Goal: Transaction & Acquisition: Book appointment/travel/reservation

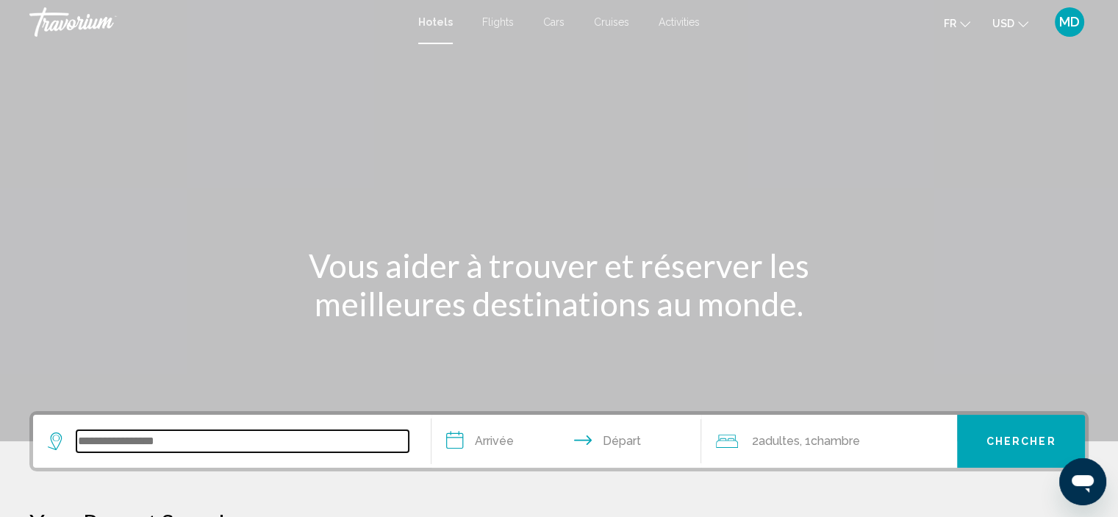
click at [101, 443] on input "Search widget" at bounding box center [242, 441] width 332 height 22
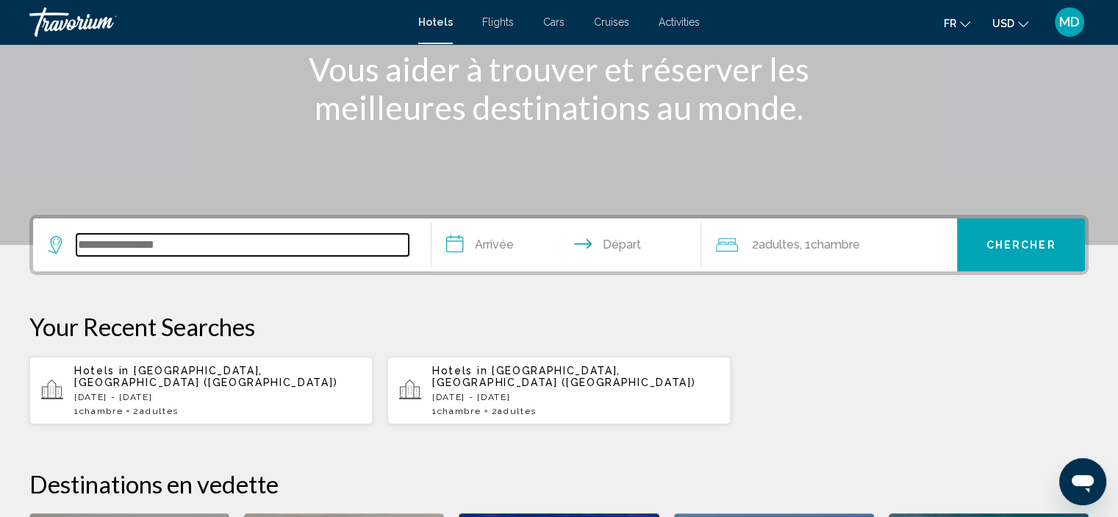
scroll to position [362, 0]
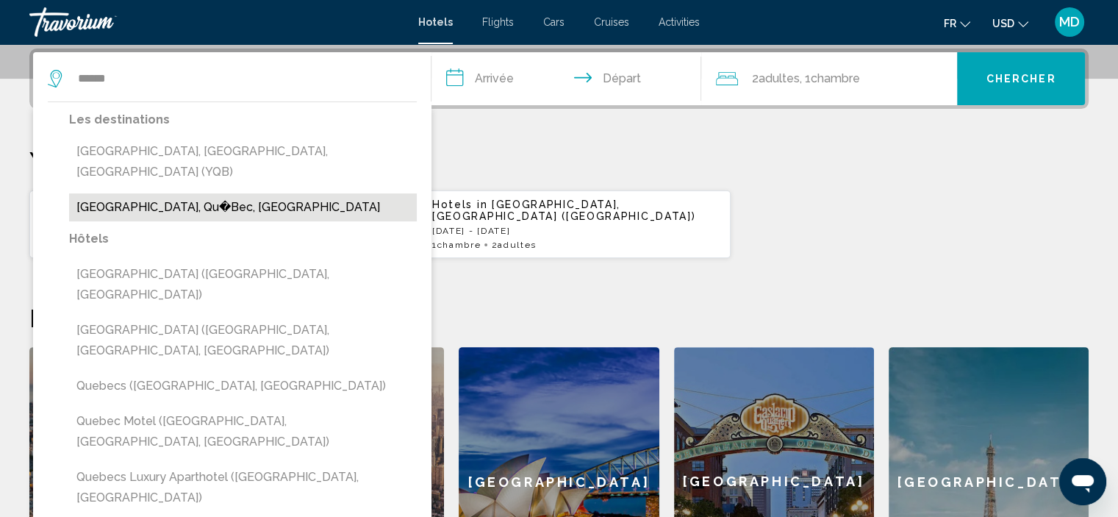
click at [179, 193] on button "[GEOGRAPHIC_DATA], Qu�Bec, [GEOGRAPHIC_DATA]" at bounding box center [243, 207] width 348 height 28
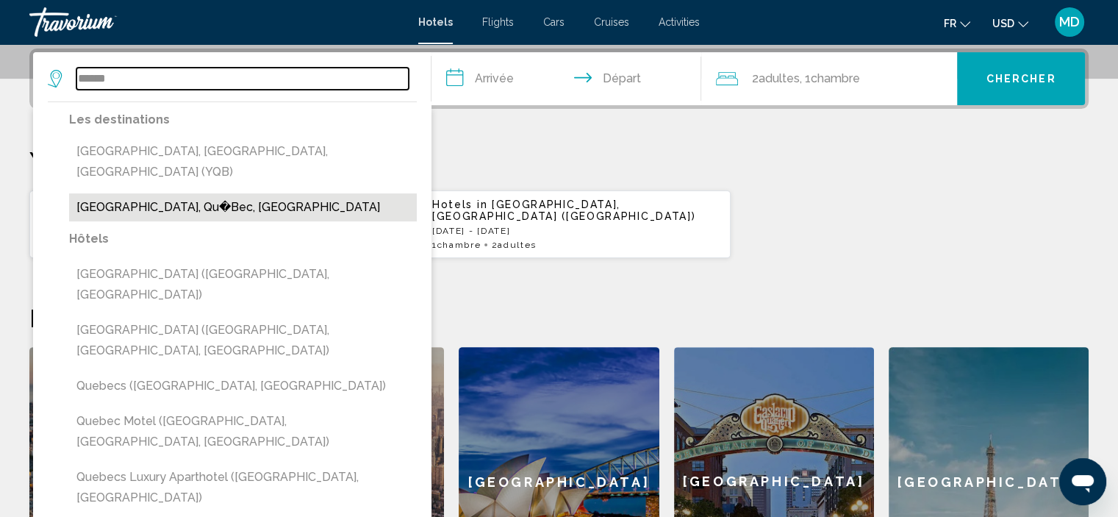
type input "**********"
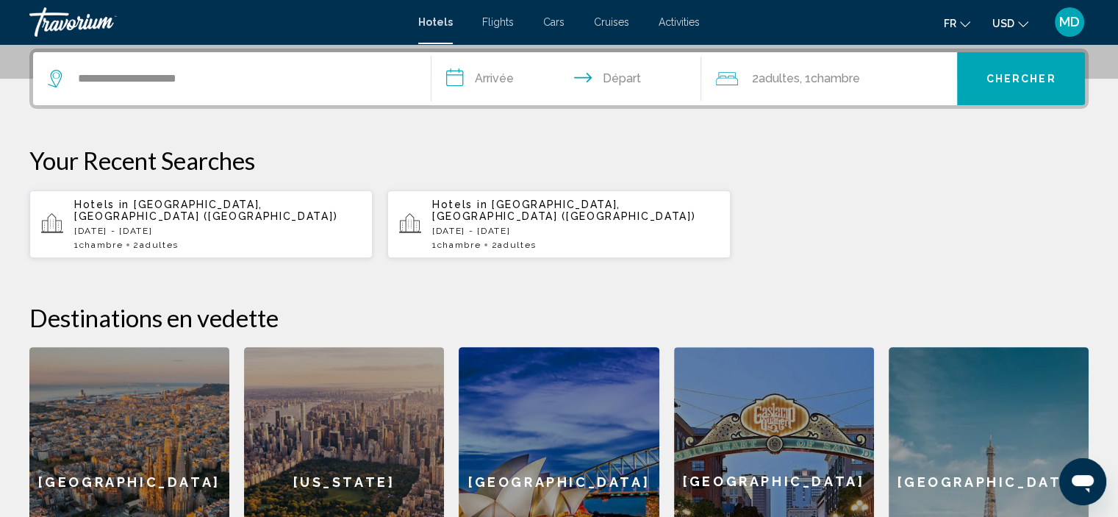
click at [496, 81] on input "**********" at bounding box center [570, 80] width 276 height 57
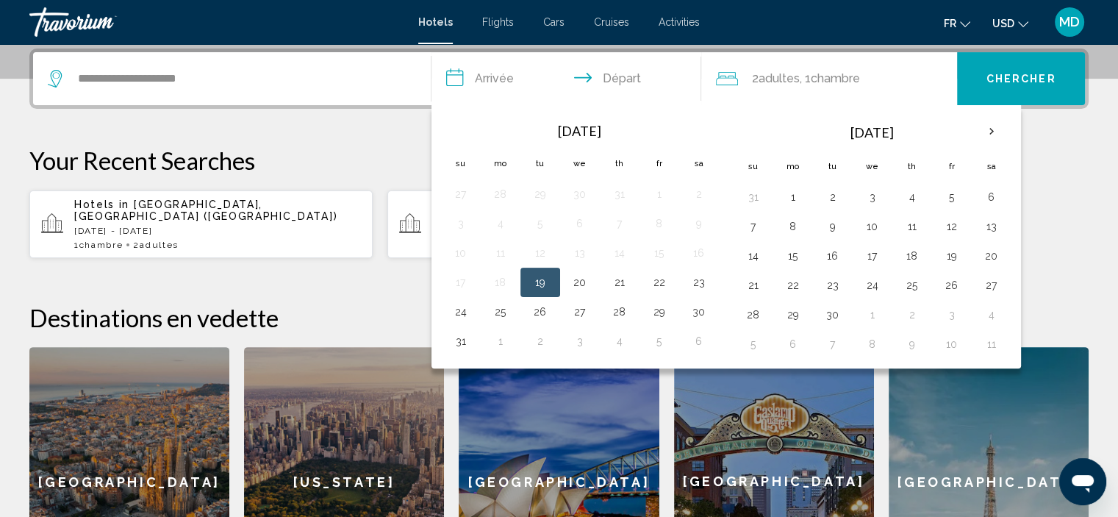
click at [364, 158] on p "Your Recent Searches" at bounding box center [559, 160] width 1060 height 29
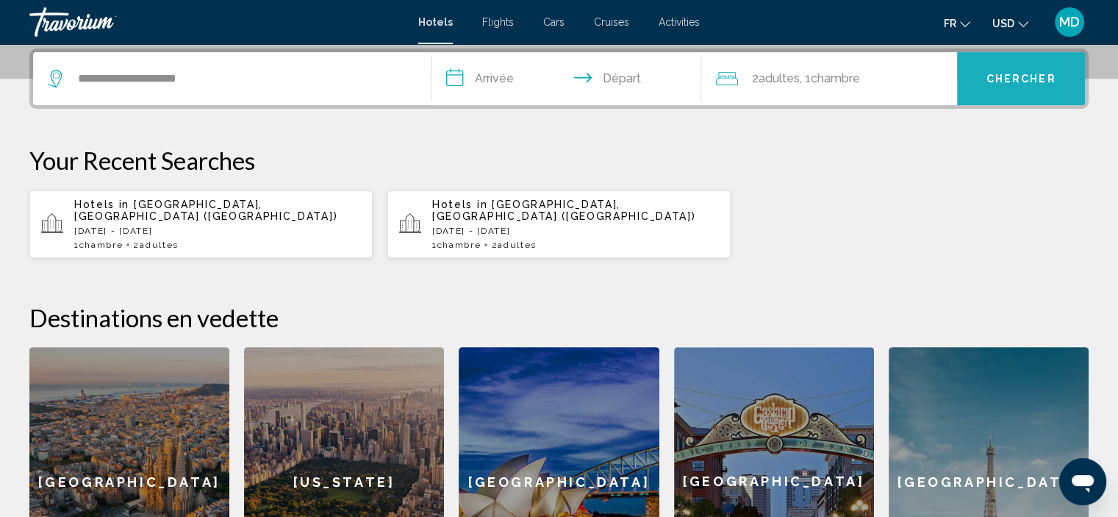
click at [989, 87] on button "Chercher" at bounding box center [1021, 78] width 128 height 53
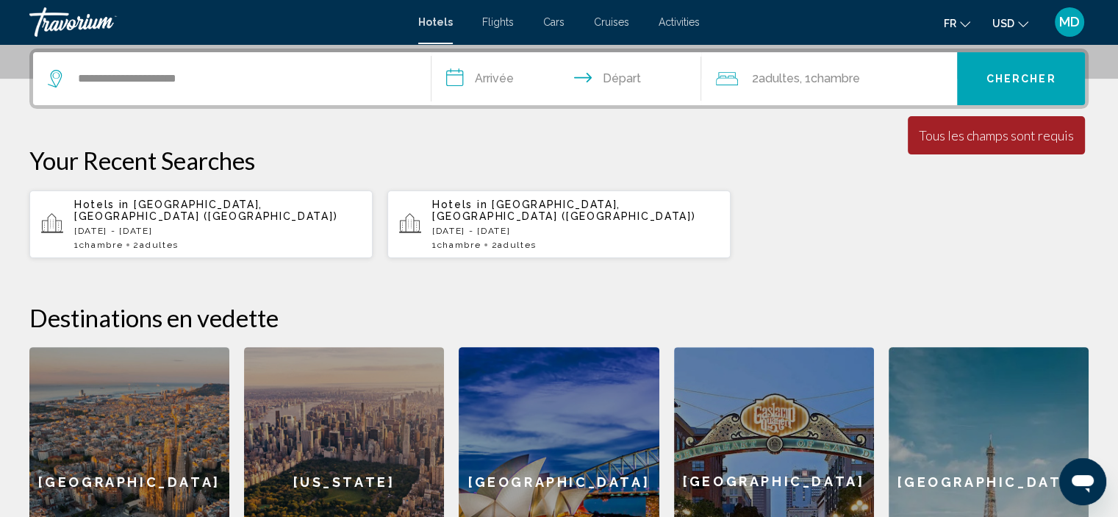
click at [479, 79] on input "**********" at bounding box center [570, 80] width 276 height 57
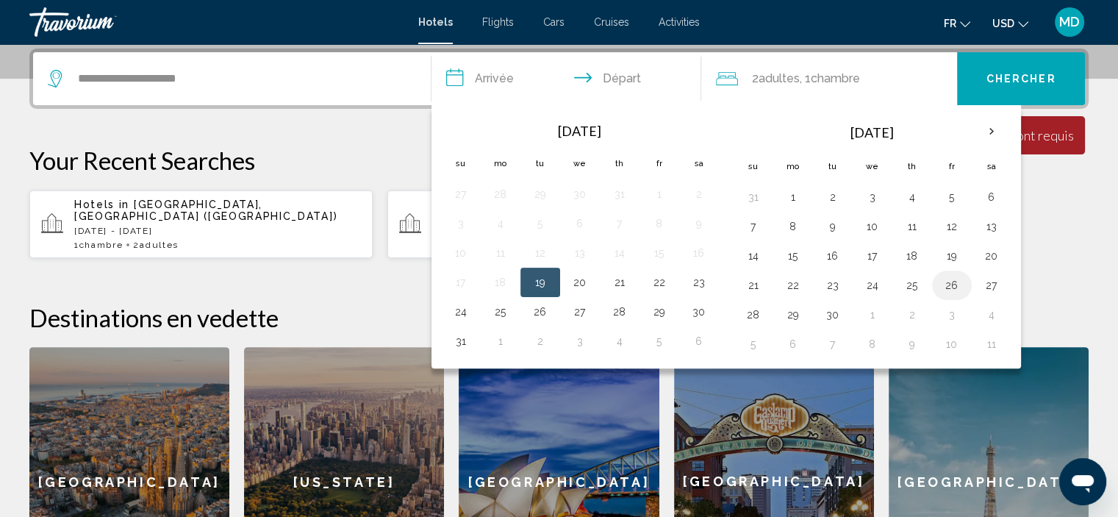
click at [944, 277] on button "26" at bounding box center [952, 285] width 24 height 21
click at [456, 311] on button "24" at bounding box center [461, 311] width 24 height 21
type input "**********"
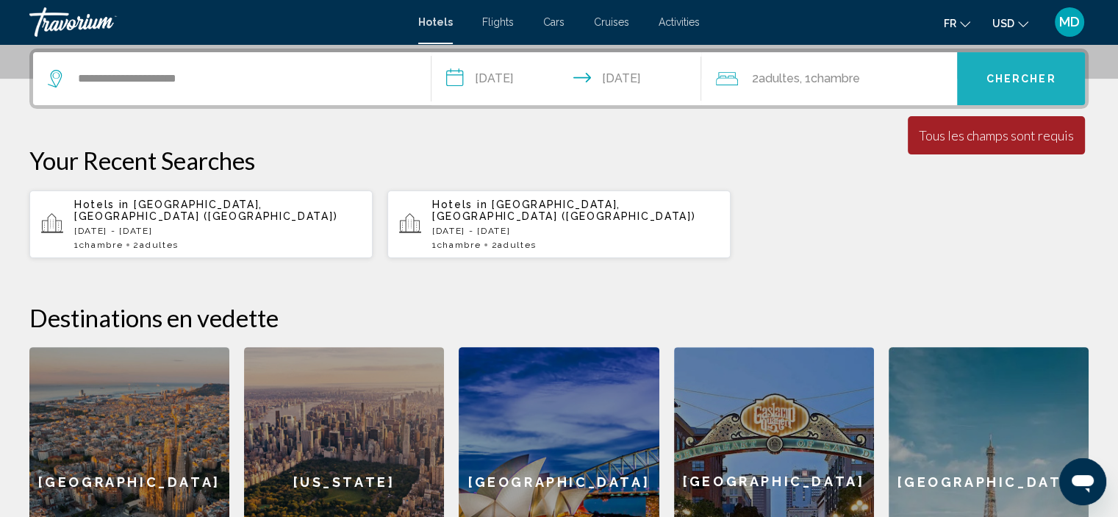
click at [1012, 76] on span "Chercher" at bounding box center [1022, 80] width 70 height 12
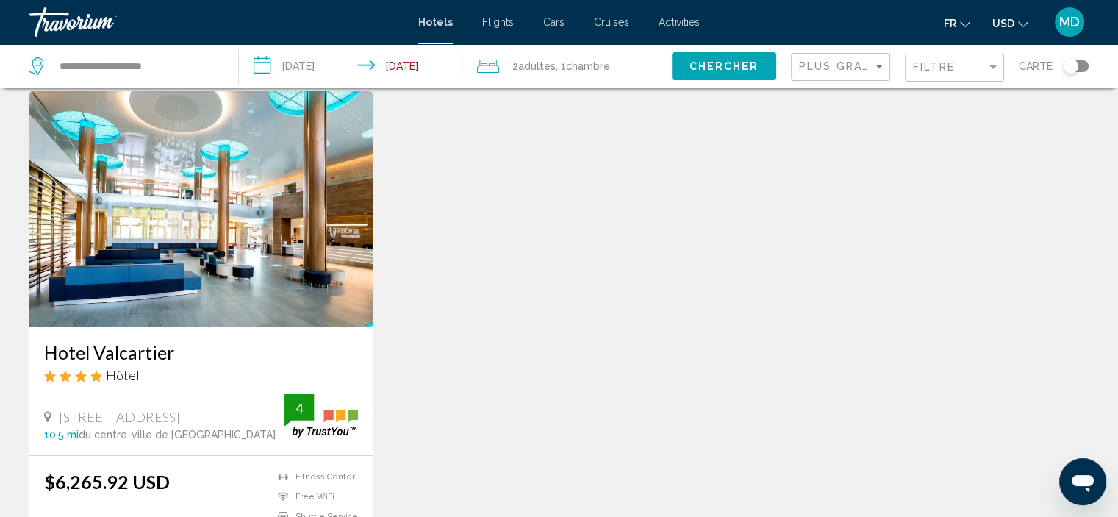
scroll to position [10, 0]
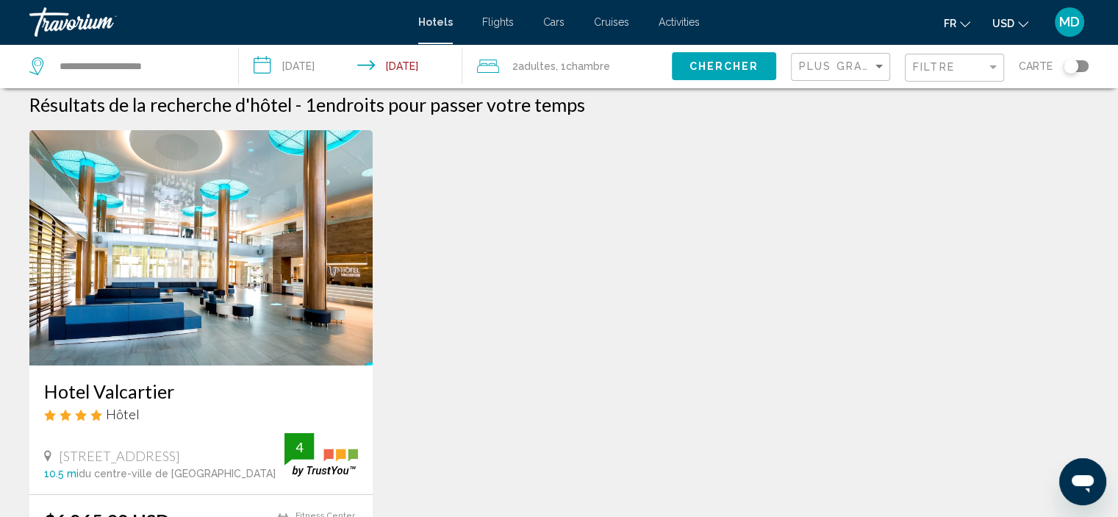
click at [127, 302] on img "Main content" at bounding box center [200, 247] width 343 height 235
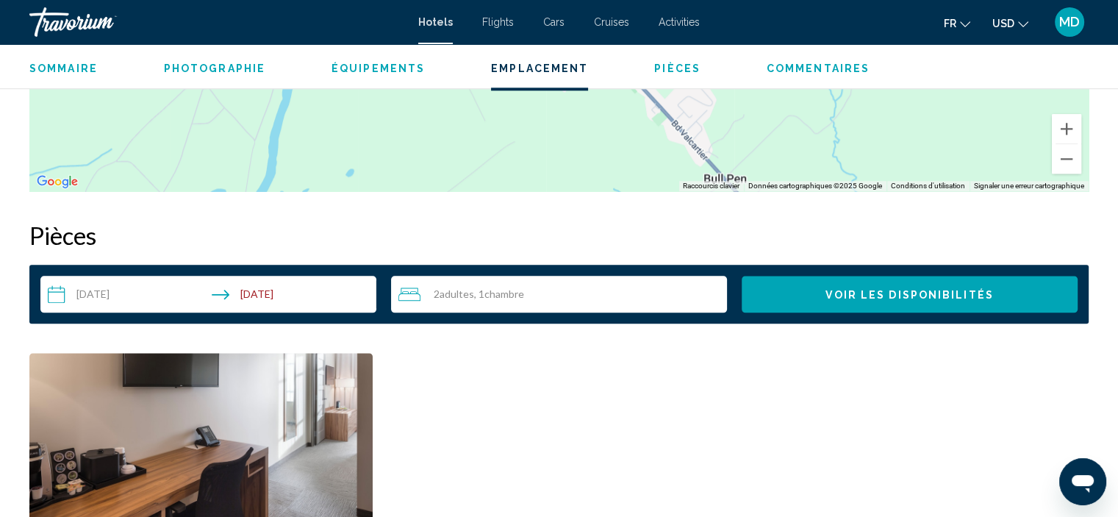
scroll to position [1651, 0]
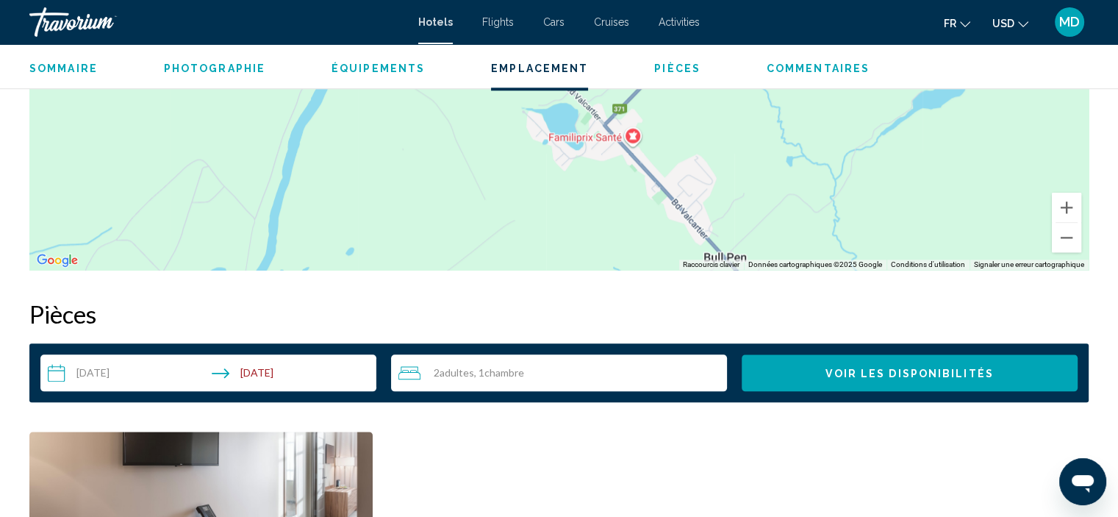
click at [115, 370] on input "**********" at bounding box center [211, 374] width 342 height 41
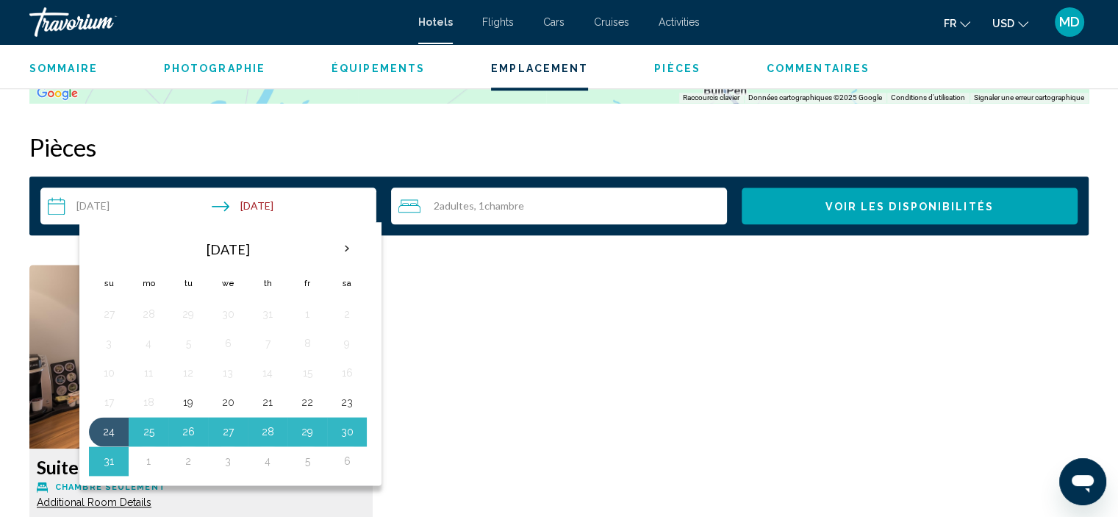
scroll to position [1837, 0]
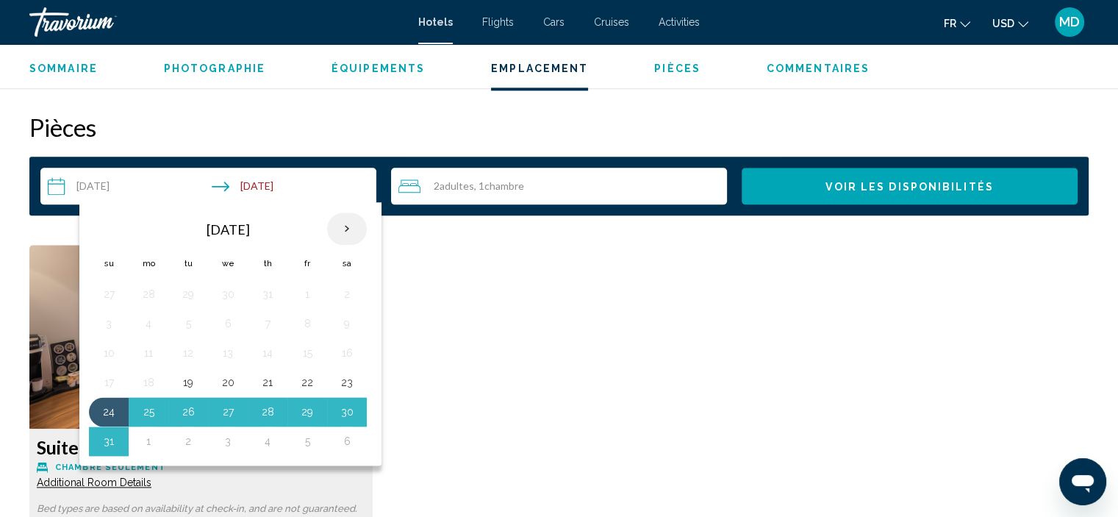
click at [347, 226] on th "Next month" at bounding box center [347, 228] width 40 height 32
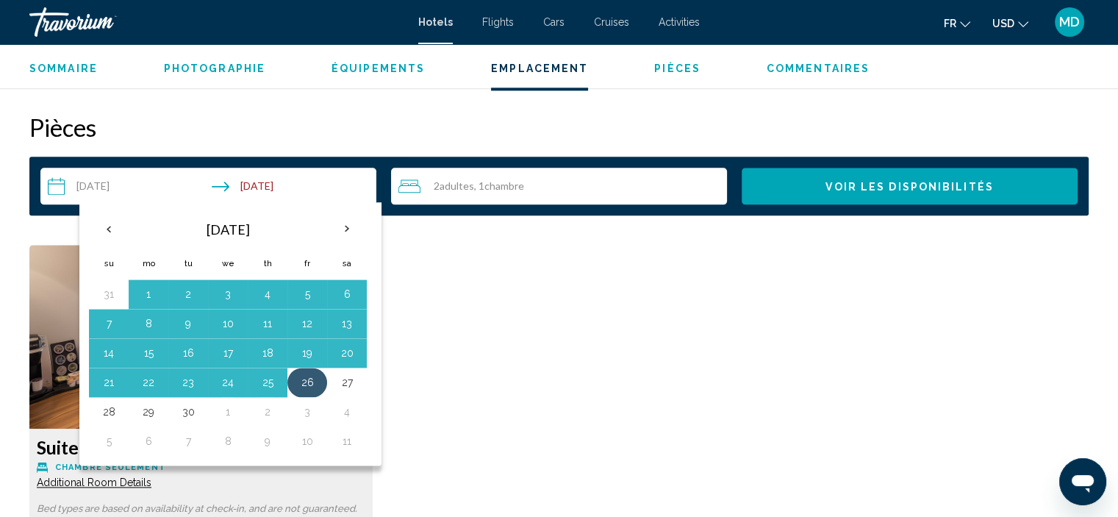
click at [303, 383] on button "26" at bounding box center [308, 382] width 24 height 21
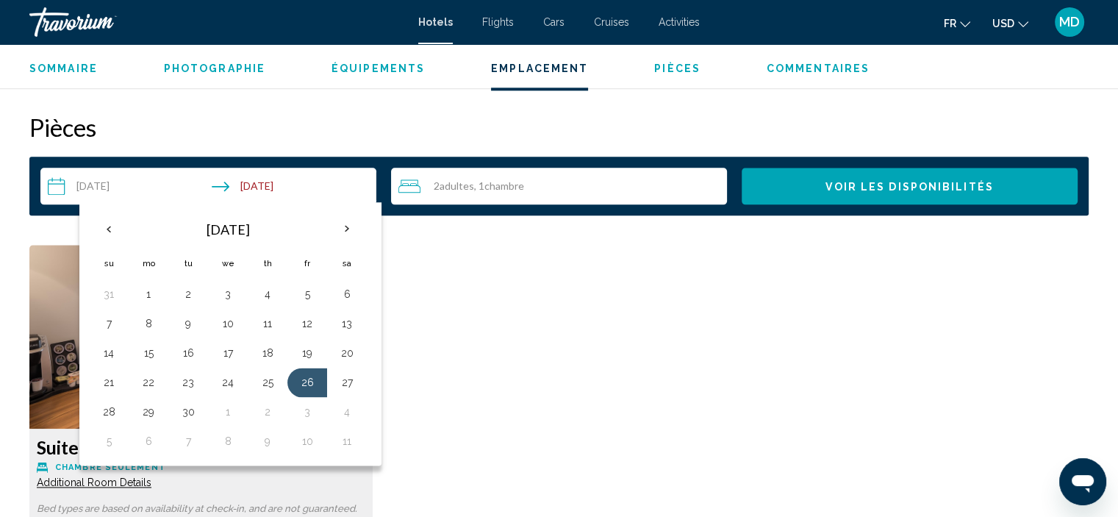
click at [285, 185] on input "**********" at bounding box center [211, 188] width 342 height 41
click at [309, 379] on button "26" at bounding box center [308, 382] width 24 height 21
type input "**********"
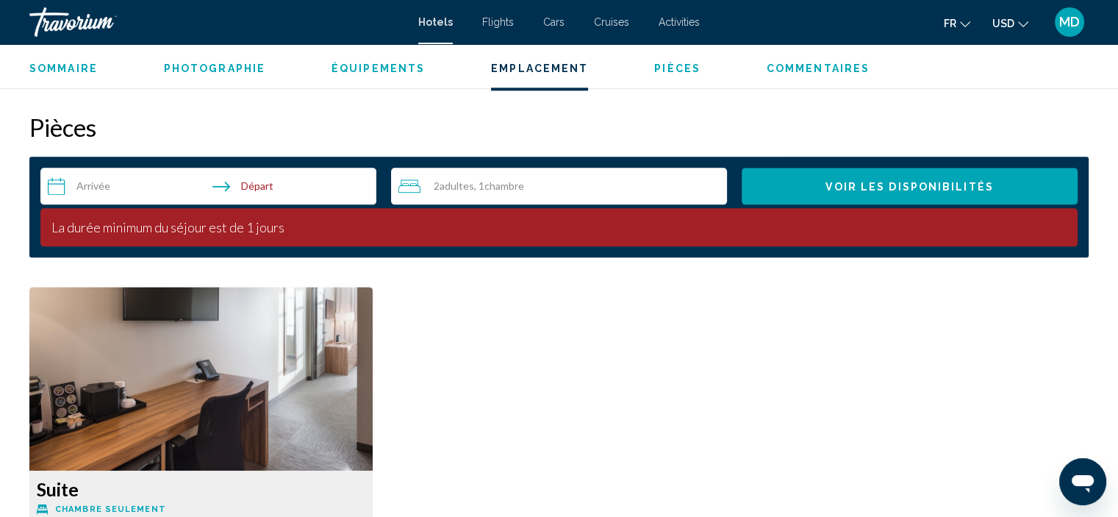
click at [103, 187] on input "**********" at bounding box center [211, 188] width 342 height 41
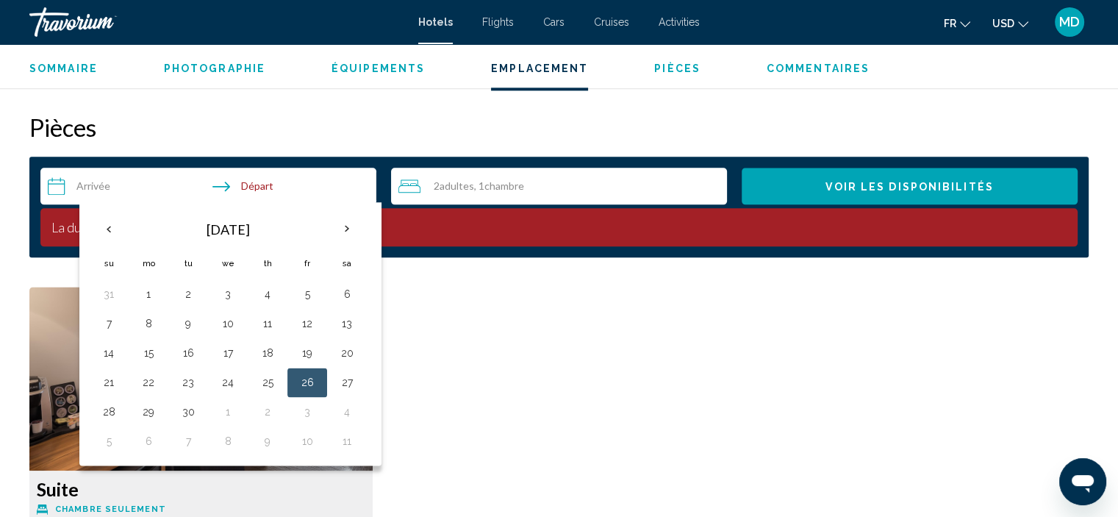
click at [305, 375] on button "26" at bounding box center [308, 382] width 24 height 21
click at [286, 120] on h2 "Pièces" at bounding box center [559, 126] width 1060 height 29
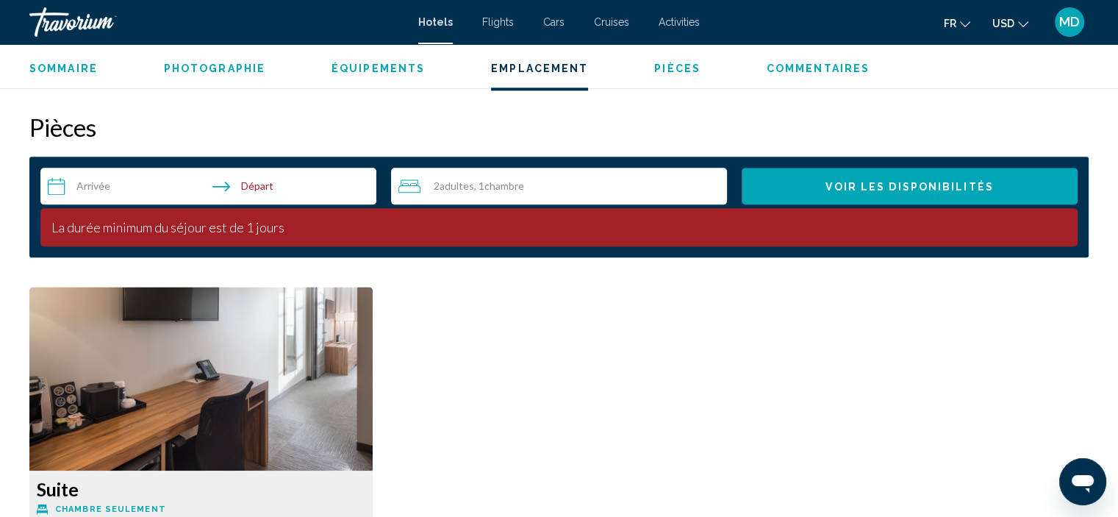
click at [135, 183] on input "**********" at bounding box center [211, 188] width 342 height 41
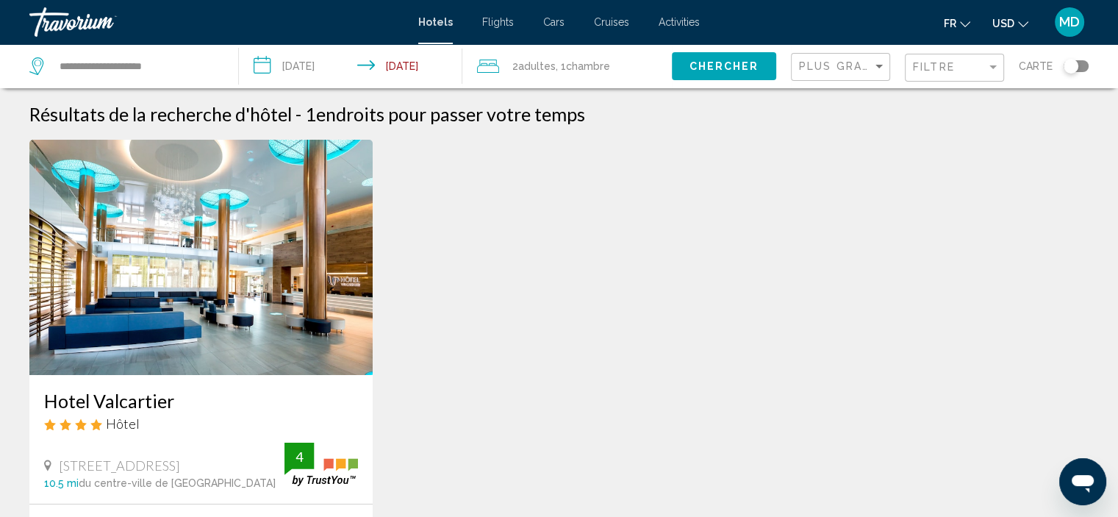
click at [309, 65] on input "**********" at bounding box center [354, 68] width 230 height 49
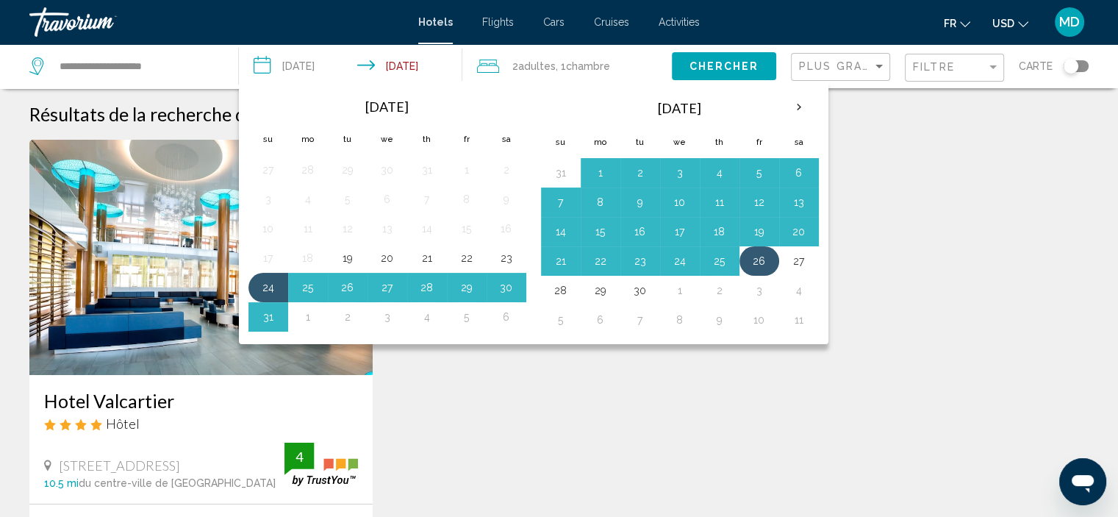
click at [757, 258] on button "26" at bounding box center [760, 261] width 24 height 21
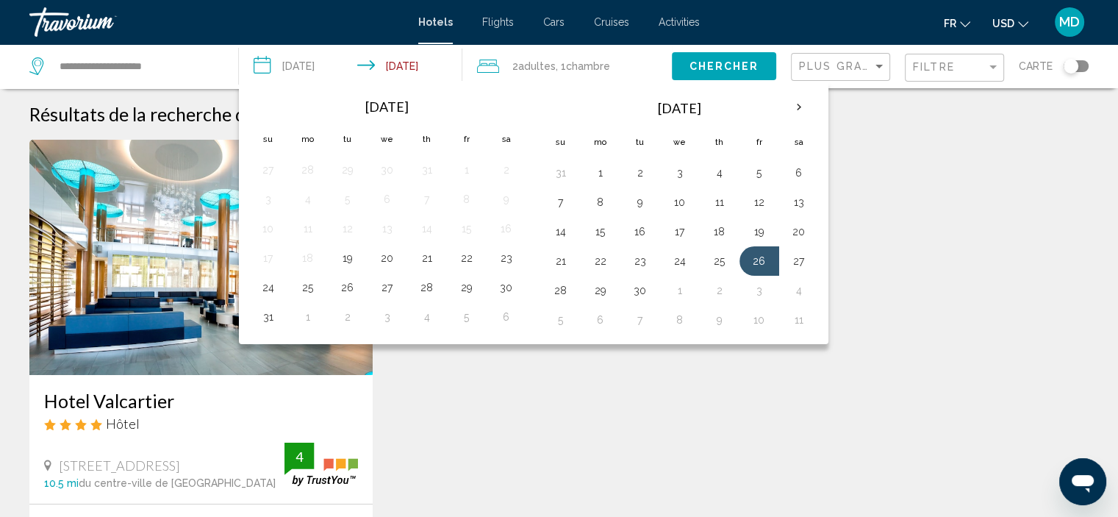
click at [424, 65] on input "**********" at bounding box center [354, 68] width 230 height 49
click at [755, 255] on button "26" at bounding box center [760, 261] width 24 height 21
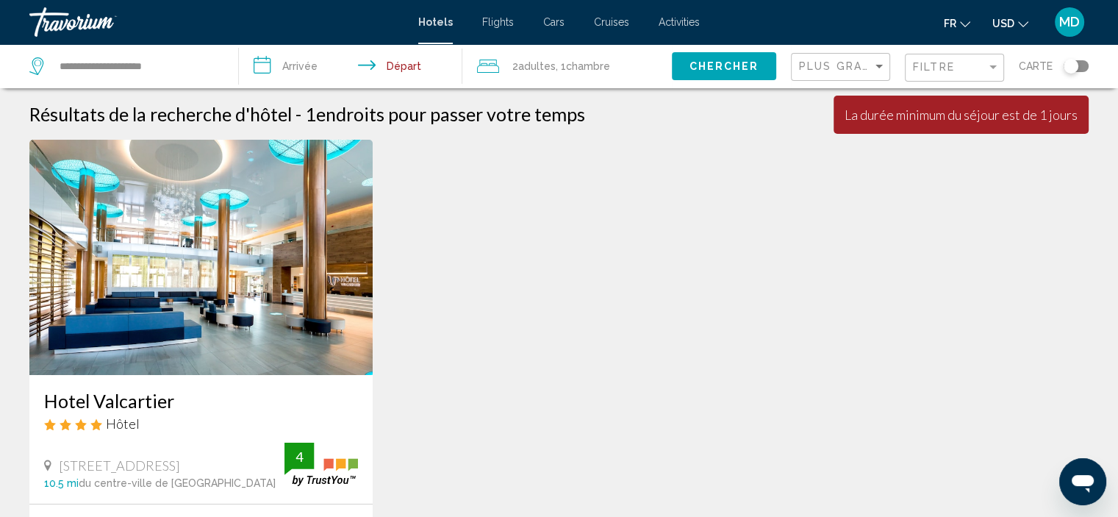
click at [303, 68] on input "**********" at bounding box center [354, 68] width 230 height 49
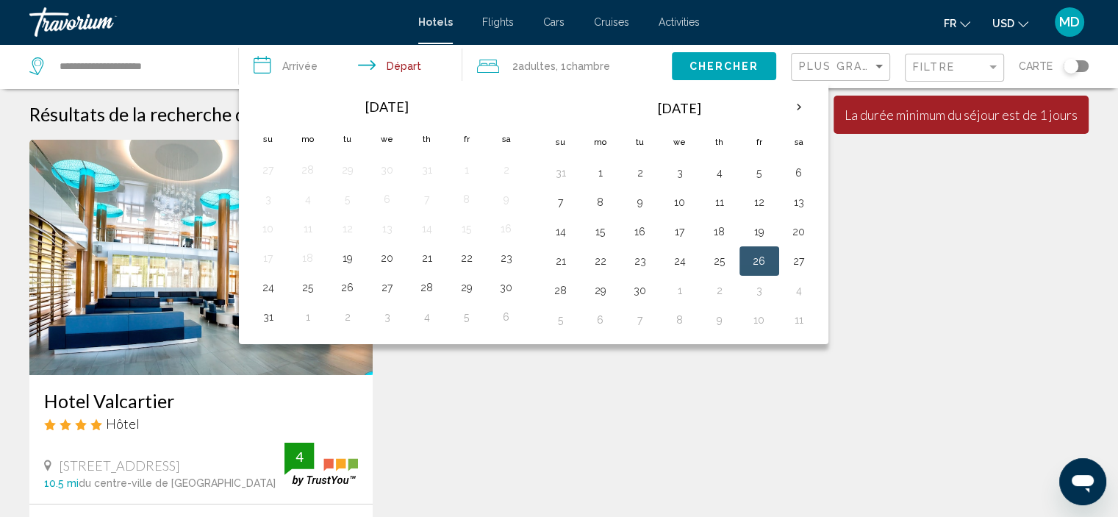
click at [510, 449] on div "Hotel Valcartier Hôtel 2280 Boulevard Valcartier, Quebec 10.5 mi du centre-vill…" at bounding box center [559, 402] width 1074 height 525
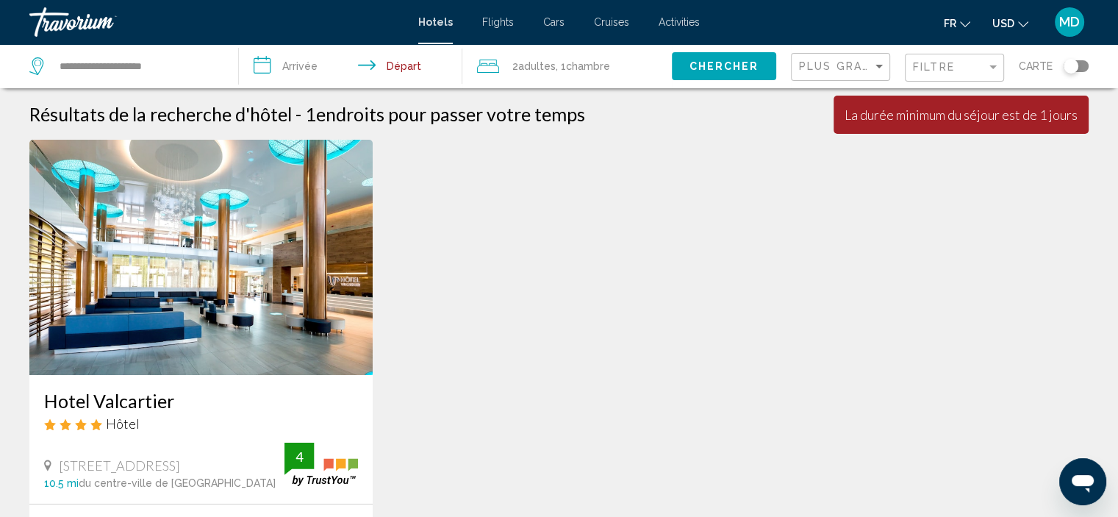
click at [411, 67] on input "**********" at bounding box center [354, 68] width 230 height 49
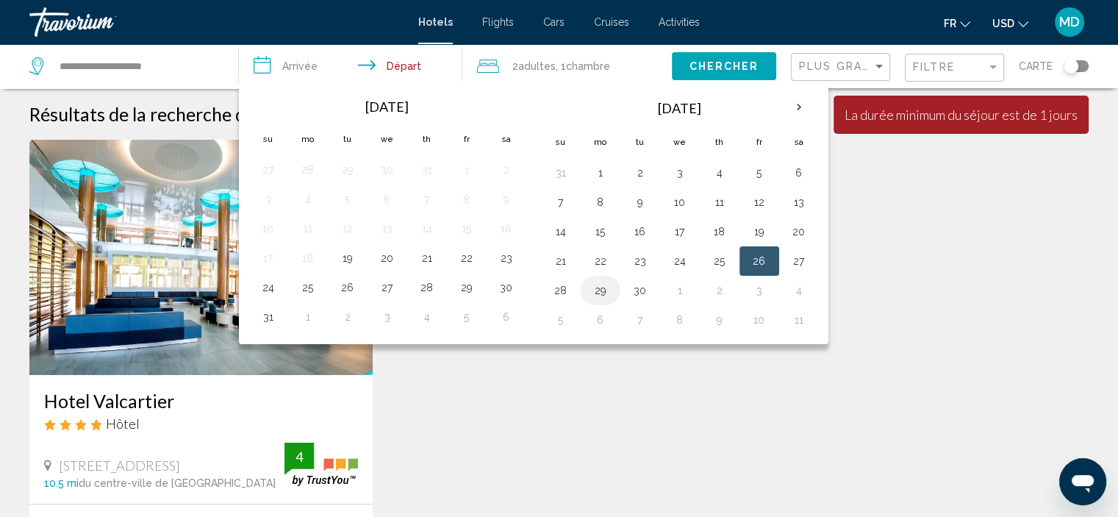
click at [593, 290] on button "29" at bounding box center [601, 290] width 24 height 21
click at [754, 261] on button "26" at bounding box center [760, 261] width 24 height 21
type input "**********"
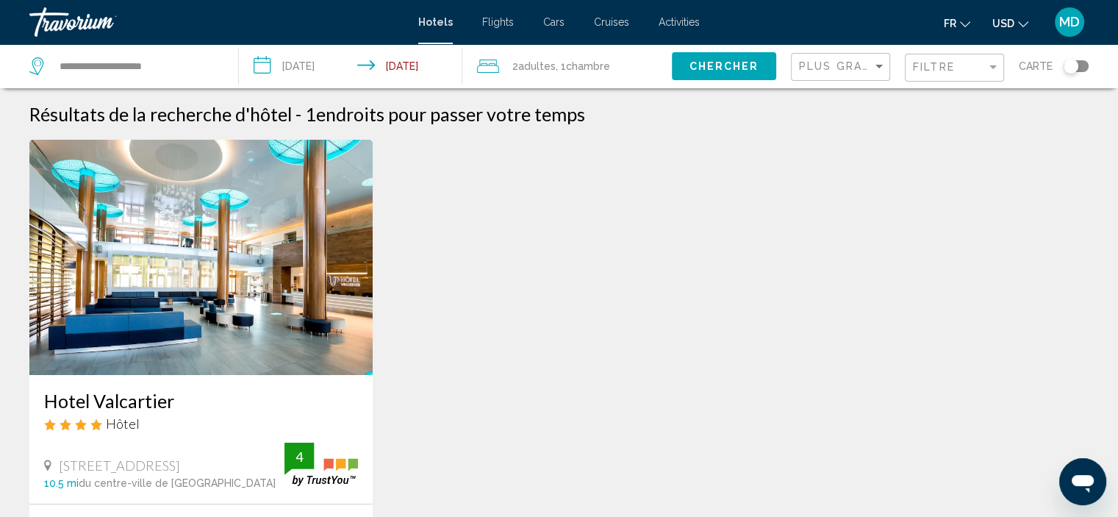
click at [723, 66] on span "Chercher" at bounding box center [724, 67] width 70 height 12
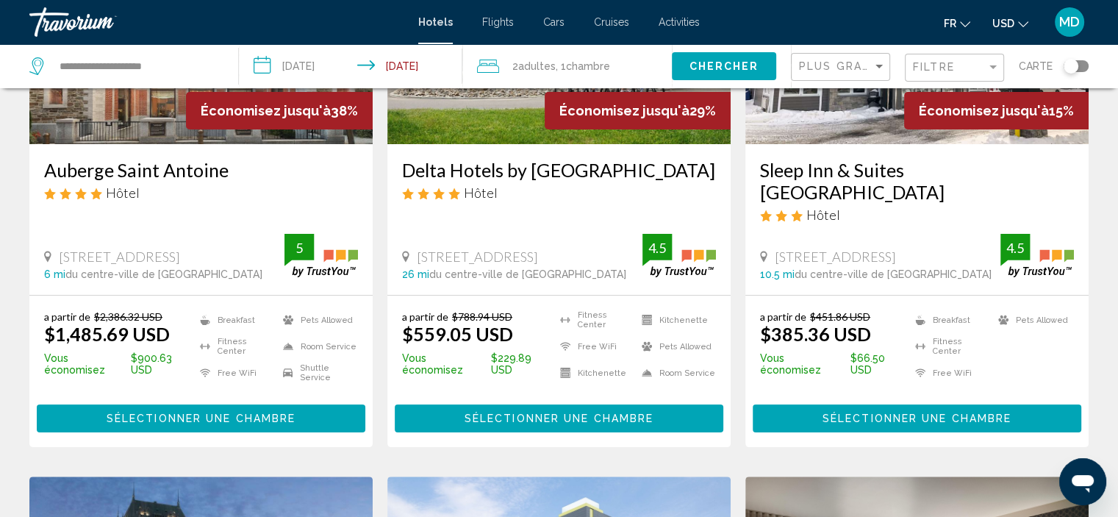
scroll to position [225, 0]
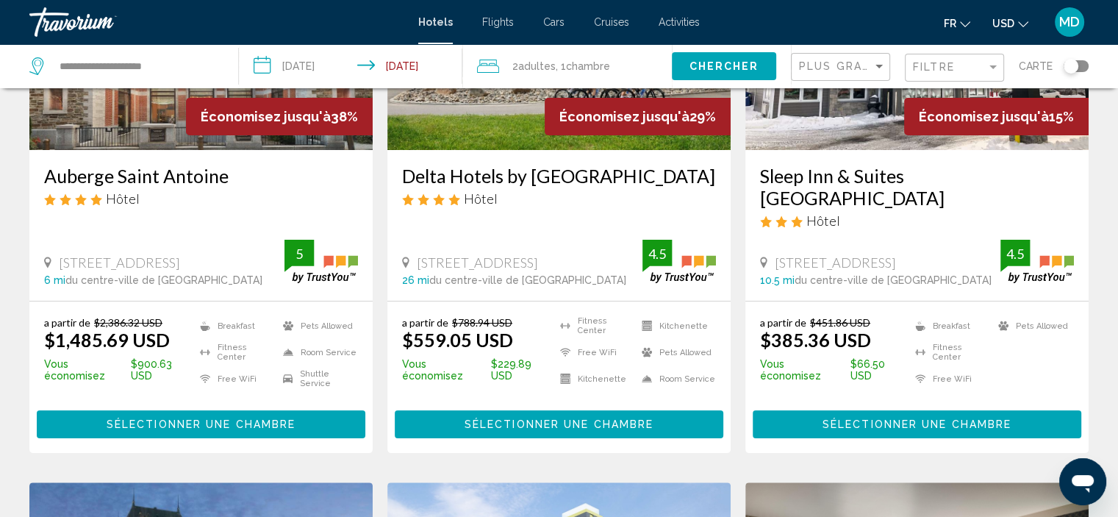
click at [1018, 23] on button "USD USD ($) MXN (Mex$) CAD (Can$) GBP (£) EUR (€) AUD (A$) NZD (NZ$) CNY (CN¥)" at bounding box center [1011, 22] width 36 height 21
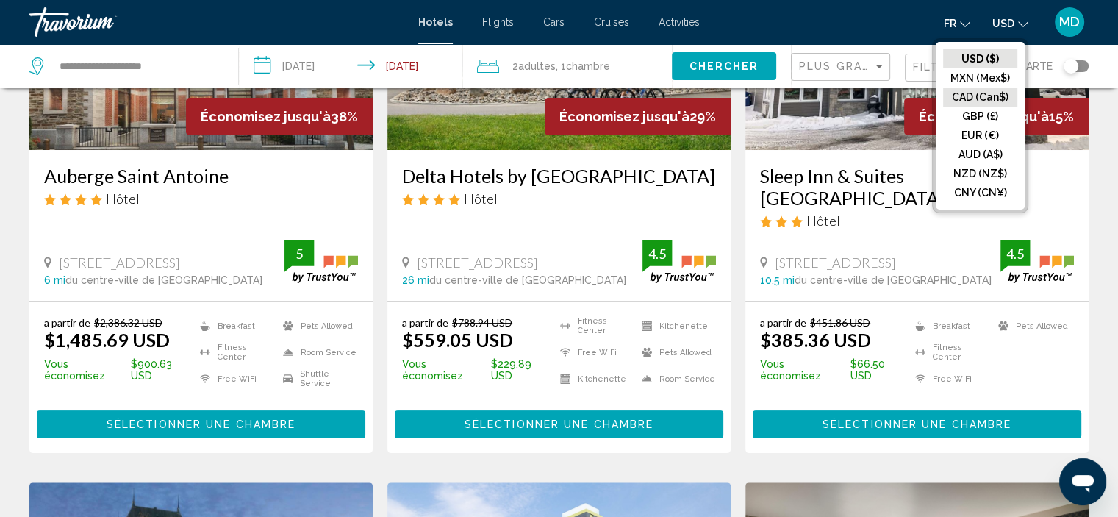
click at [998, 98] on button "CAD (Can$)" at bounding box center [980, 96] width 74 height 19
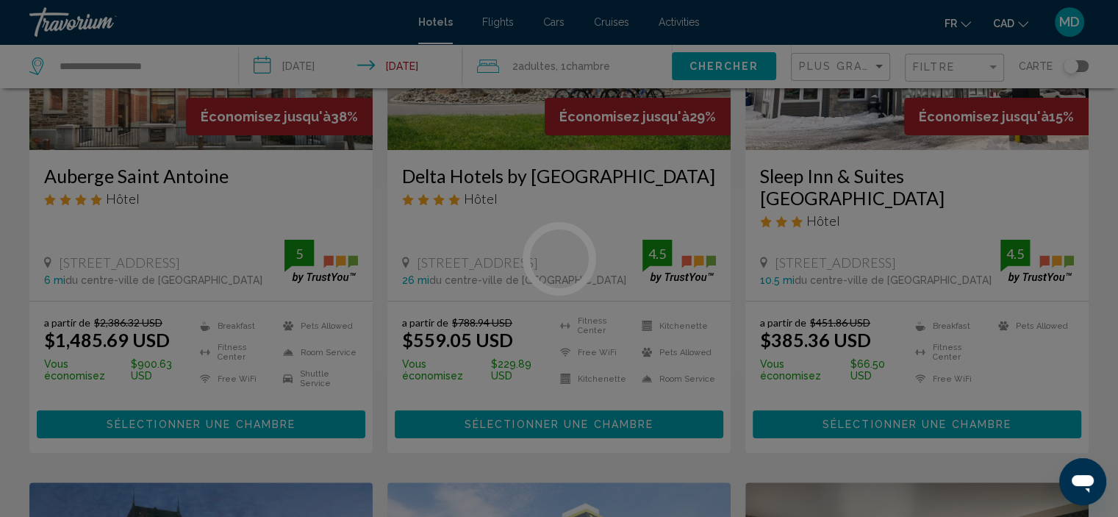
scroll to position [0, 0]
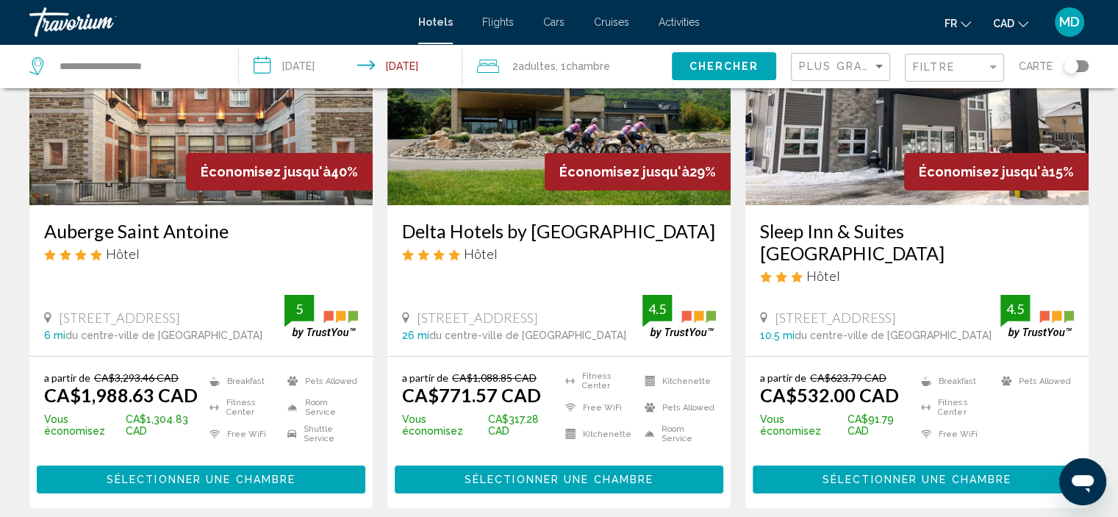
scroll to position [176, 0]
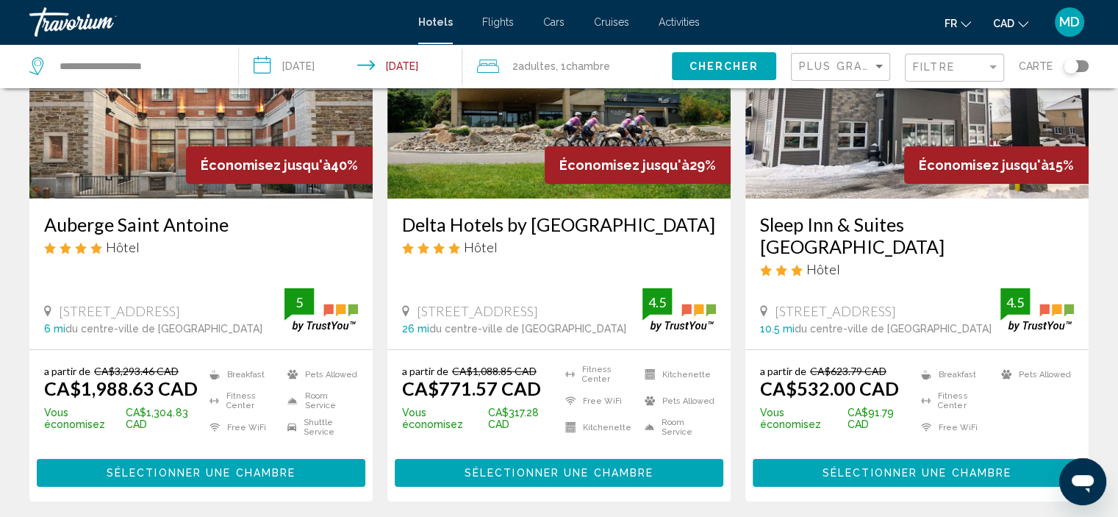
click at [576, 185] on img "Main content" at bounding box center [558, 80] width 343 height 235
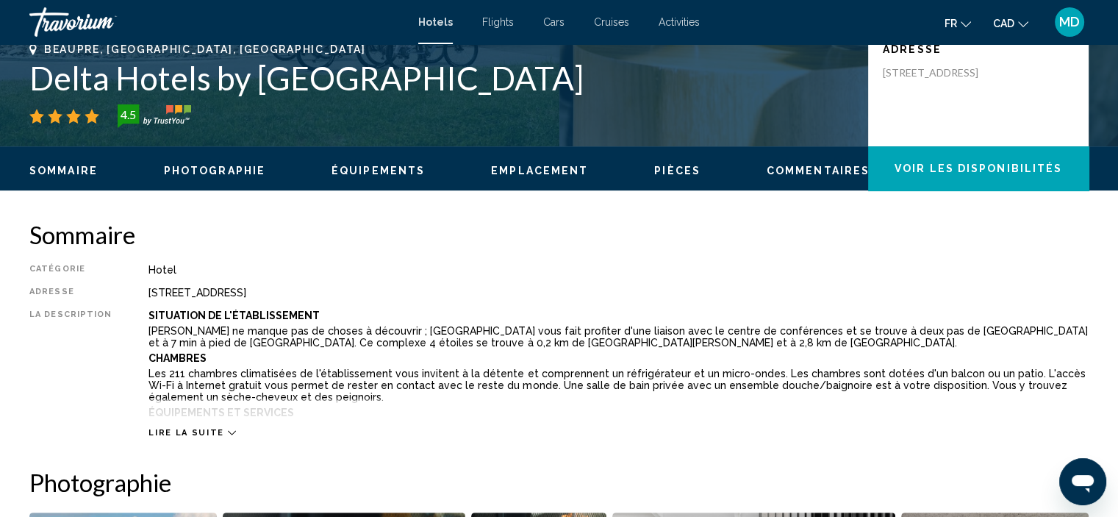
scroll to position [407, 0]
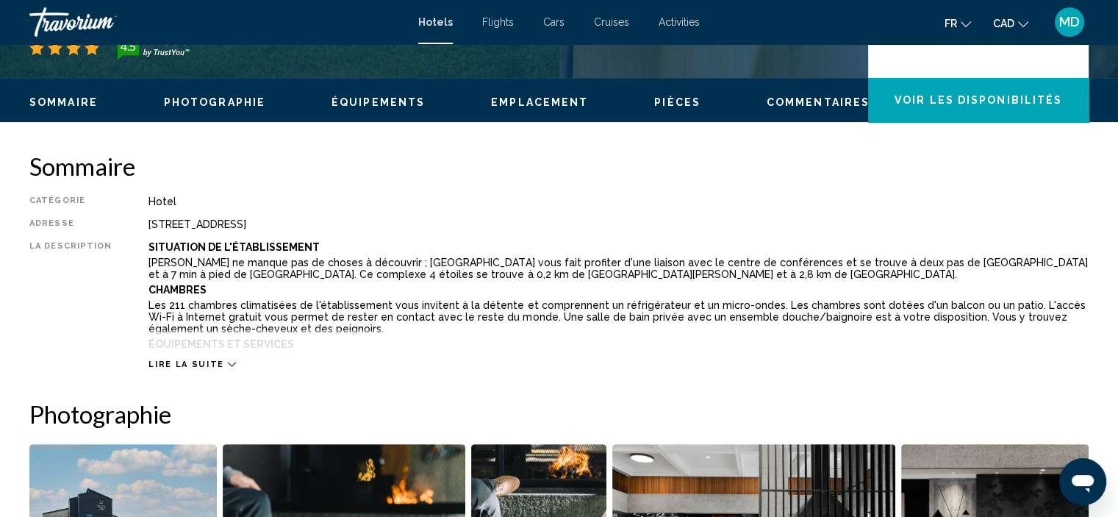
click at [228, 366] on icon "Main content" at bounding box center [232, 364] width 8 height 8
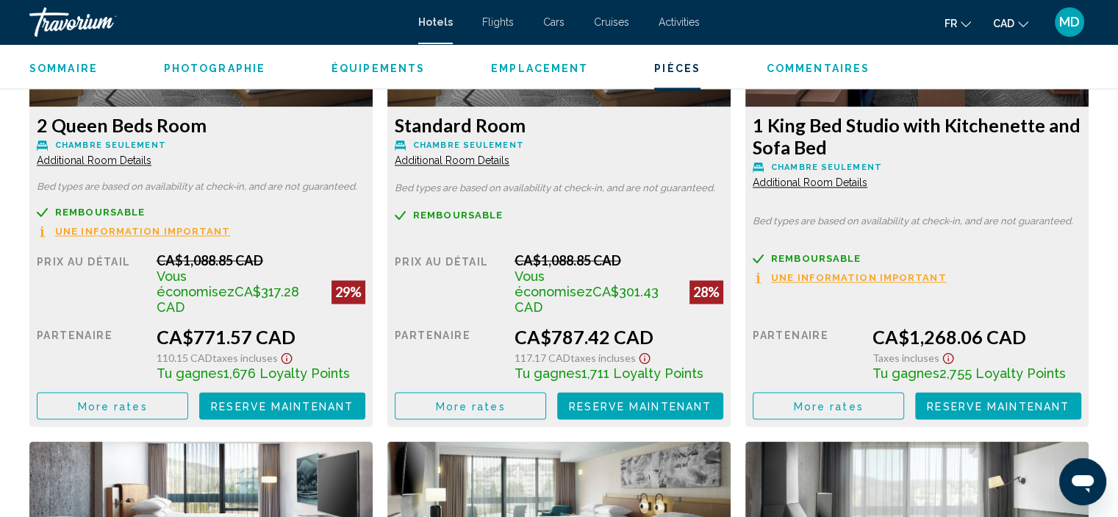
scroll to position [2347, 0]
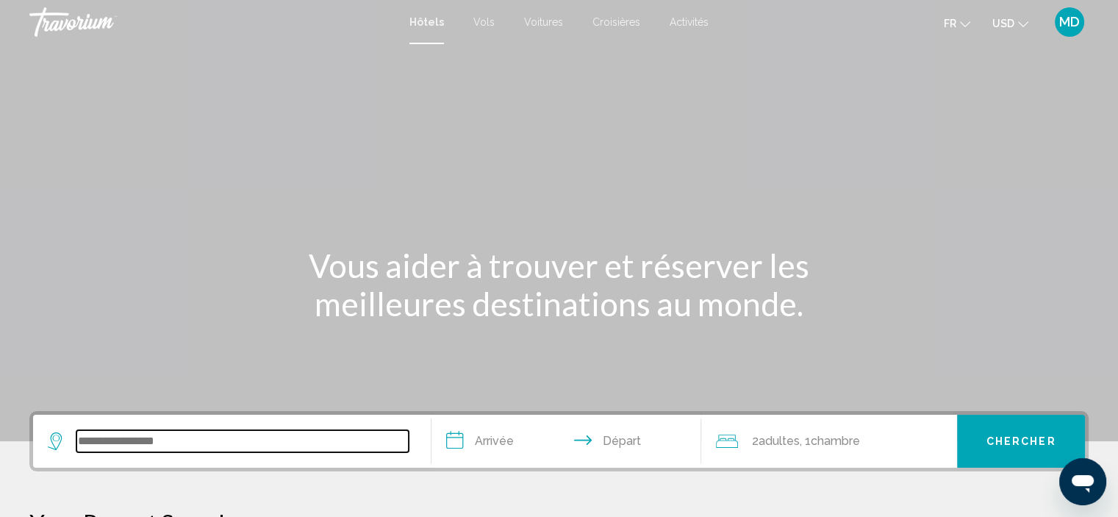
click at [126, 443] on input "Search widget" at bounding box center [242, 441] width 332 height 22
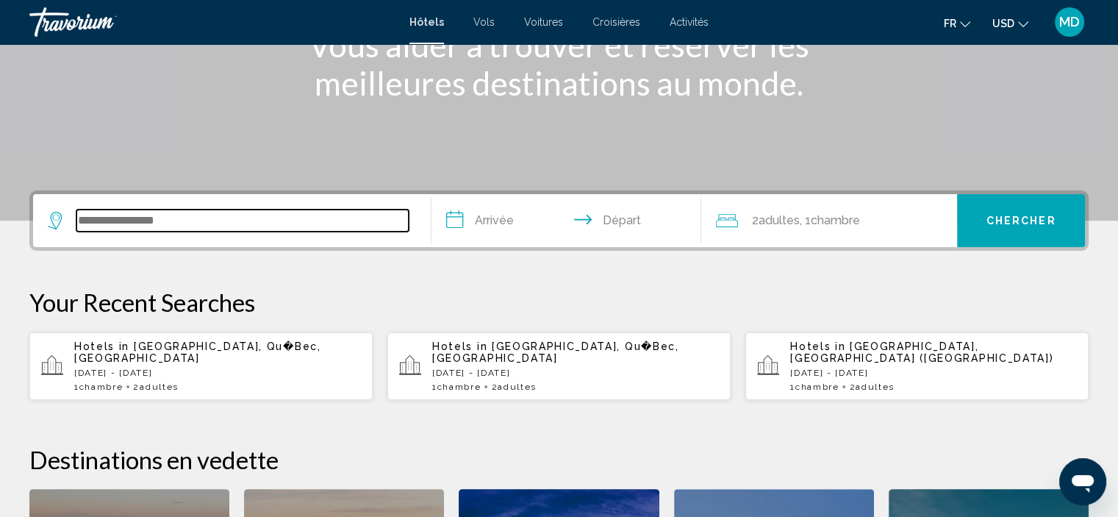
scroll to position [362, 0]
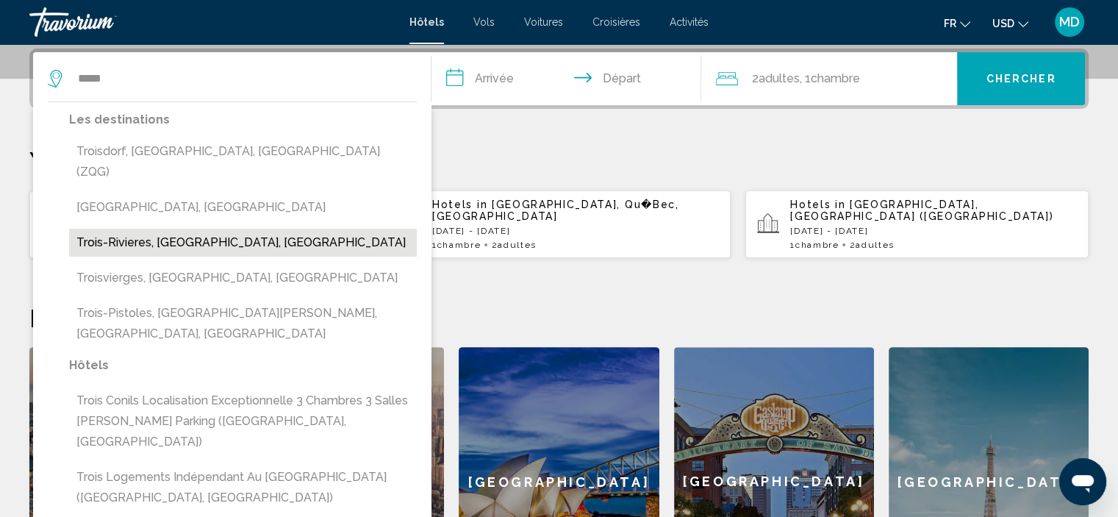
click at [112, 229] on button "Trois-Rivieres, [GEOGRAPHIC_DATA], [GEOGRAPHIC_DATA]" at bounding box center [243, 243] width 348 height 28
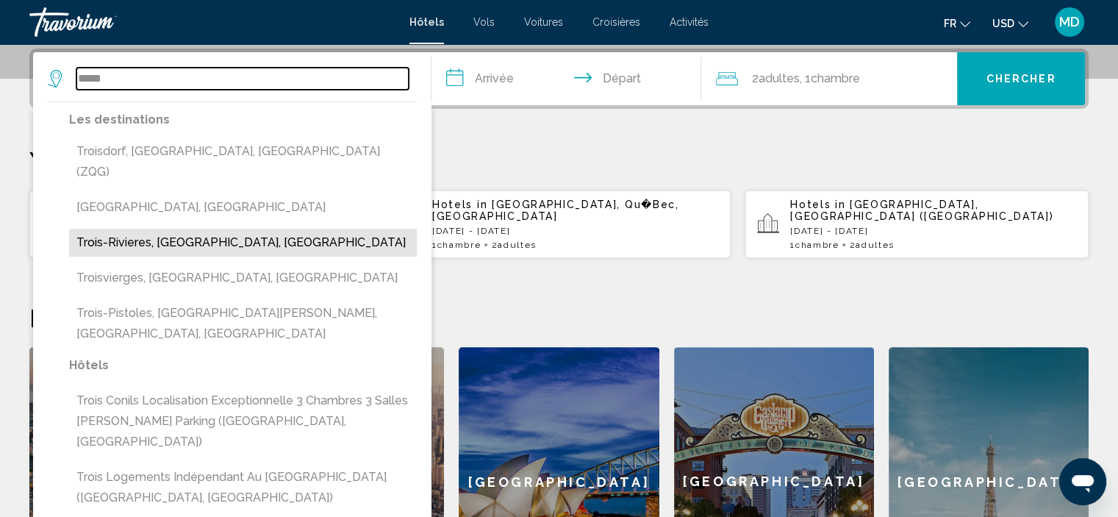
type input "**********"
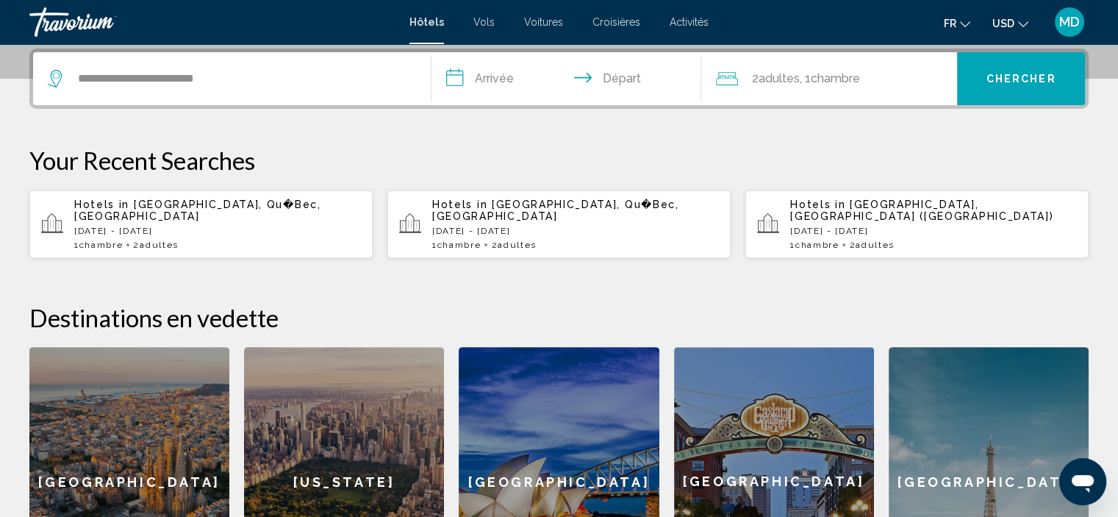
click at [494, 78] on input "**********" at bounding box center [570, 80] width 276 height 57
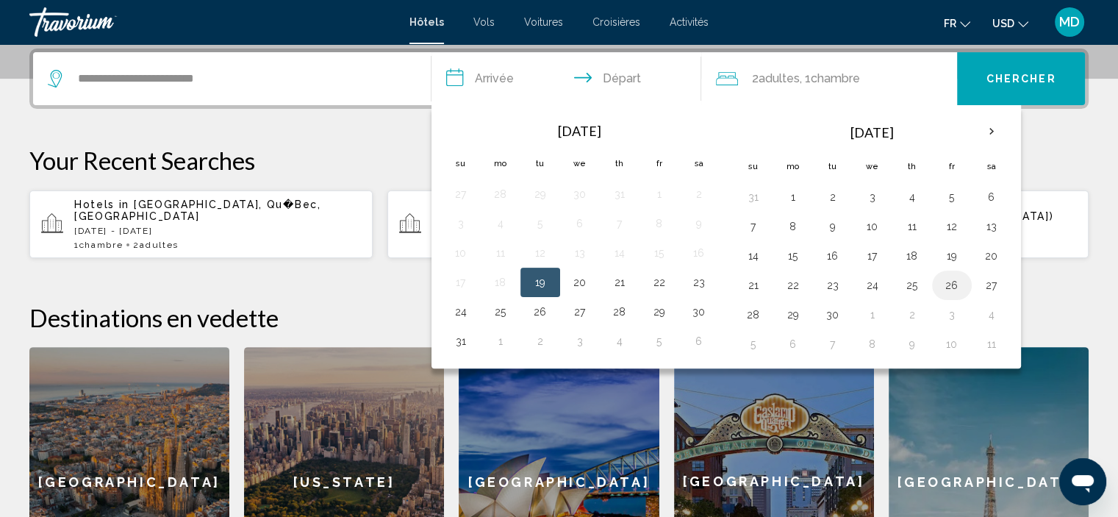
click at [943, 284] on button "26" at bounding box center [952, 285] width 24 height 21
click at [619, 79] on input "**********" at bounding box center [570, 80] width 276 height 57
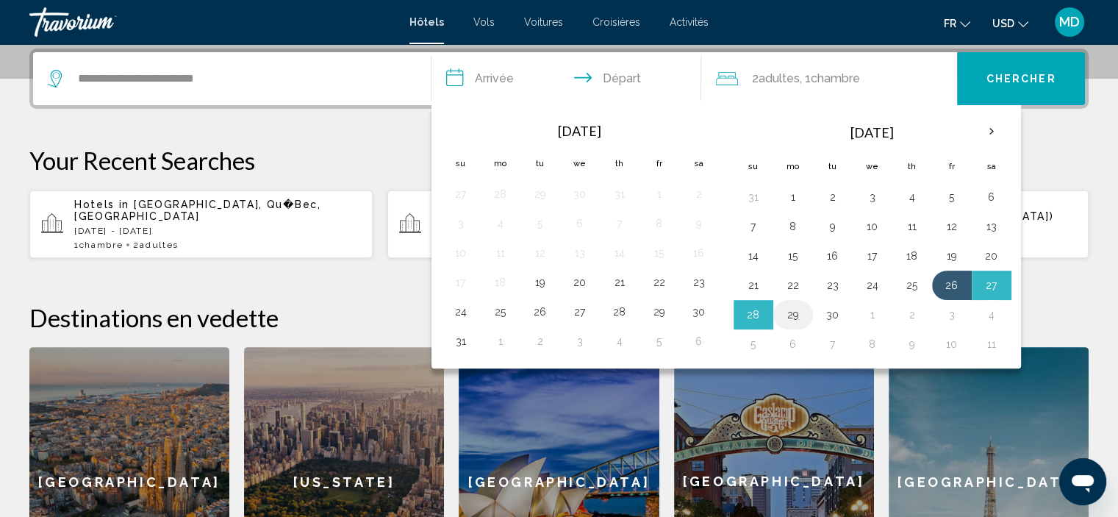
click at [787, 311] on button "29" at bounding box center [794, 314] width 24 height 21
type input "**********"
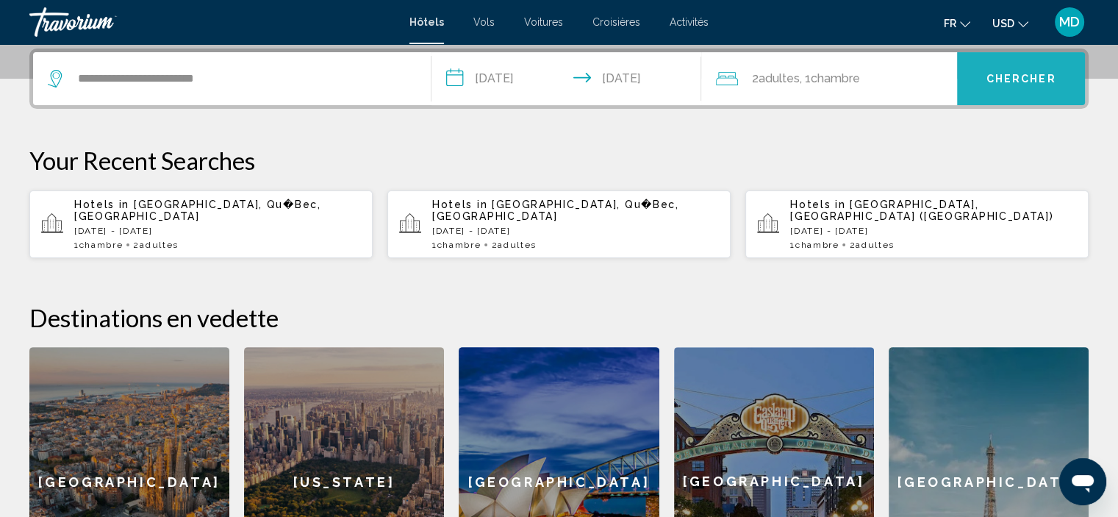
click at [1029, 87] on button "Chercher" at bounding box center [1021, 78] width 128 height 53
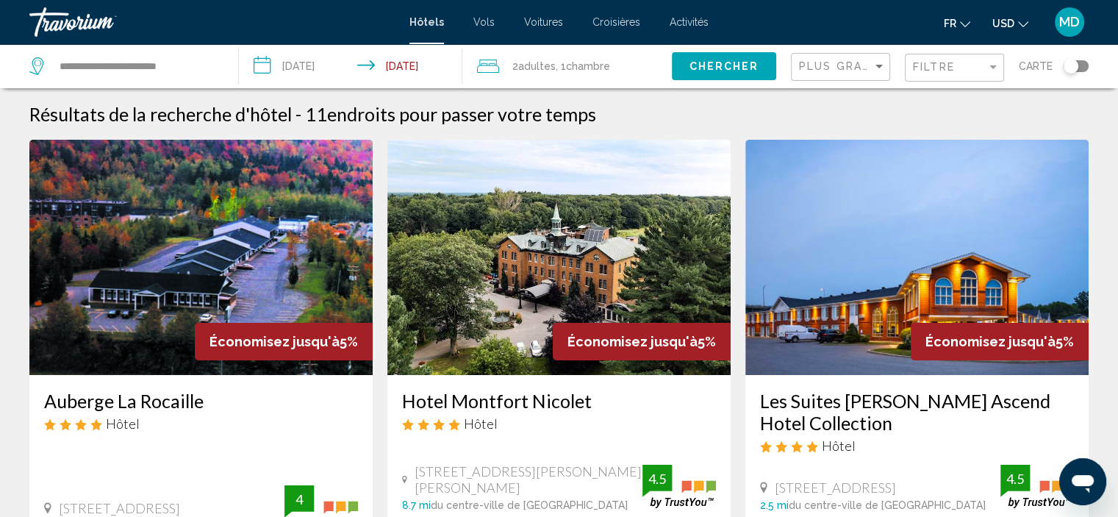
click at [1029, 87] on div "Carte" at bounding box center [1054, 66] width 70 height 44
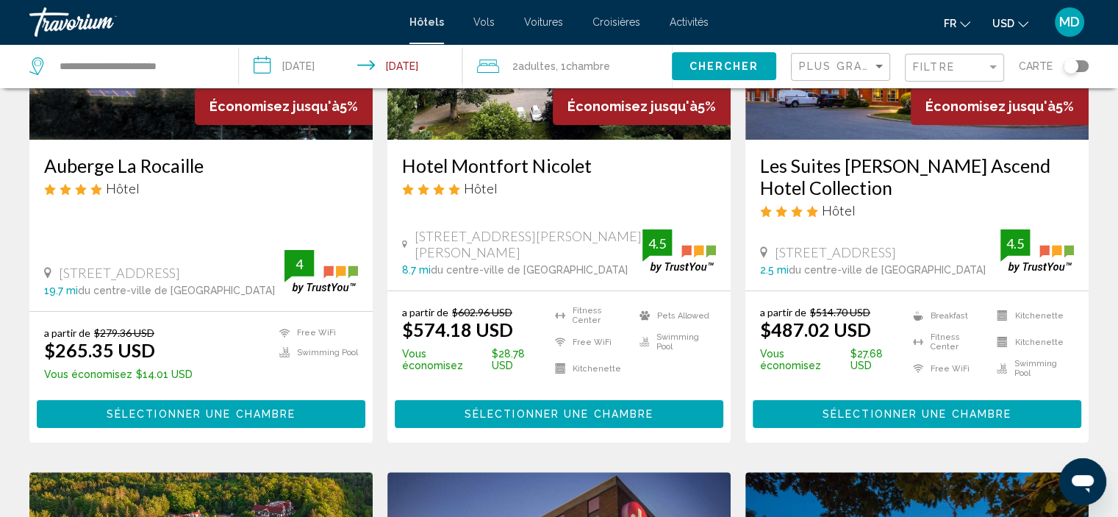
scroll to position [265, 0]
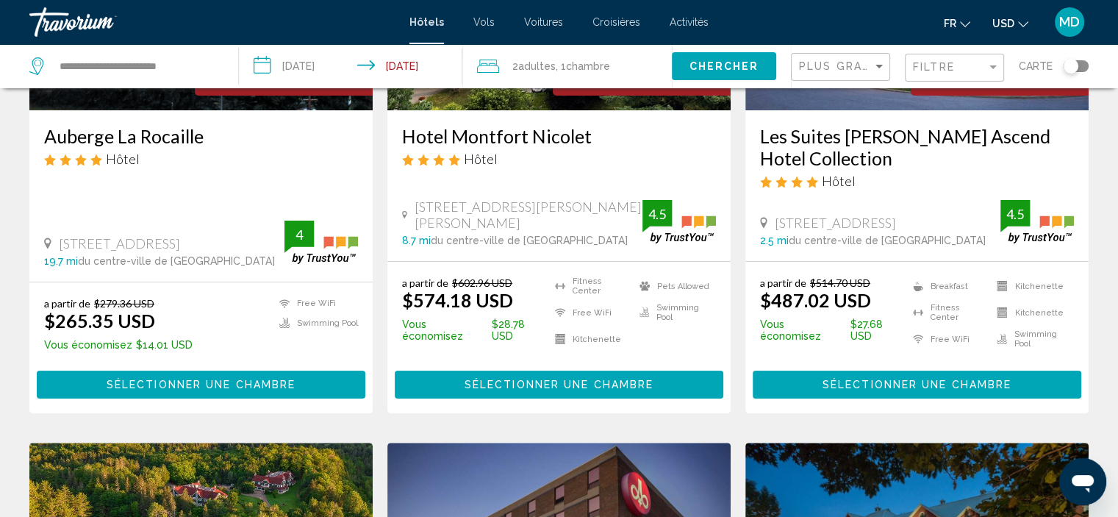
click at [1023, 20] on icon "Change currency" at bounding box center [1023, 24] width 10 height 10
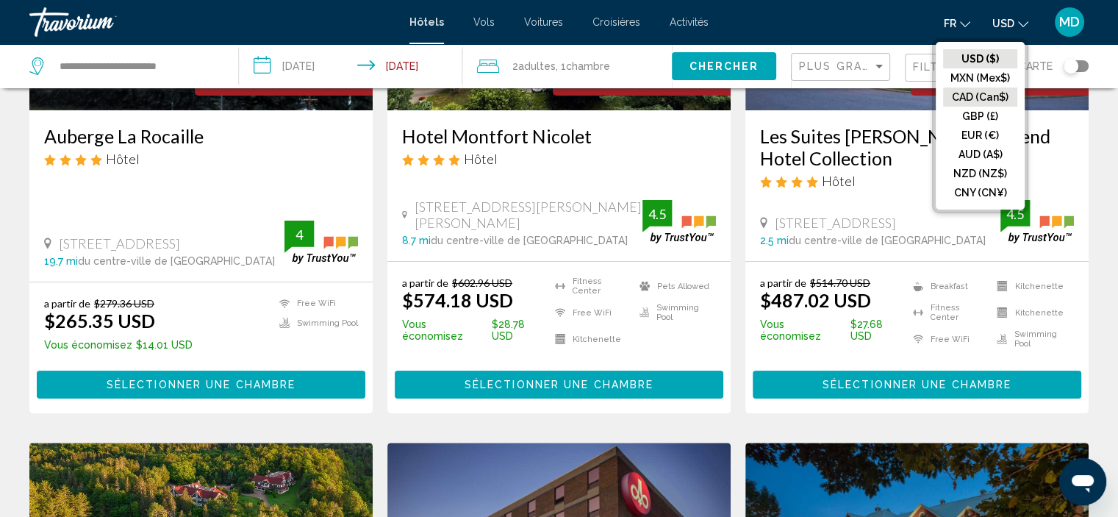
click at [1001, 98] on button "CAD (Can$)" at bounding box center [980, 96] width 74 height 19
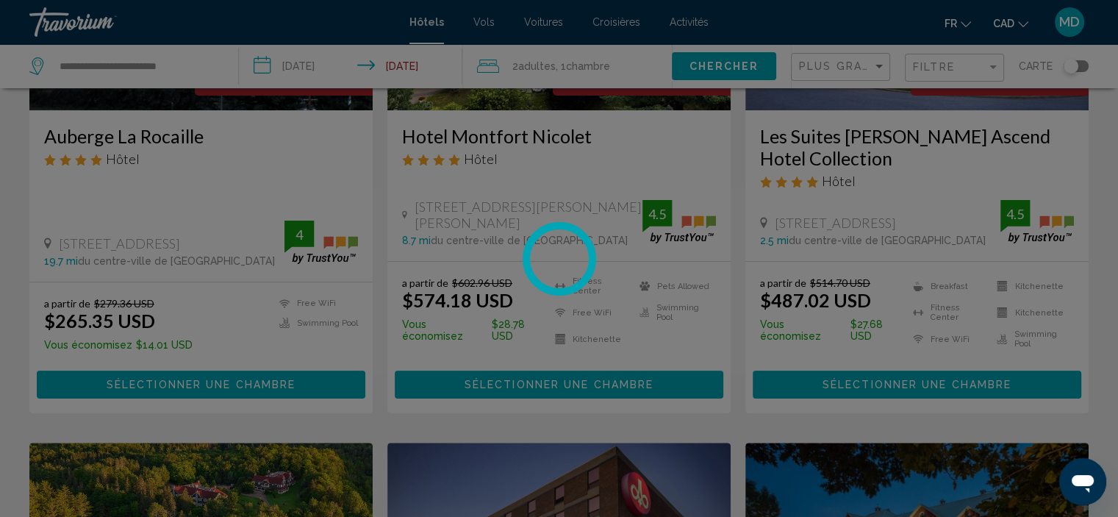
scroll to position [0, 0]
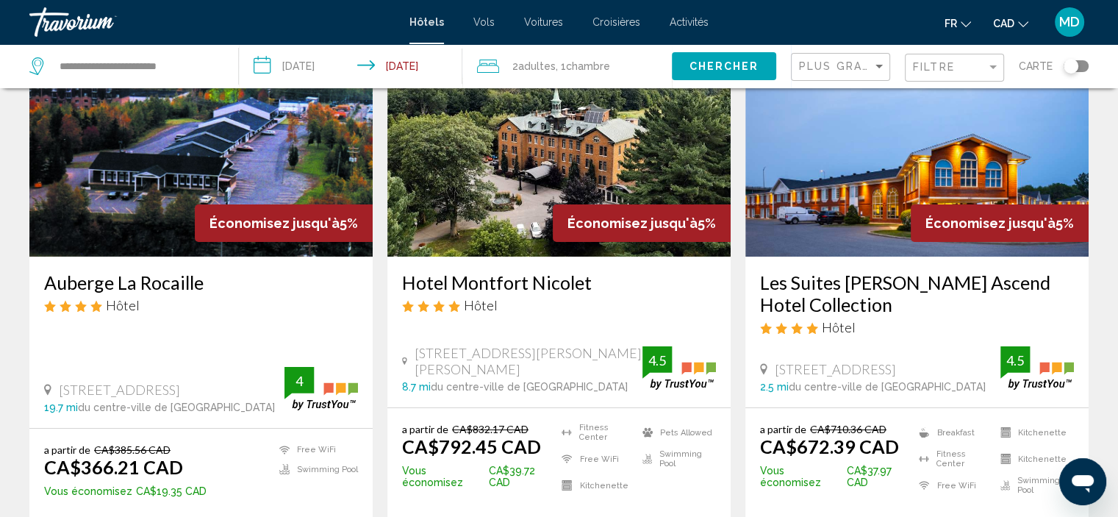
scroll to position [186, 0]
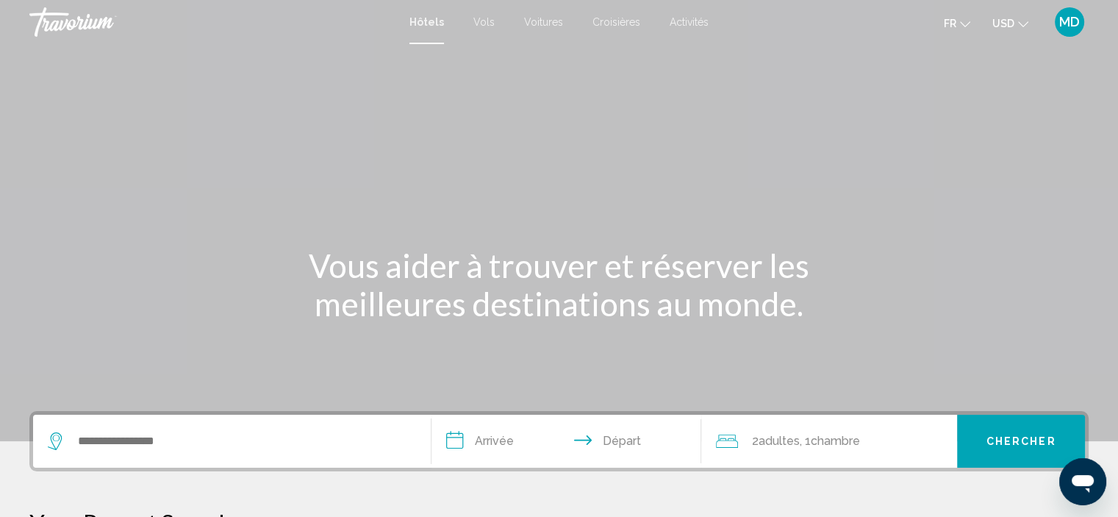
click at [476, 17] on span "Vols" at bounding box center [484, 22] width 21 height 12
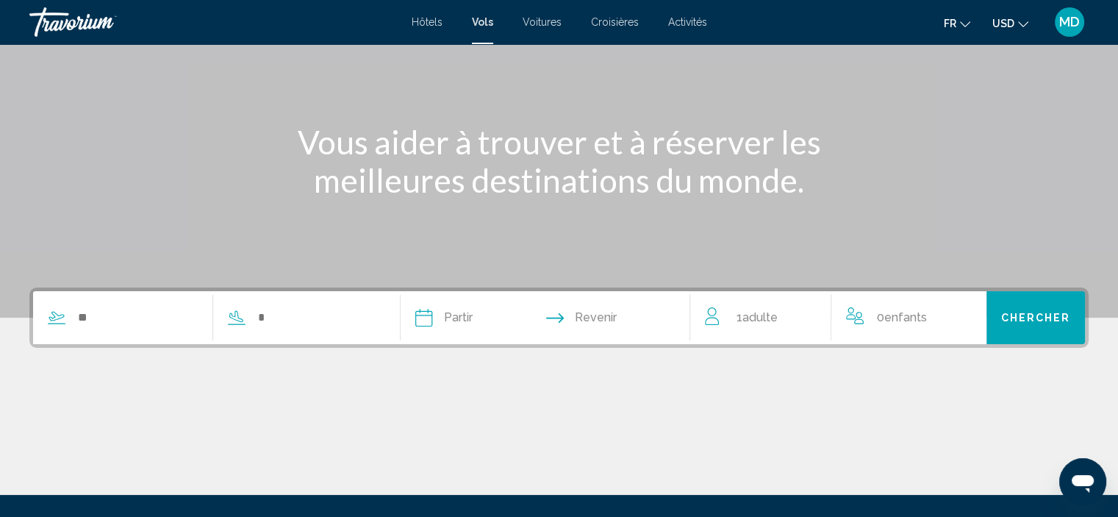
scroll to position [7, 0]
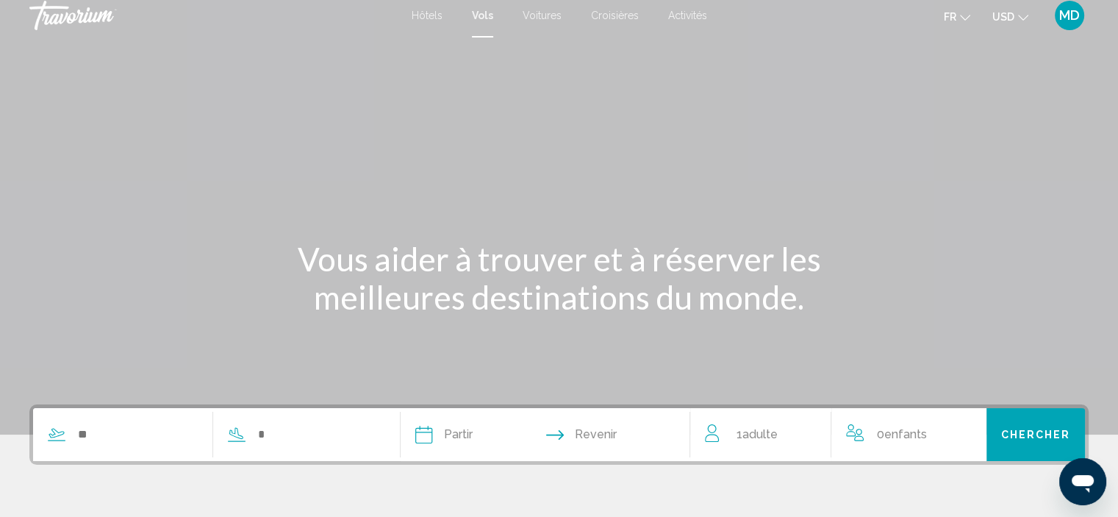
click at [546, 15] on span "Voitures" at bounding box center [542, 16] width 39 height 12
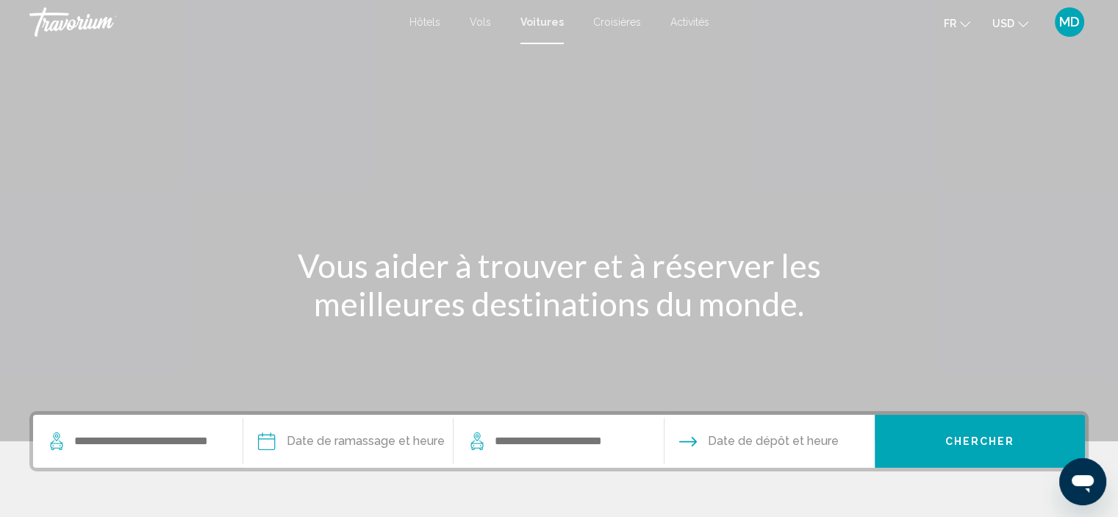
click at [613, 19] on span "Croisières" at bounding box center [617, 22] width 48 height 12
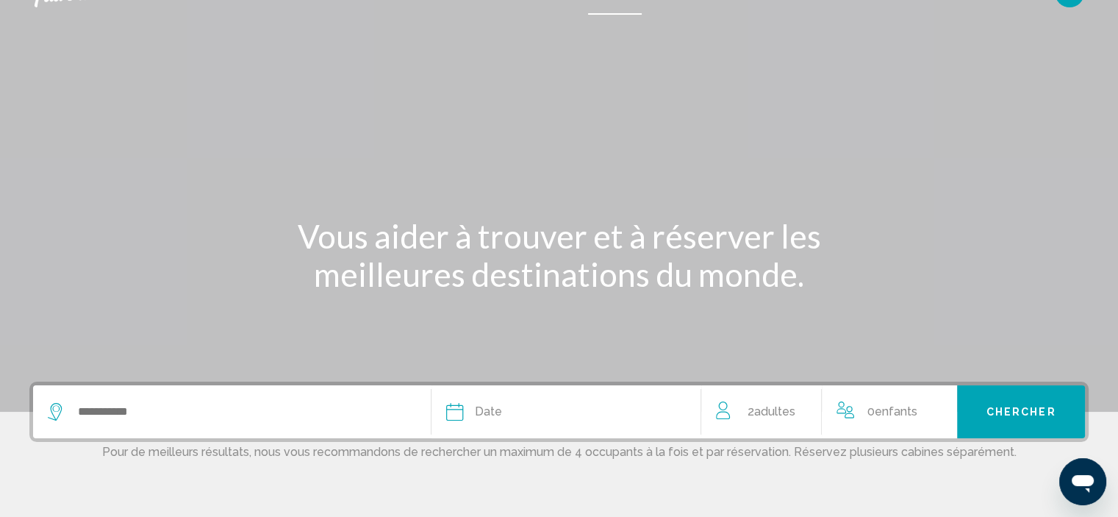
scroll to position [98, 0]
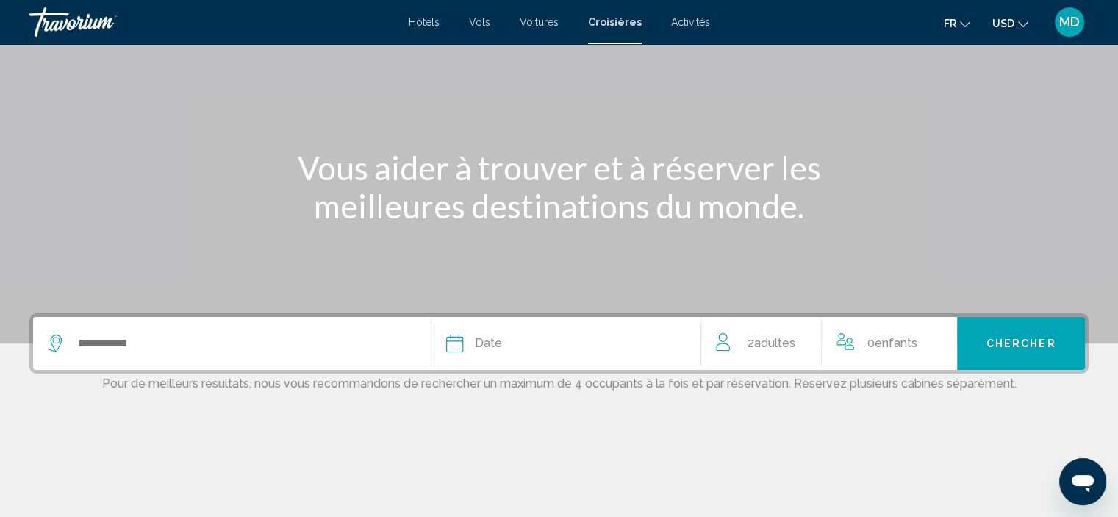
click at [692, 22] on span "Activités" at bounding box center [690, 22] width 39 height 12
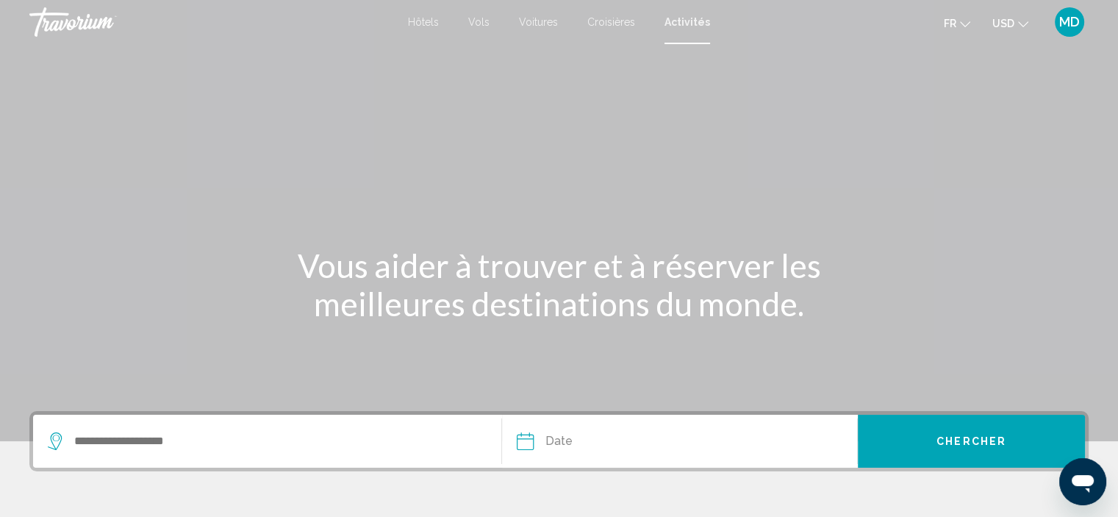
click at [426, 18] on span "Hôtels" at bounding box center [423, 22] width 31 height 12
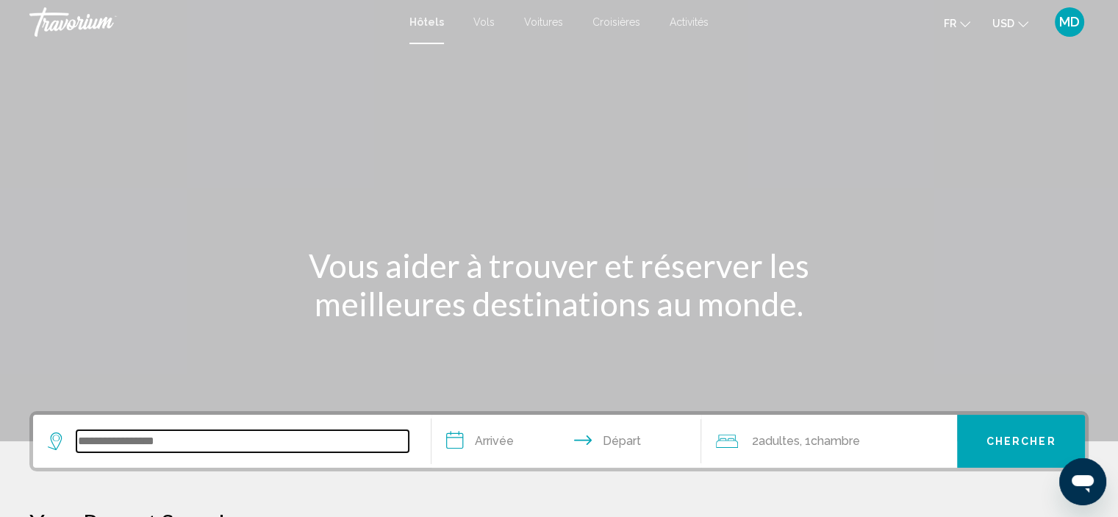
click at [189, 451] on input "Search widget" at bounding box center [242, 441] width 332 height 22
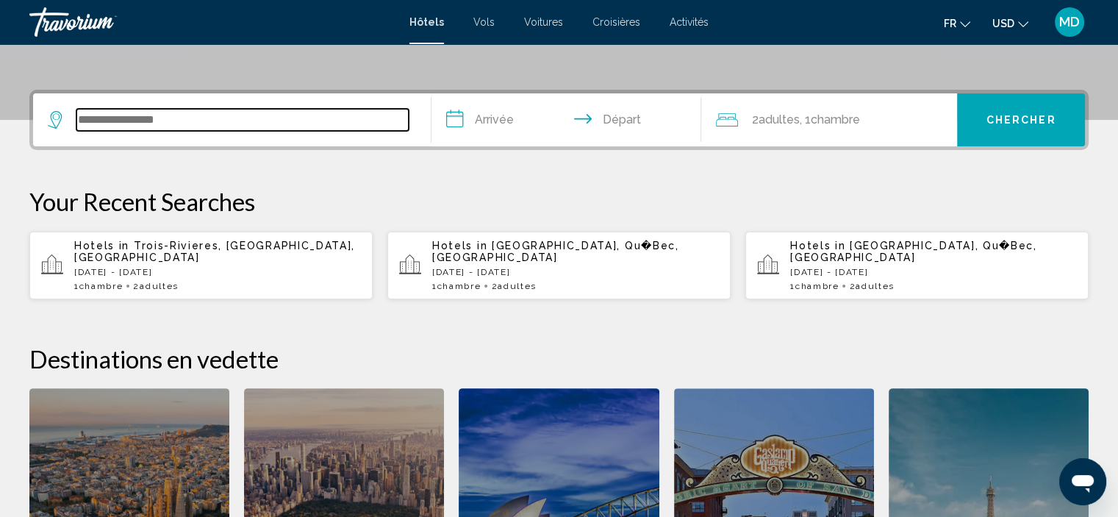
scroll to position [362, 0]
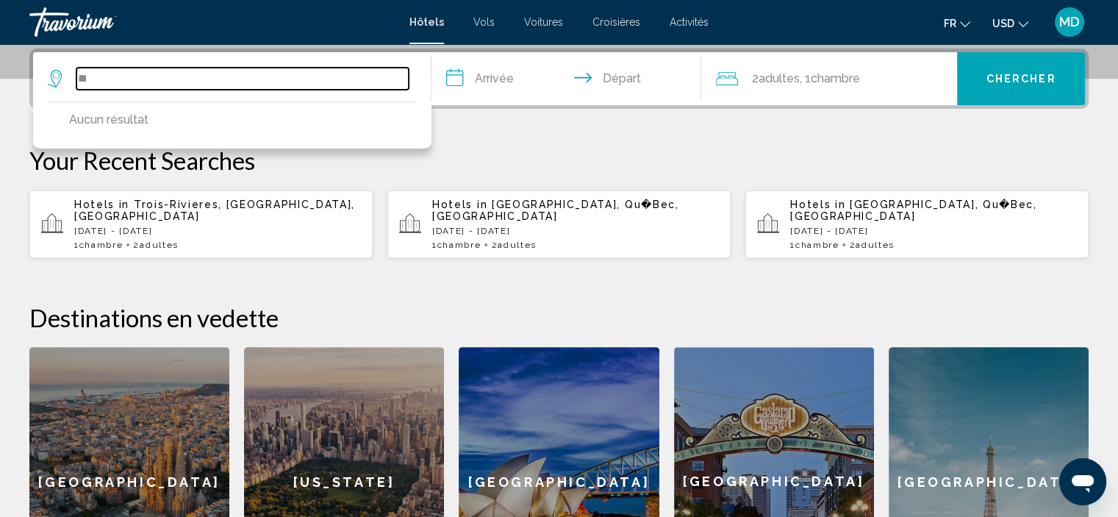
type input "*"
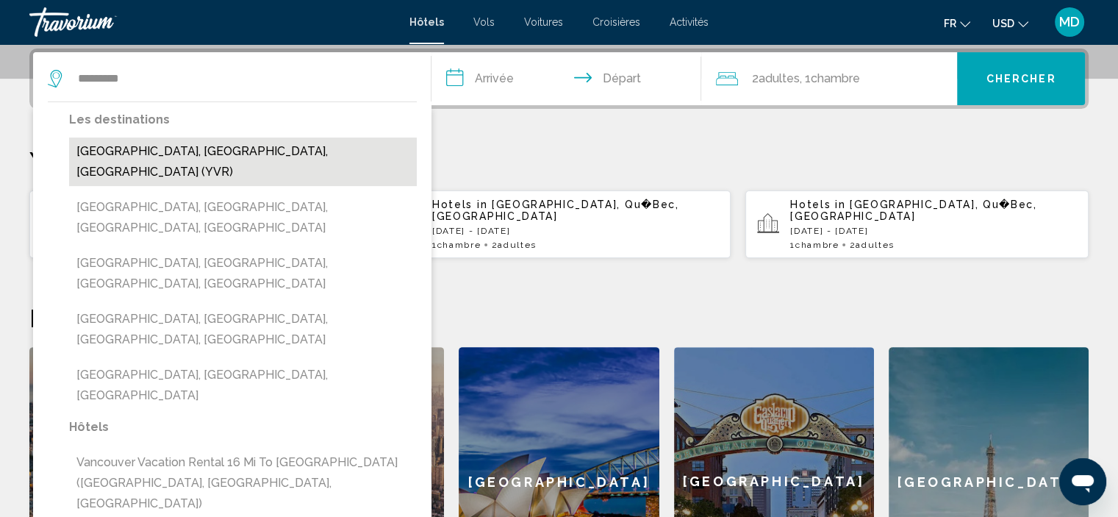
click at [194, 152] on button "Vancouver, BC, Canada (YVR)" at bounding box center [243, 161] width 348 height 49
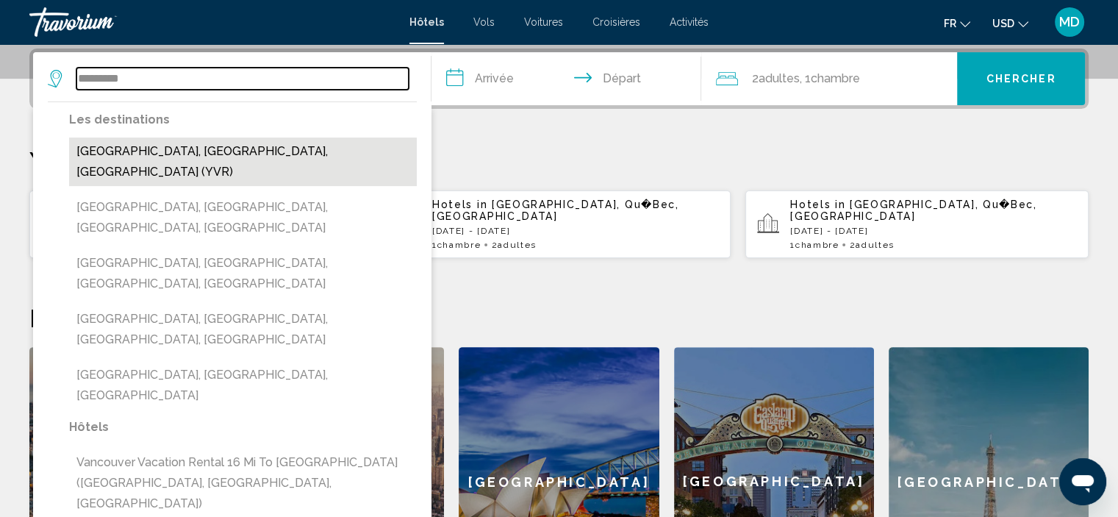
type input "**********"
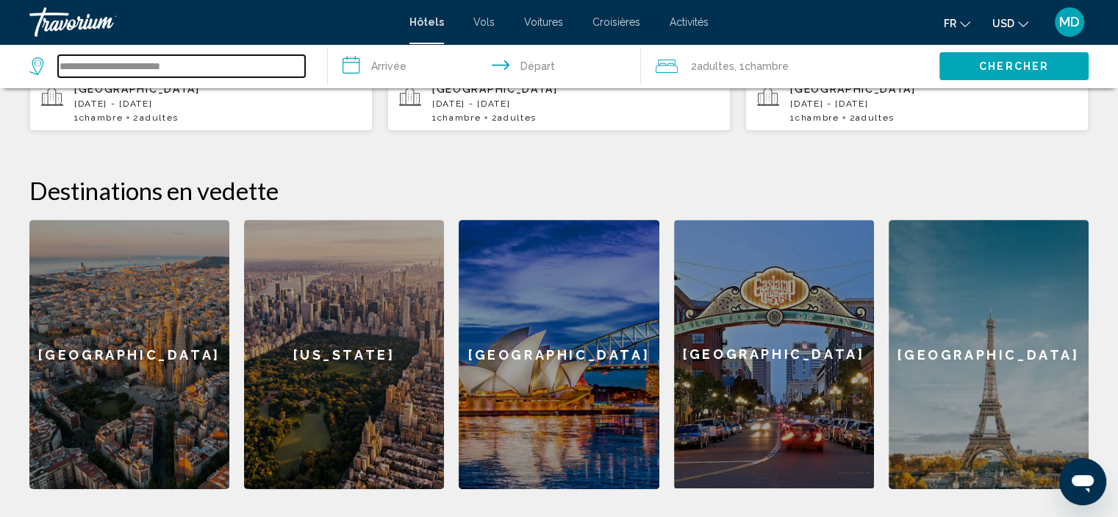
scroll to position [529, 0]
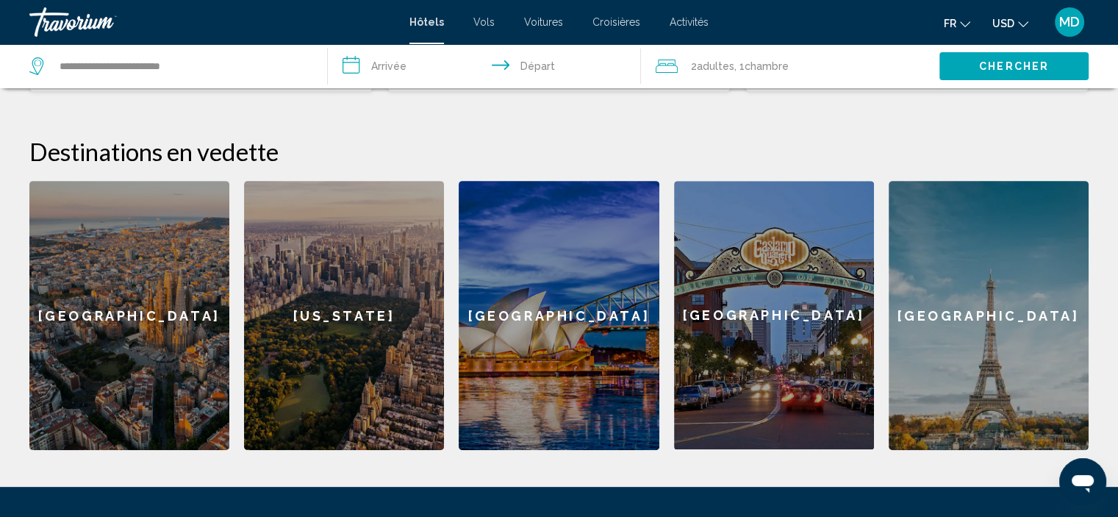
click at [107, 288] on div "[GEOGRAPHIC_DATA]" at bounding box center [129, 315] width 200 height 269
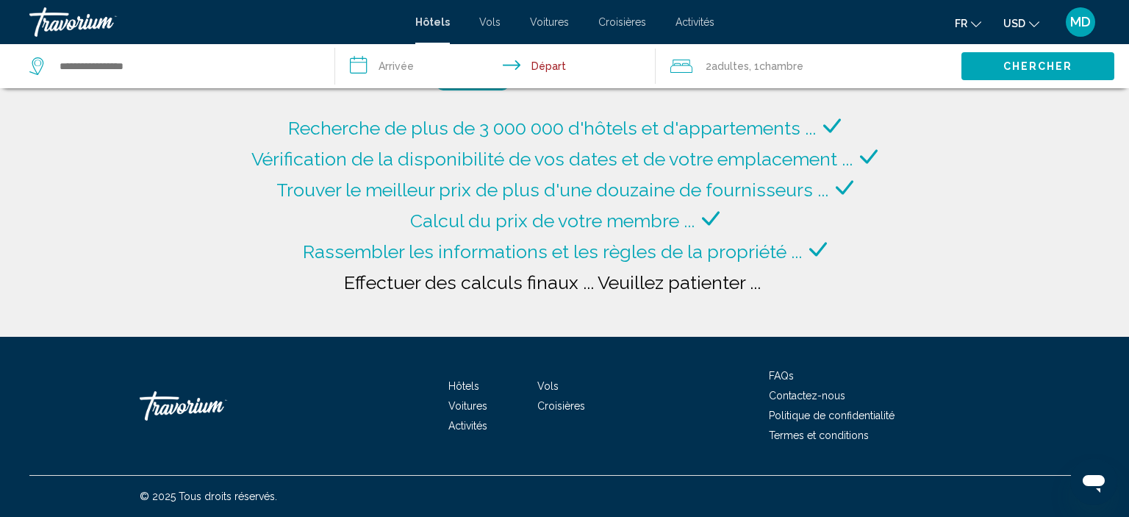
type input "**********"
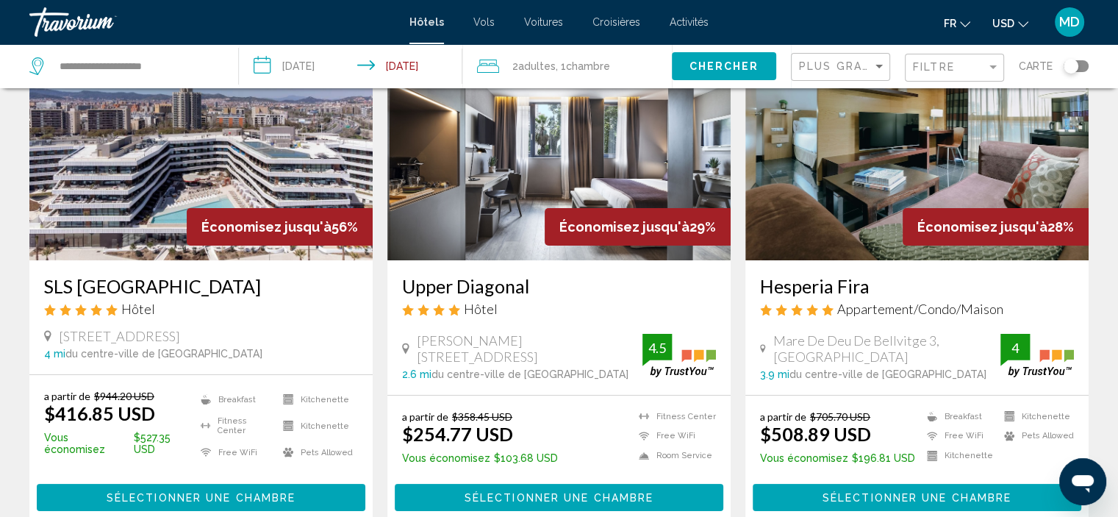
scroll to position [127, 0]
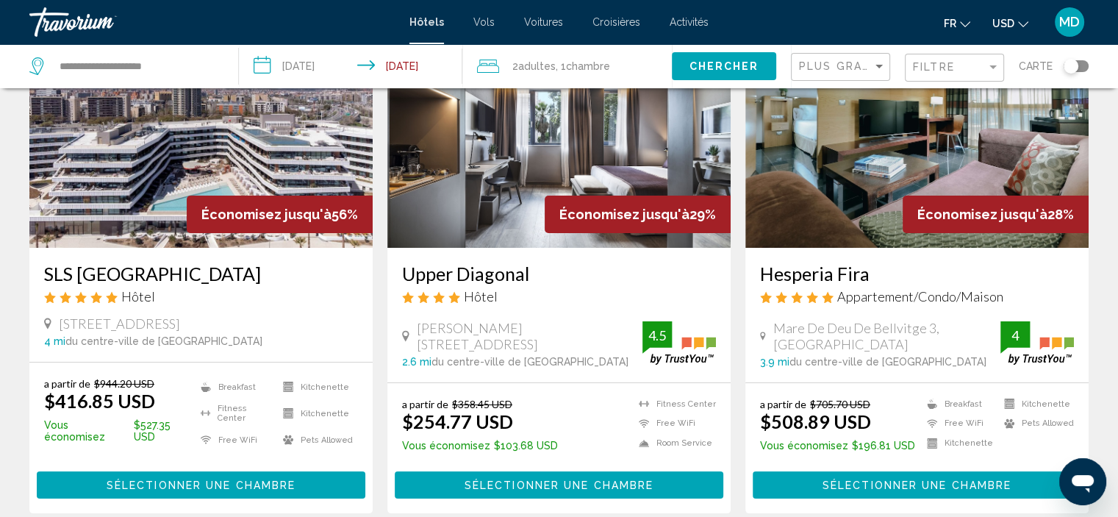
click at [135, 190] on img "Main content" at bounding box center [200, 129] width 343 height 235
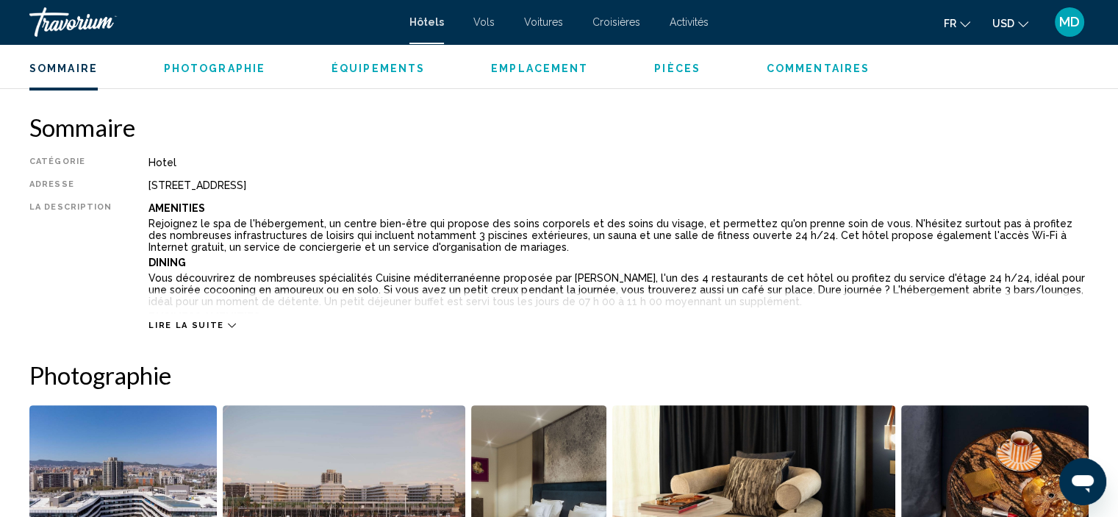
scroll to position [506, 0]
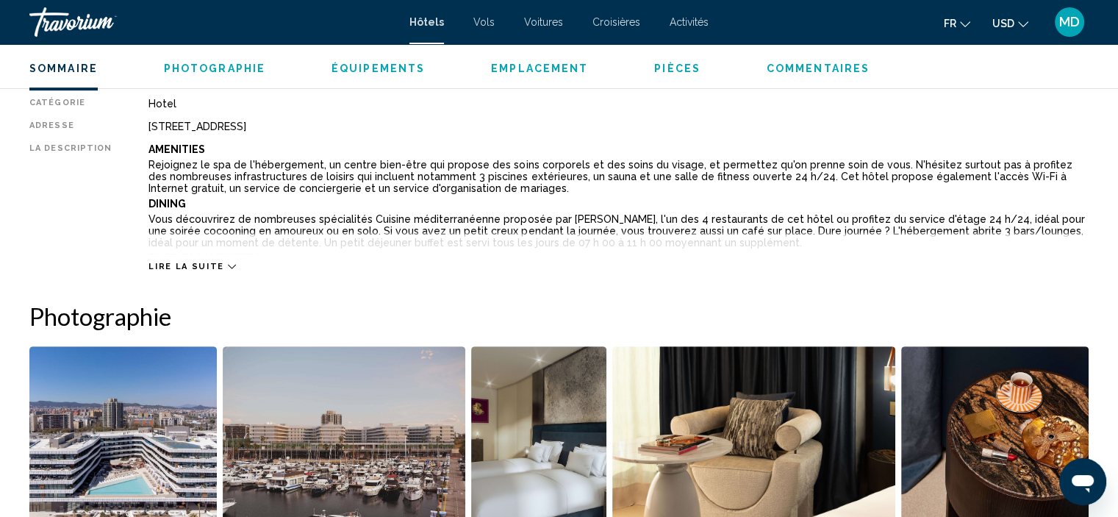
click at [228, 263] on icon "Main content" at bounding box center [232, 266] width 8 height 8
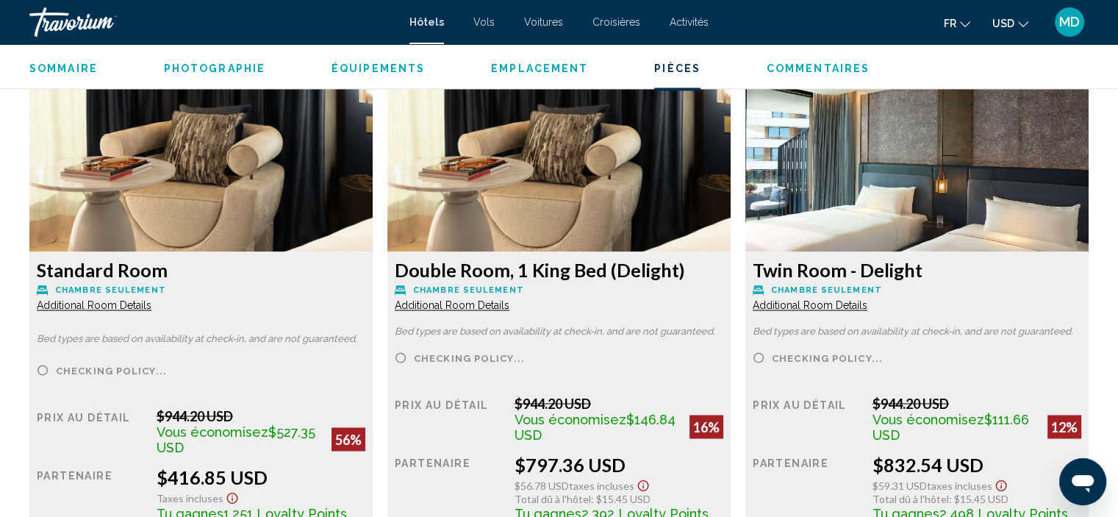
scroll to position [2484, 0]
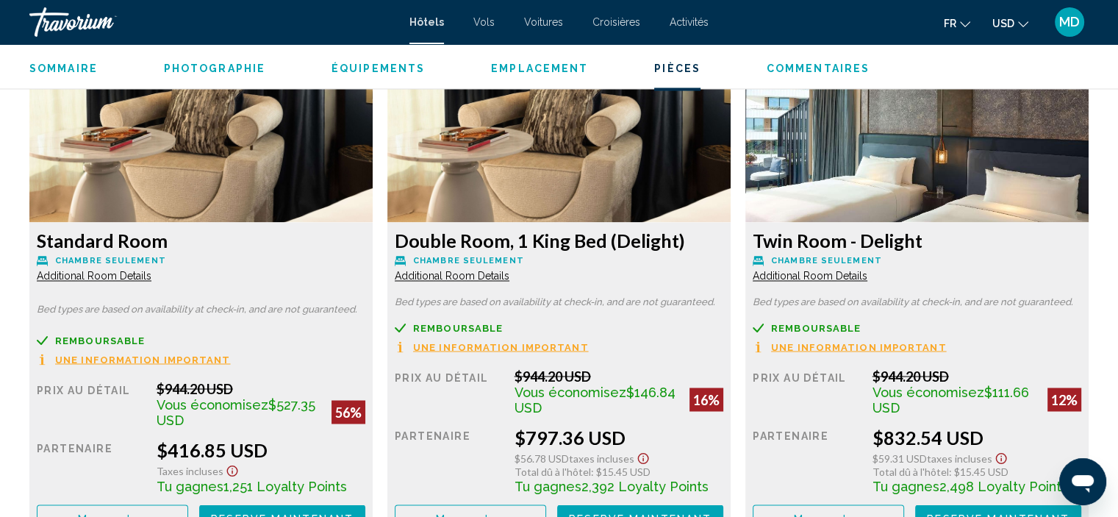
click at [1025, 20] on icon "Change currency" at bounding box center [1023, 24] width 10 height 10
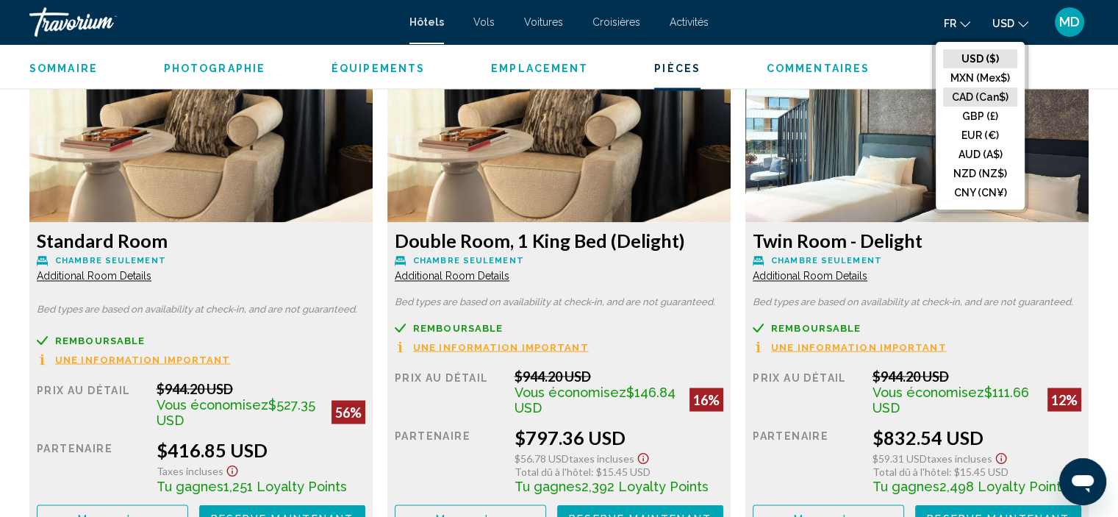
click at [1000, 92] on button "CAD (Can$)" at bounding box center [980, 96] width 74 height 19
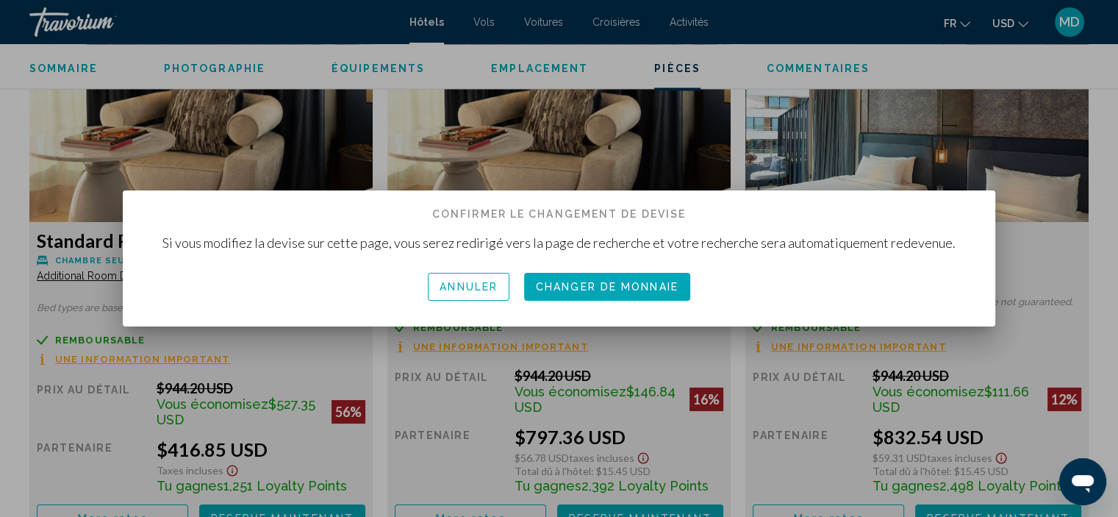
click at [617, 290] on span "Changer de monnaie" at bounding box center [607, 288] width 143 height 12
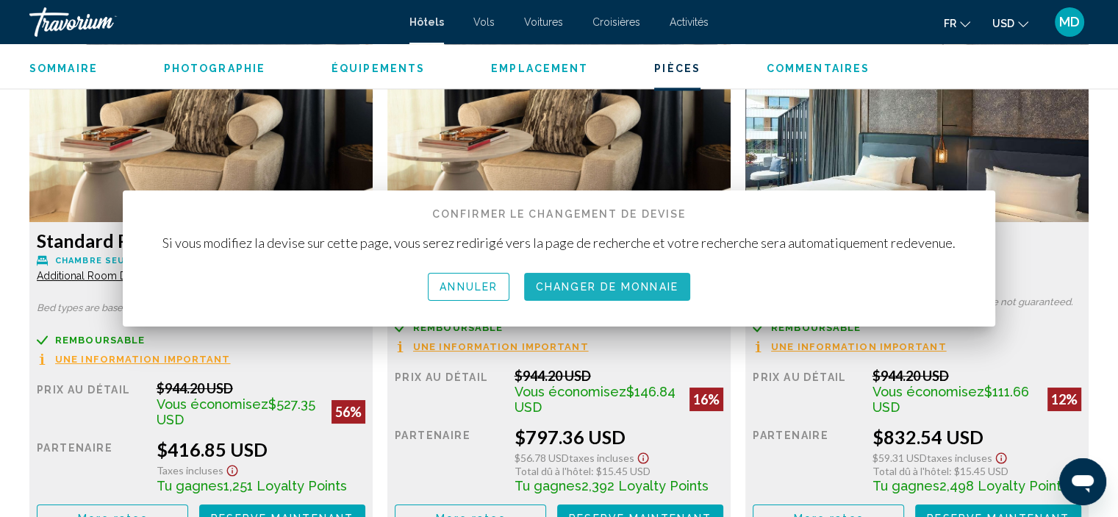
scroll to position [2484, 0]
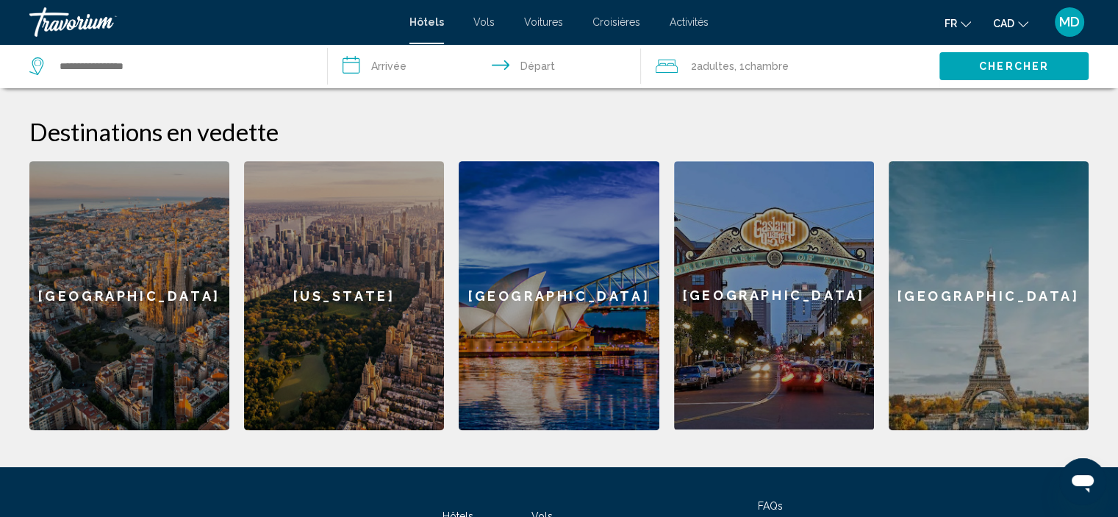
scroll to position [558, 0]
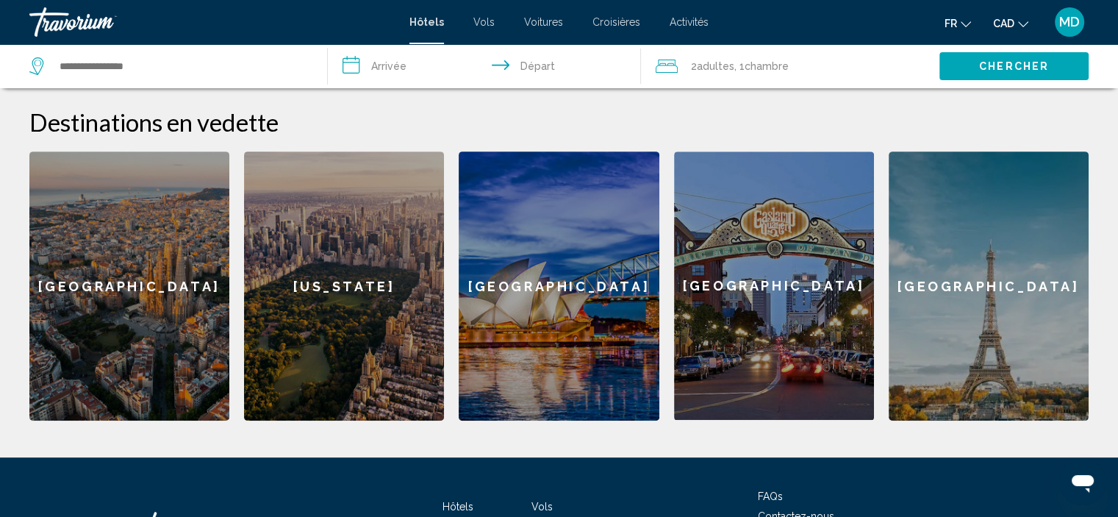
click at [115, 262] on div "[GEOGRAPHIC_DATA]" at bounding box center [129, 285] width 200 height 269
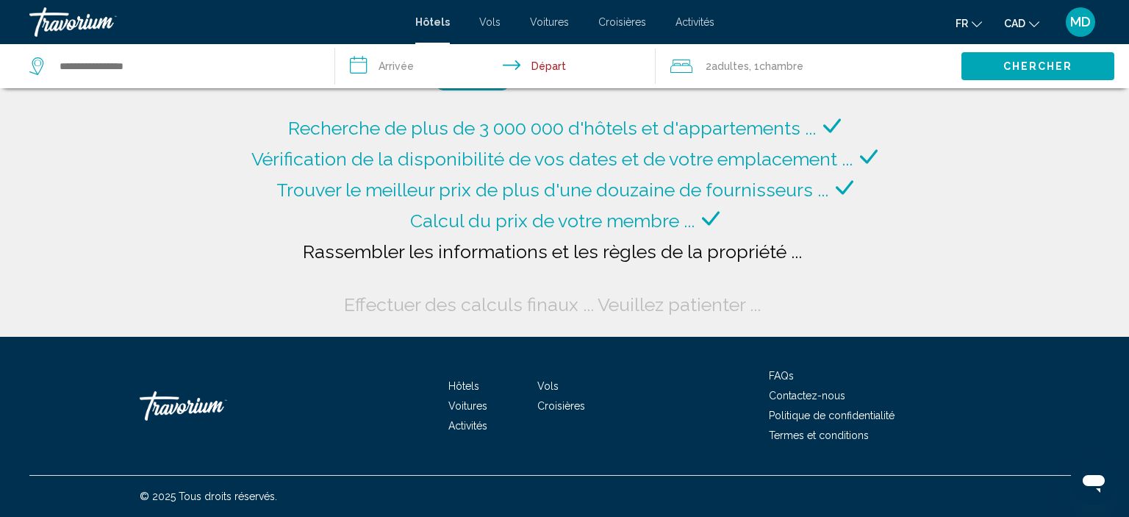
type input "**********"
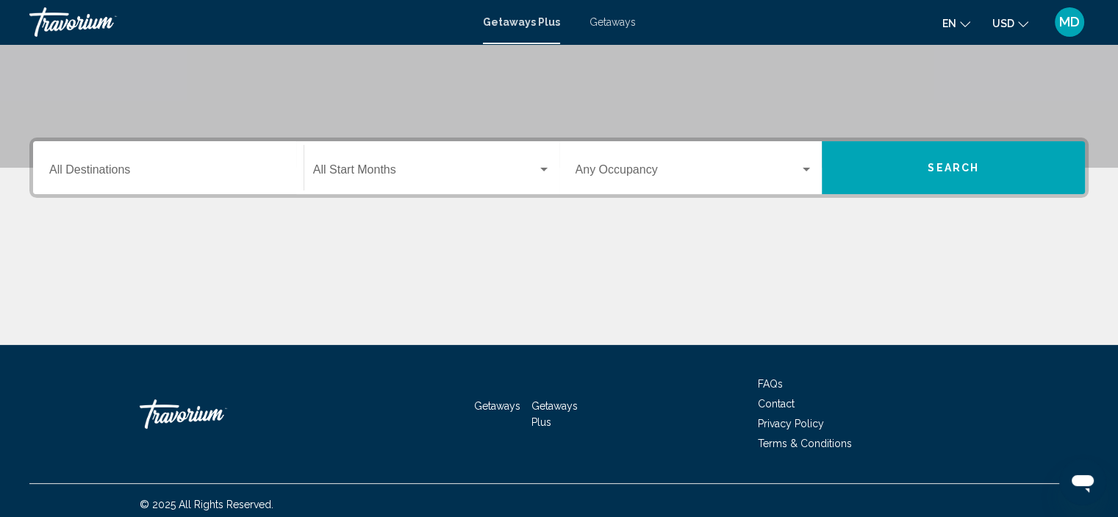
scroll to position [281, 0]
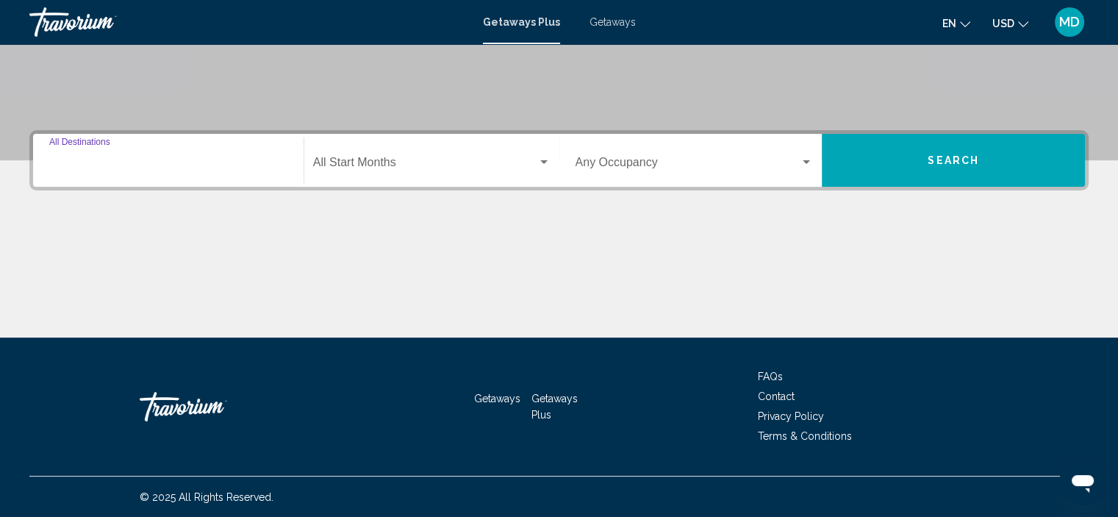
click at [144, 170] on input "Destination All Destinations" at bounding box center [168, 165] width 238 height 13
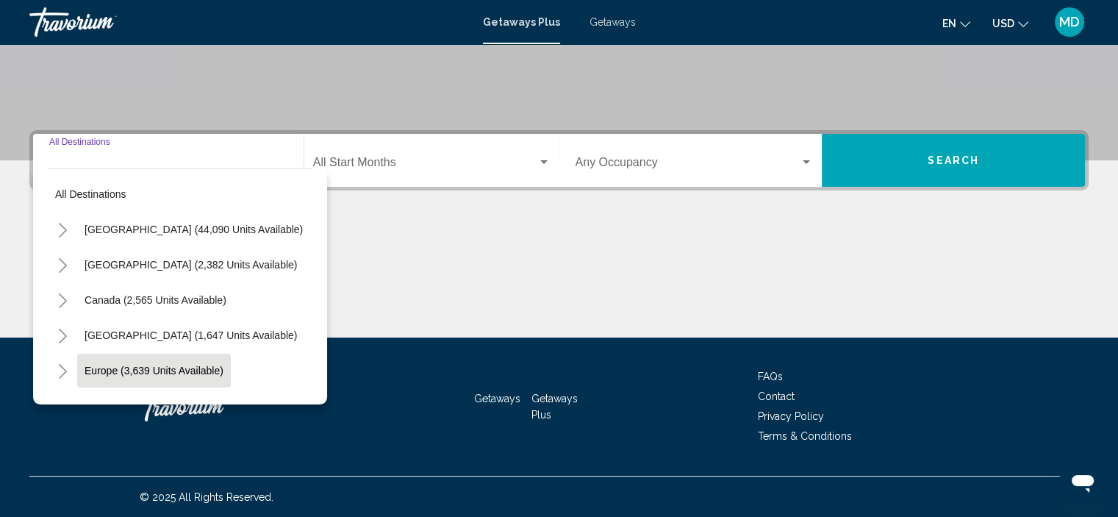
click at [189, 370] on span "Europe (3,639 units available)" at bounding box center [154, 371] width 139 height 12
type input "**********"
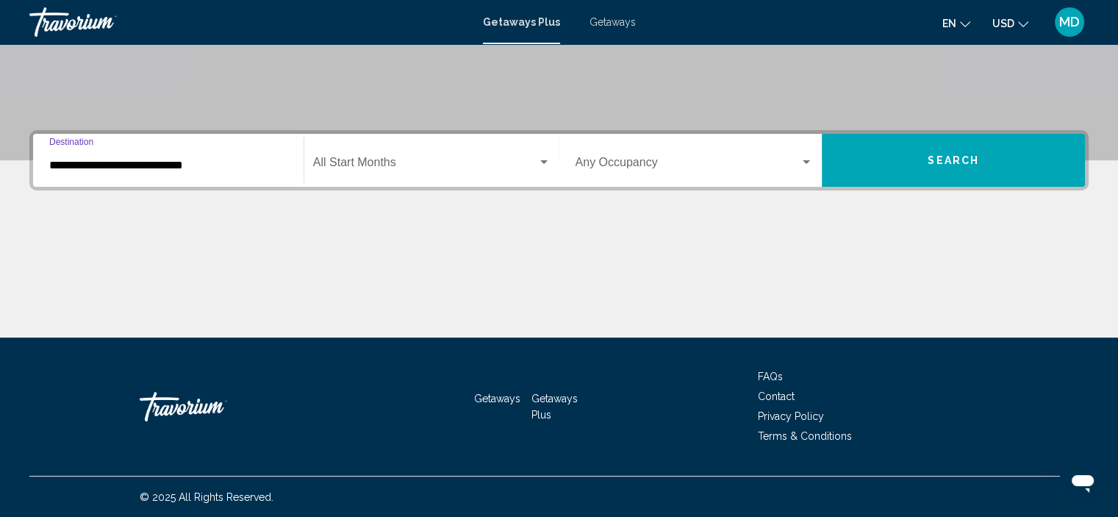
click at [390, 162] on span "Search widget" at bounding box center [425, 165] width 224 height 13
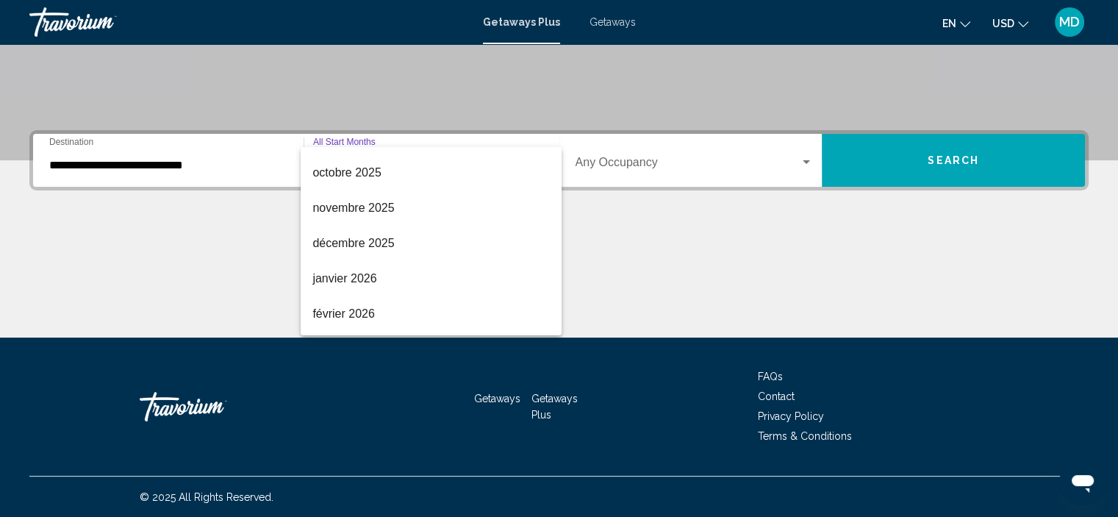
scroll to position [127, 0]
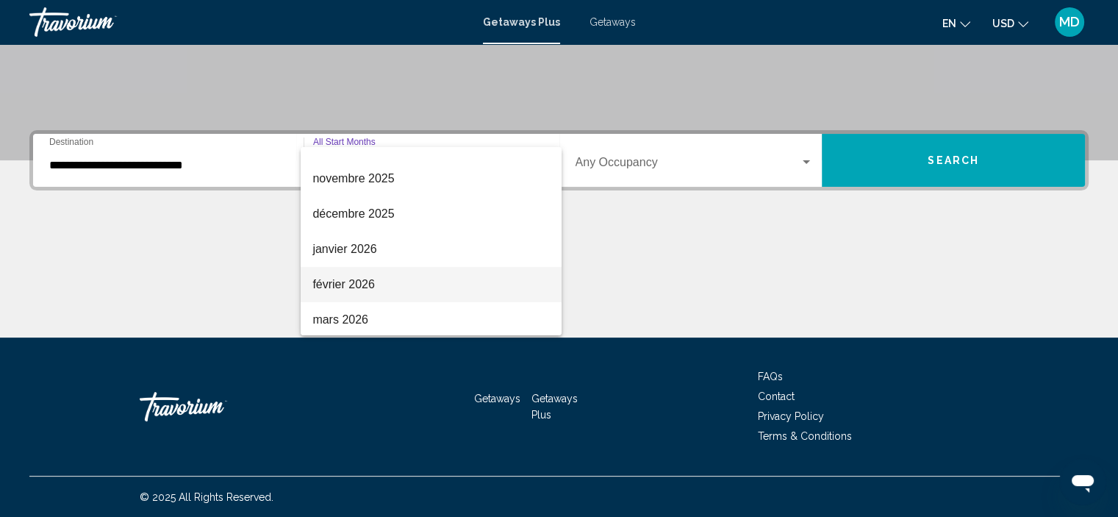
click at [399, 287] on span "février 2026" at bounding box center [430, 284] width 237 height 35
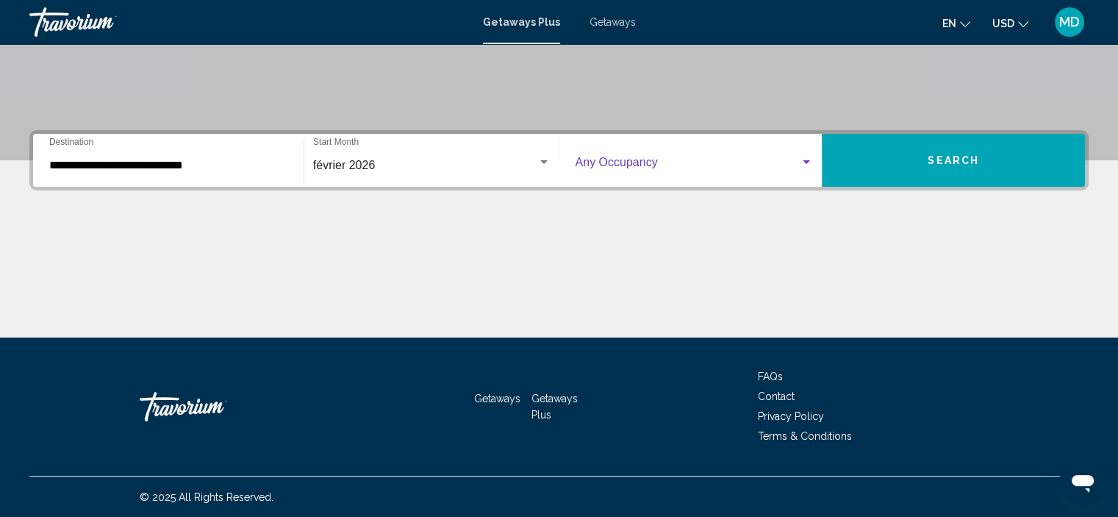
click at [809, 162] on div "Search widget" at bounding box center [806, 162] width 7 height 4
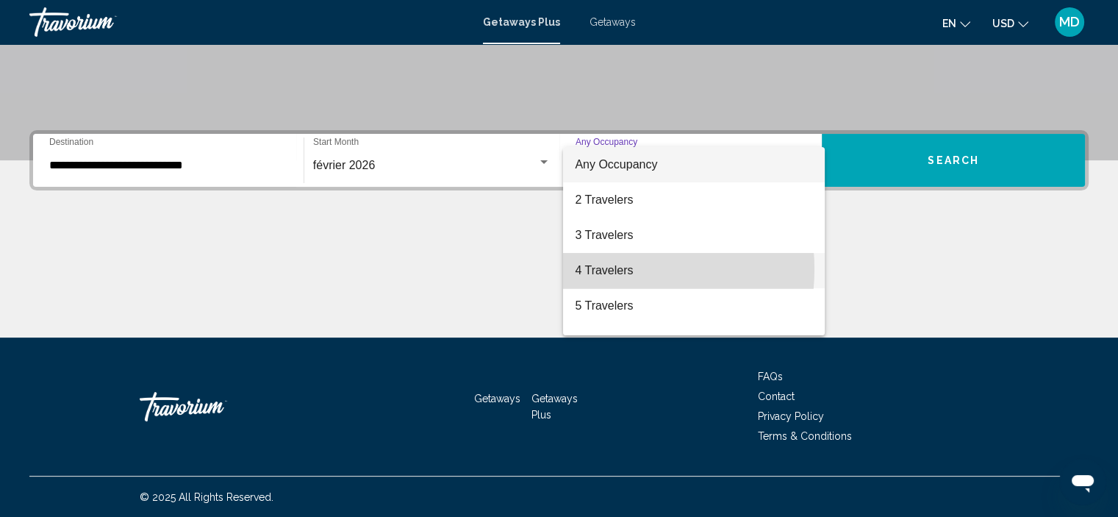
click at [603, 269] on span "4 Travelers" at bounding box center [694, 270] width 238 height 35
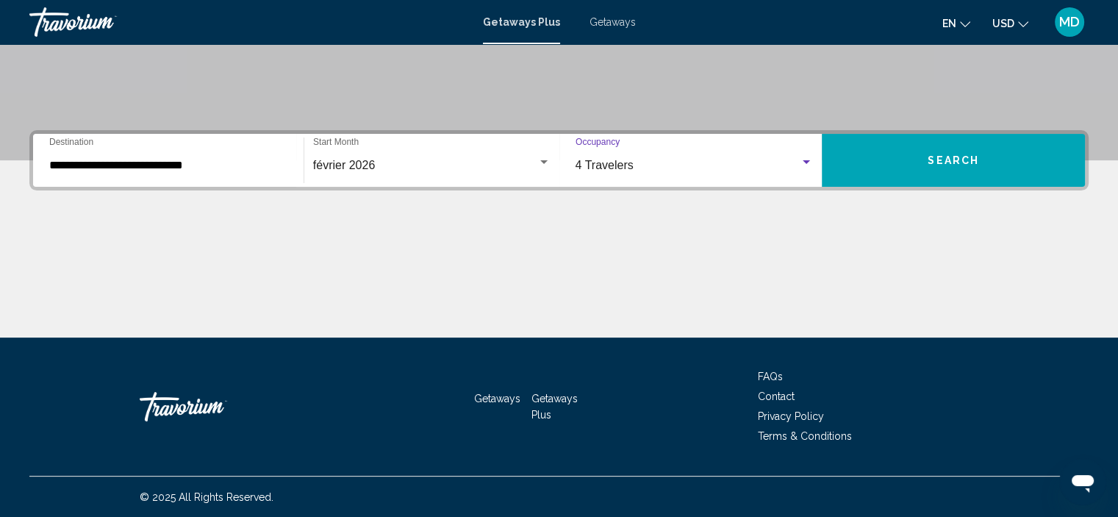
click at [954, 168] on button "Search" at bounding box center [953, 160] width 263 height 53
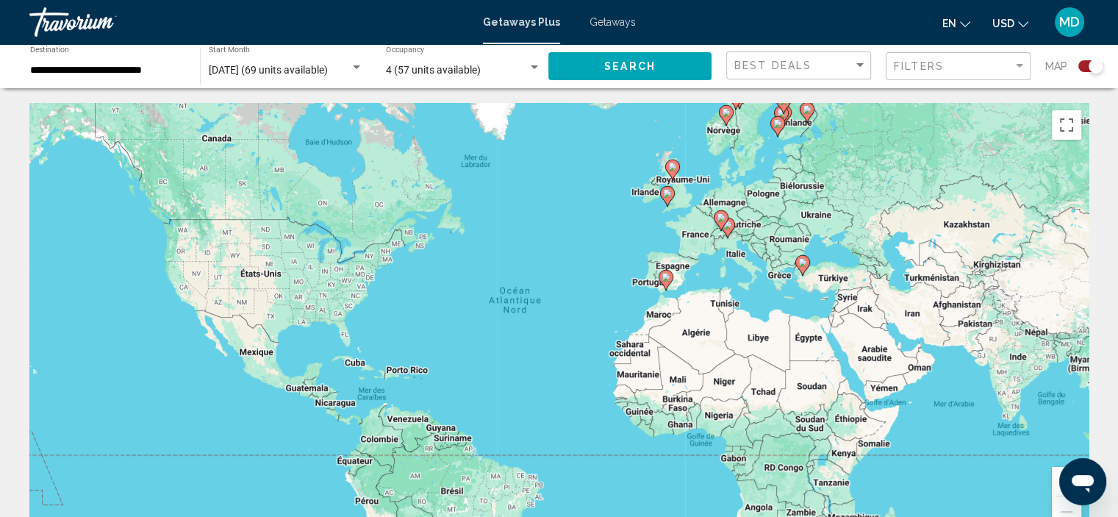
click at [666, 276] on image "Main content" at bounding box center [666, 277] width 9 height 9
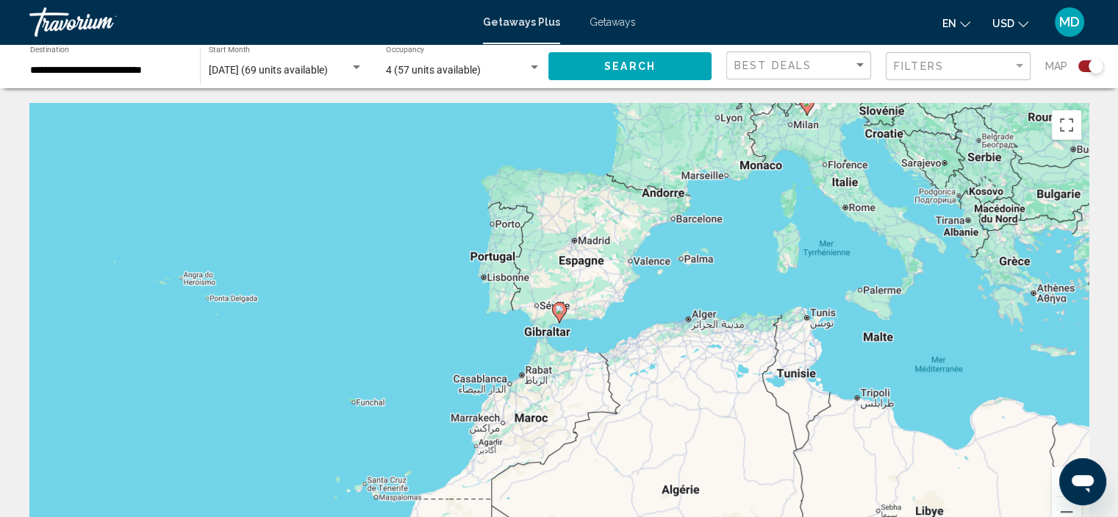
click at [562, 314] on icon "Main content" at bounding box center [558, 312] width 13 height 19
type input "**********"
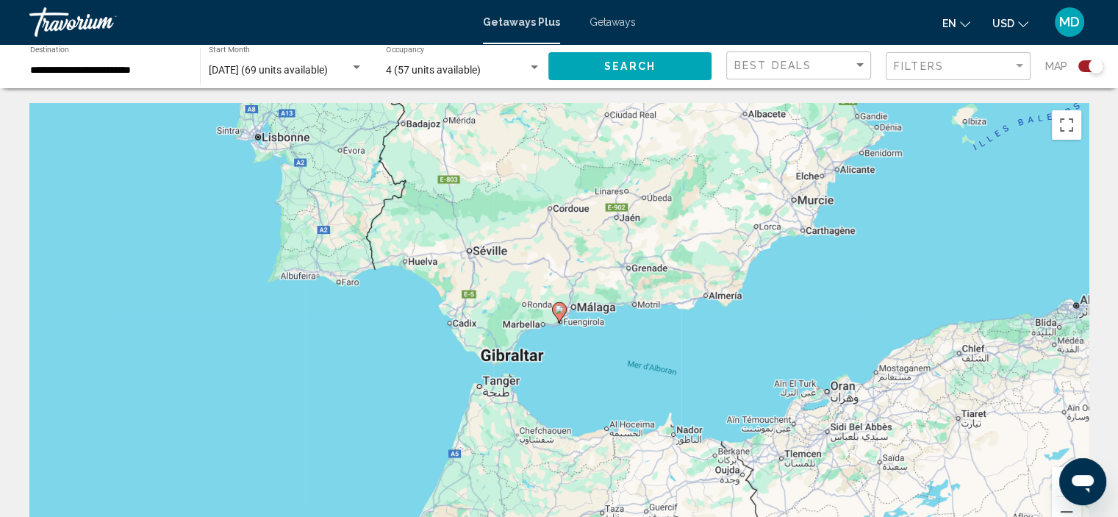
drag, startPoint x: 332, startPoint y: 332, endPoint x: 744, endPoint y: 232, distance: 424.4
click at [744, 232] on div "Pour naviguer, appuyez sur les touches fléchées. Pour activer le glissement ave…" at bounding box center [559, 323] width 1060 height 441
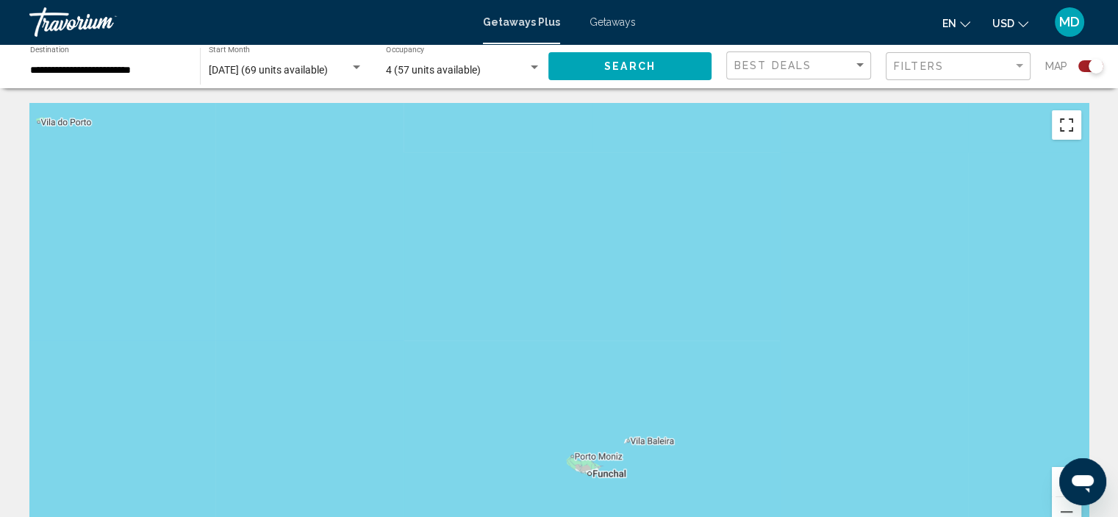
click at [1064, 129] on button "Passer en plein écran" at bounding box center [1066, 124] width 29 height 29
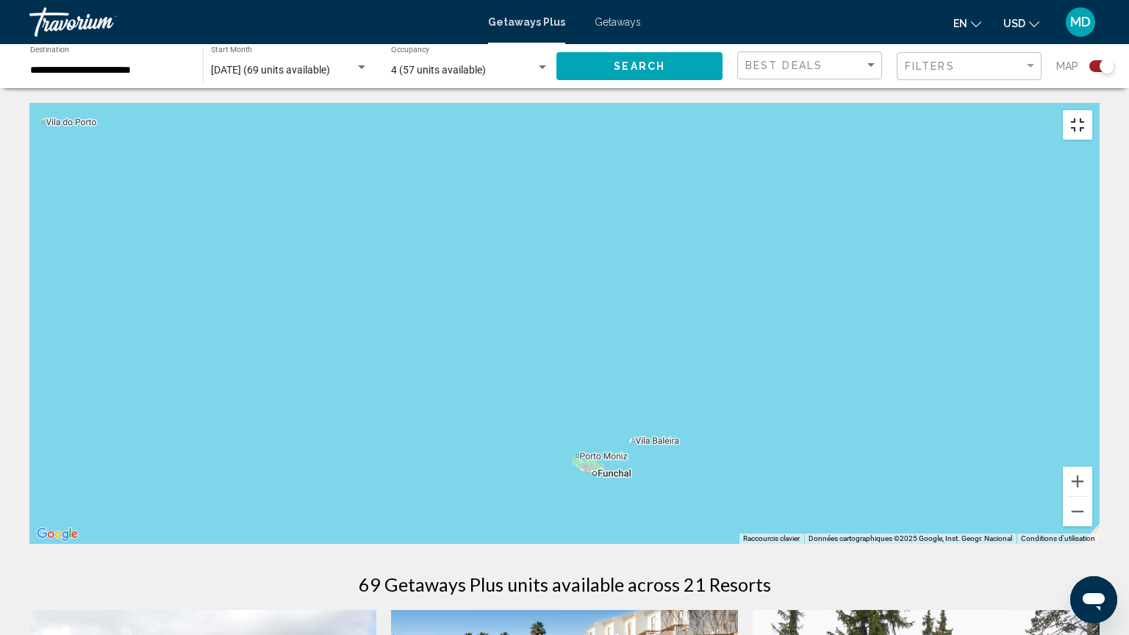
click at [1093, 110] on button "Passer en plein écran" at bounding box center [1077, 124] width 29 height 29
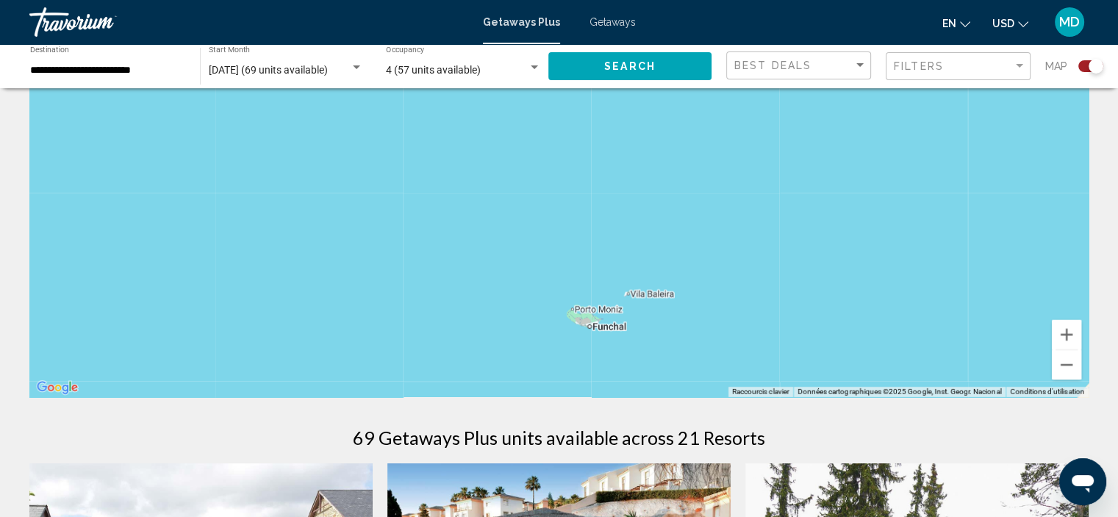
scroll to position [157, 0]
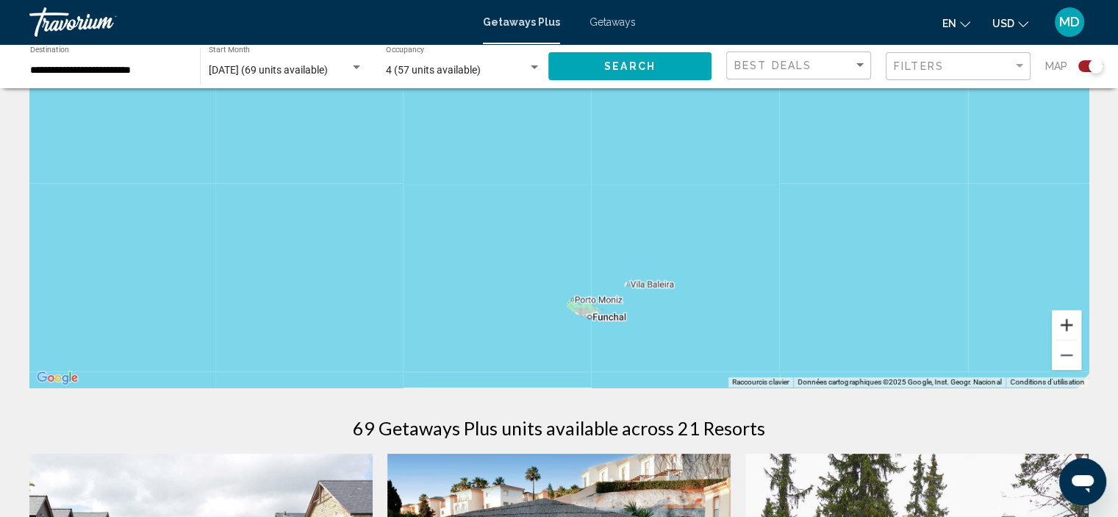
click at [1065, 326] on button "Zoom avant" at bounding box center [1066, 324] width 29 height 29
click at [1063, 361] on button "Zoom arrière" at bounding box center [1066, 354] width 29 height 29
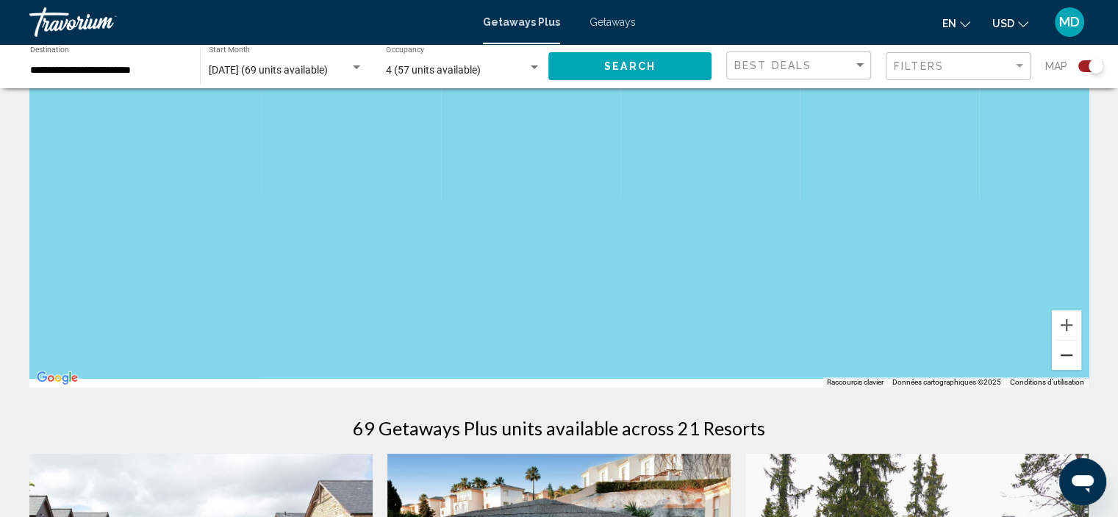
click at [1063, 361] on button "Zoom arrière" at bounding box center [1066, 354] width 29 height 29
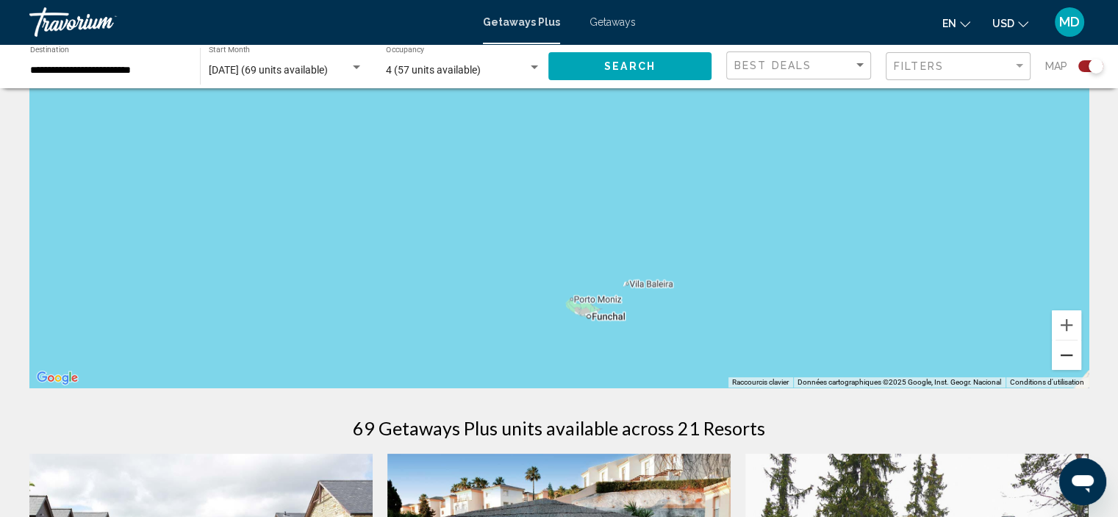
click at [1063, 361] on button "Zoom arrière" at bounding box center [1066, 354] width 29 height 29
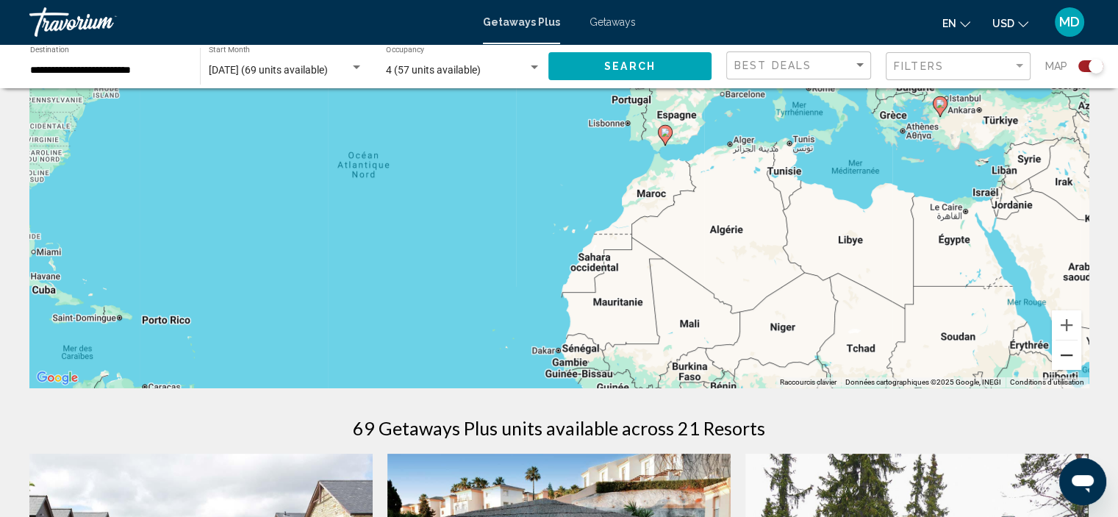
click at [1063, 361] on button "Zoom arrière" at bounding box center [1066, 354] width 29 height 29
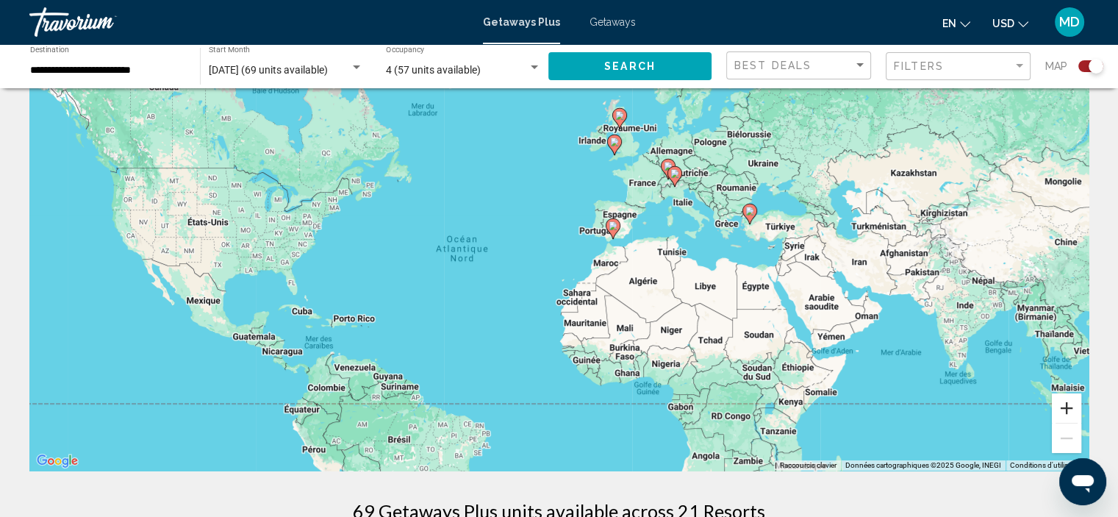
scroll to position [68, 0]
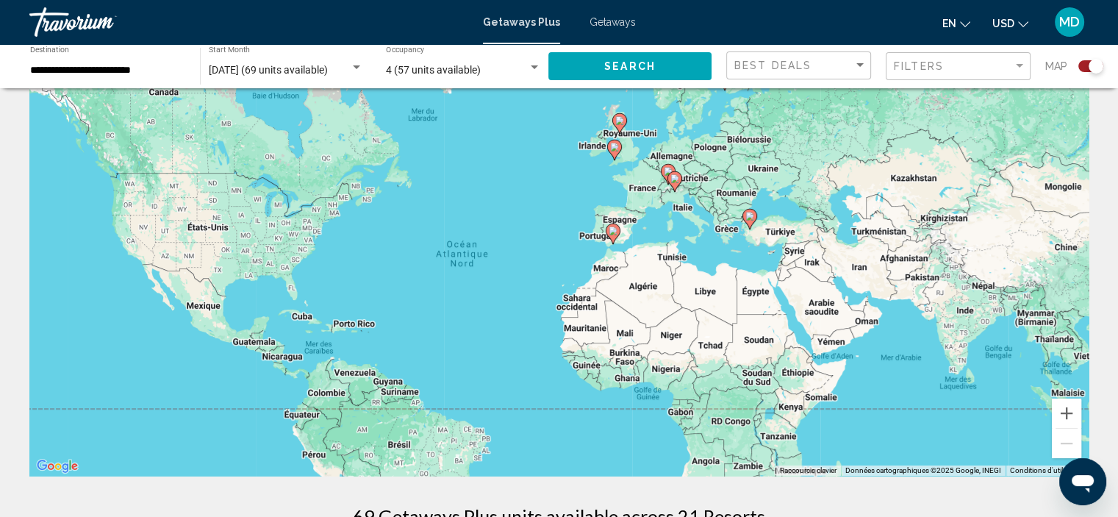
click at [614, 232] on image "Main content" at bounding box center [613, 230] width 9 height 9
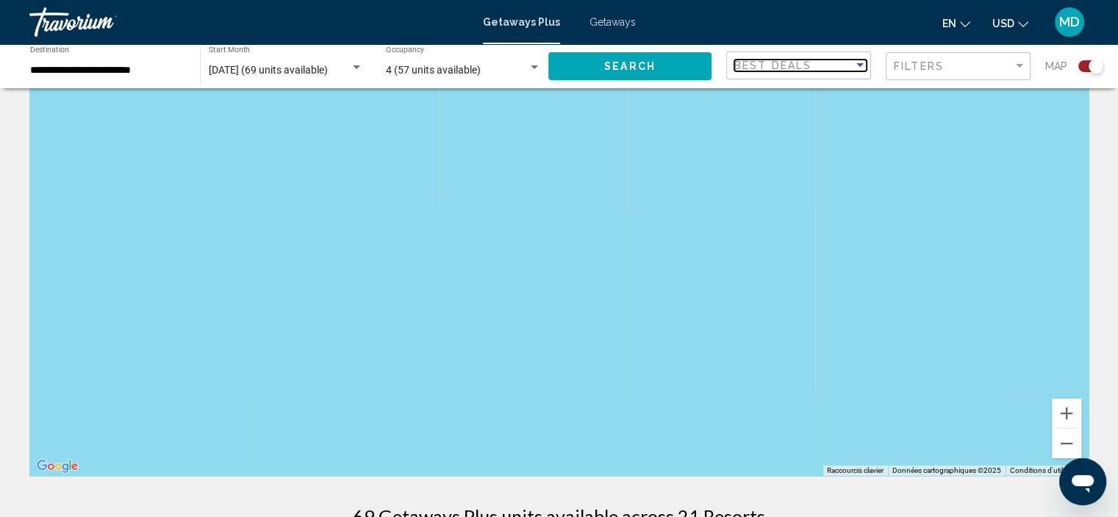
click at [862, 65] on div "Sort by" at bounding box center [860, 65] width 7 height 4
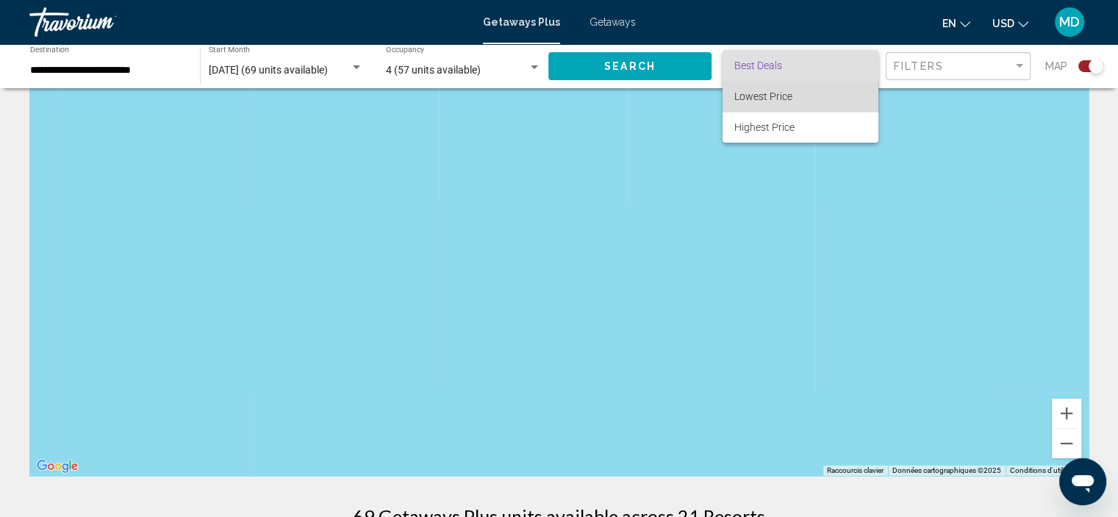
click at [847, 93] on span "Lowest Price" at bounding box center [801, 96] width 132 height 31
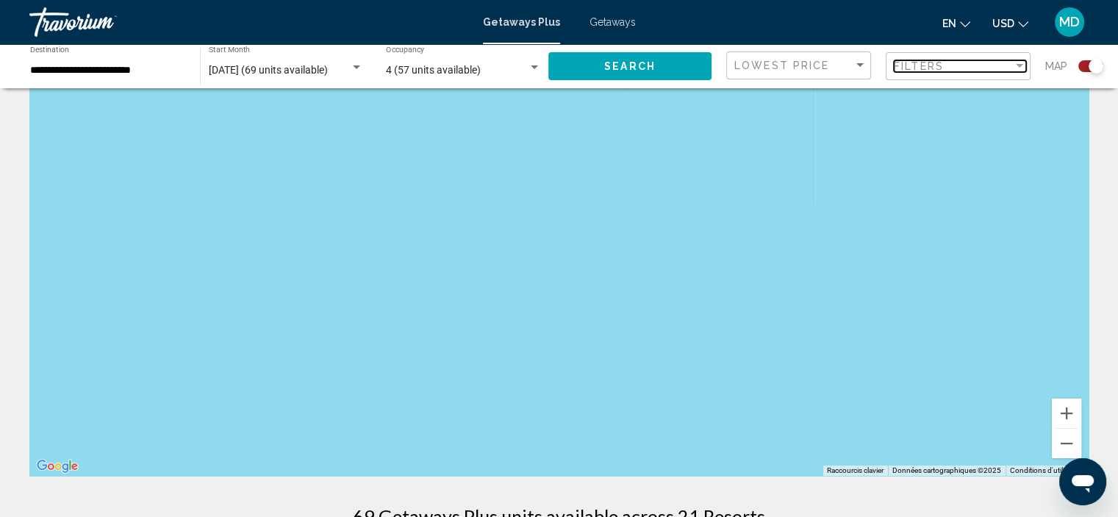
click at [1021, 62] on div "Filter" at bounding box center [1019, 66] width 13 height 12
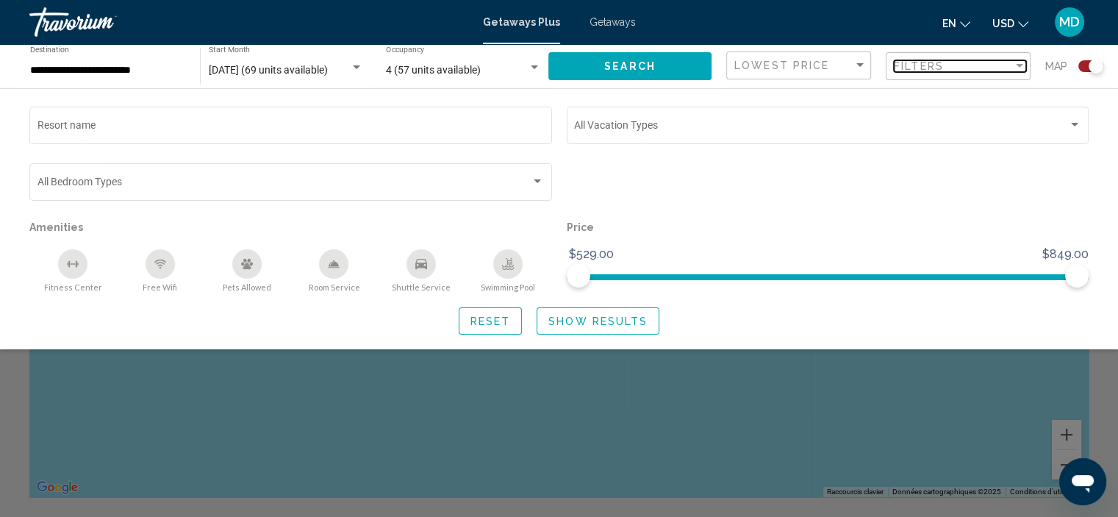
scroll to position [0, 0]
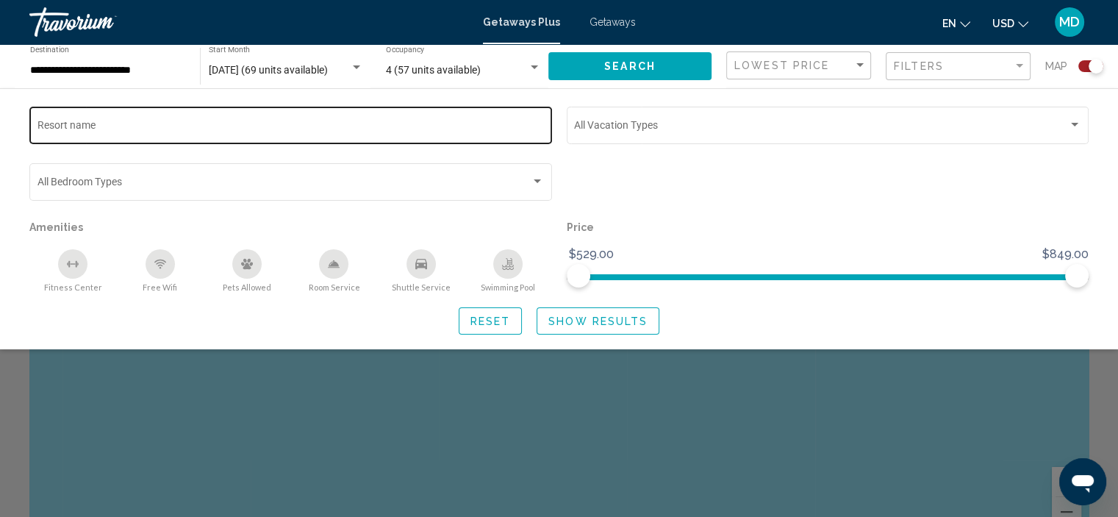
click at [247, 121] on div "Resort name" at bounding box center [290, 124] width 507 height 40
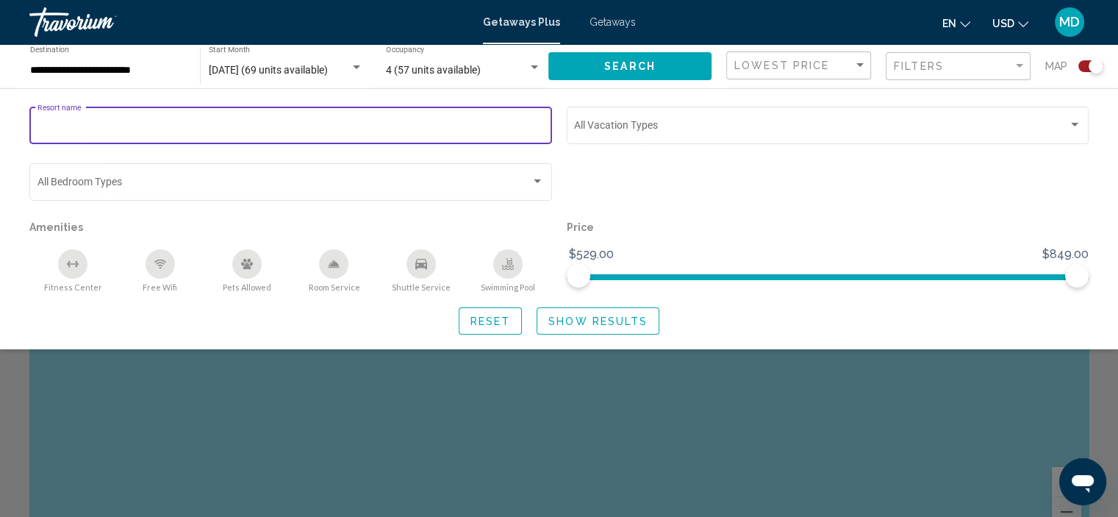
click at [247, 121] on div "Resort name" at bounding box center [290, 124] width 507 height 40
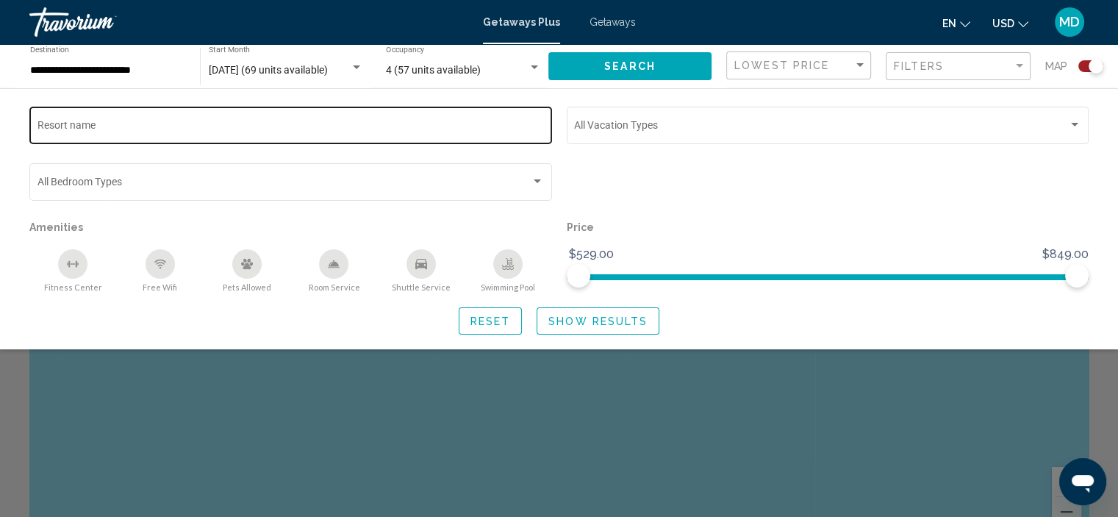
click at [247, 121] on div "Resort name" at bounding box center [290, 124] width 507 height 40
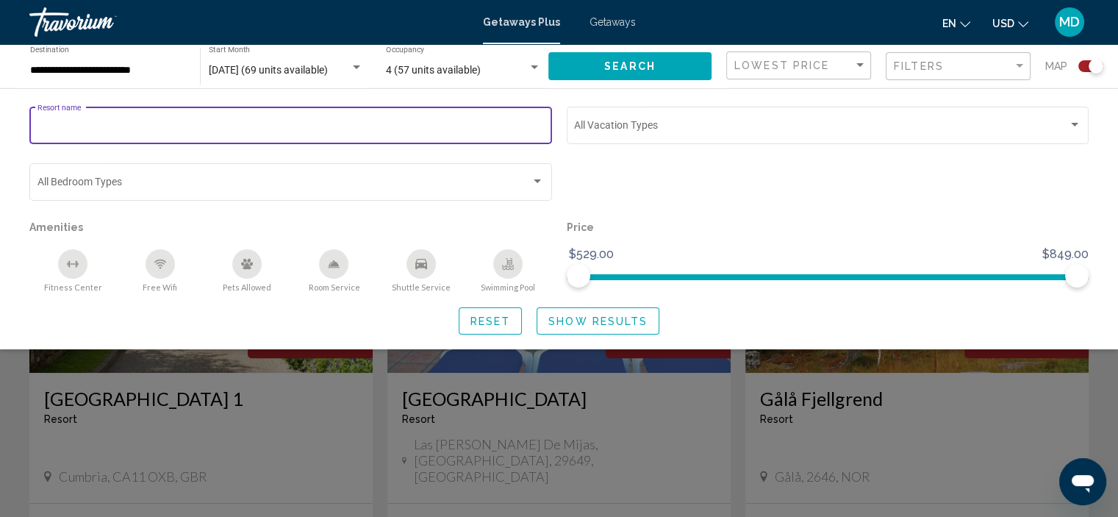
scroll to position [452, 0]
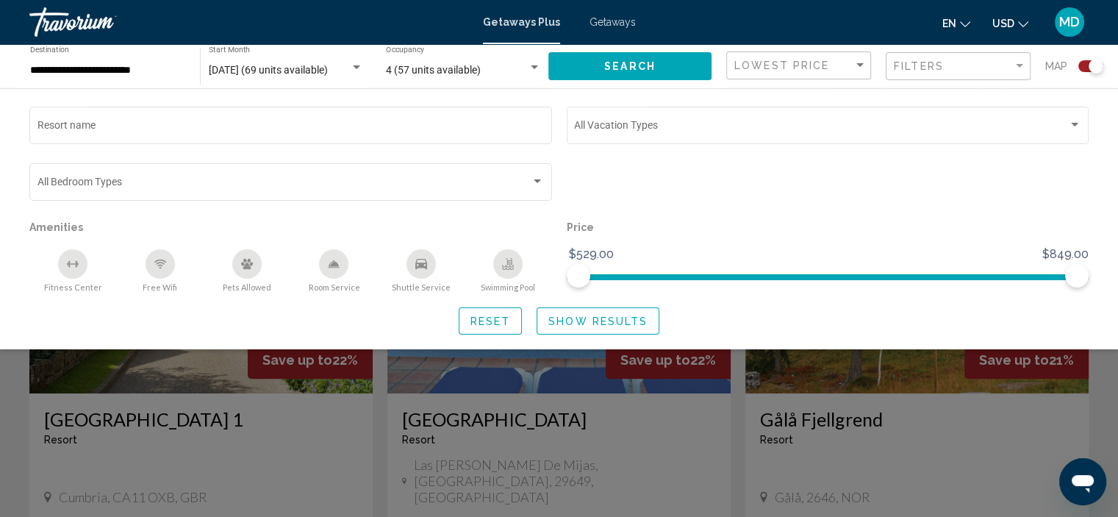
click at [1019, 21] on icon "Change currency" at bounding box center [1023, 24] width 10 height 10
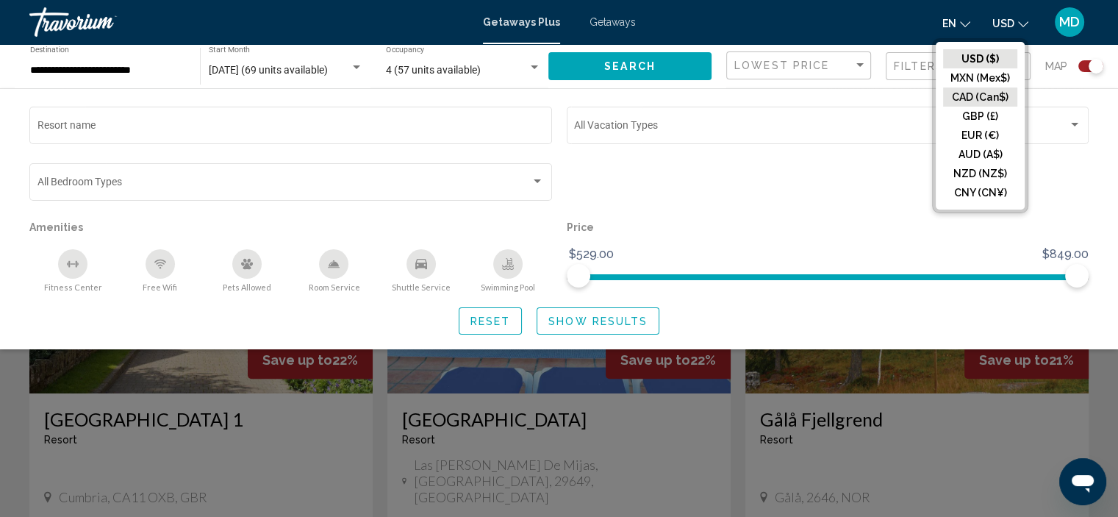
click at [1001, 99] on button "CAD (Can$)" at bounding box center [980, 96] width 74 height 19
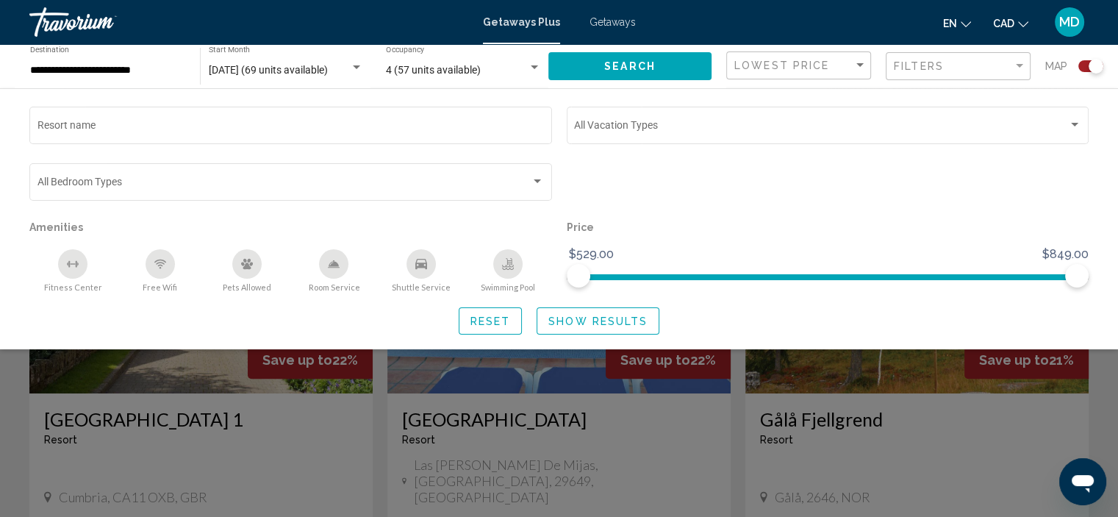
click at [785, 461] on div "Search widget" at bounding box center [559, 369] width 1118 height 296
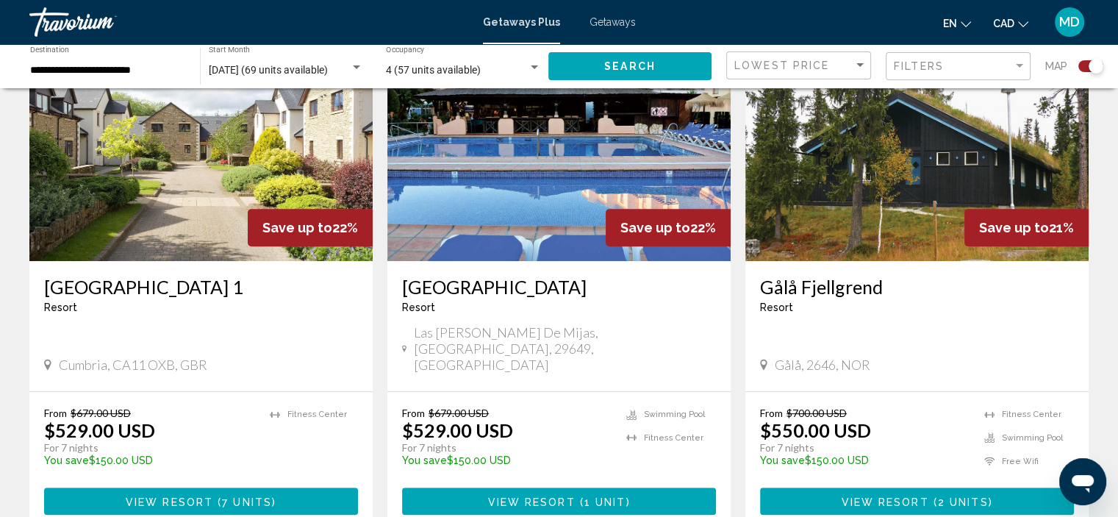
scroll to position [609, 0]
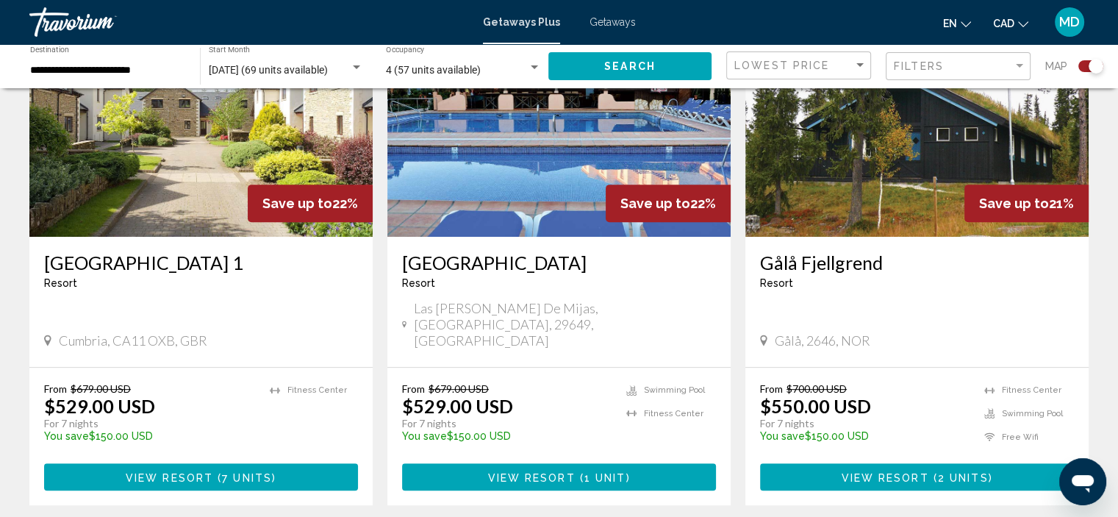
click at [1021, 25] on icon "Change currency" at bounding box center [1023, 24] width 10 height 6
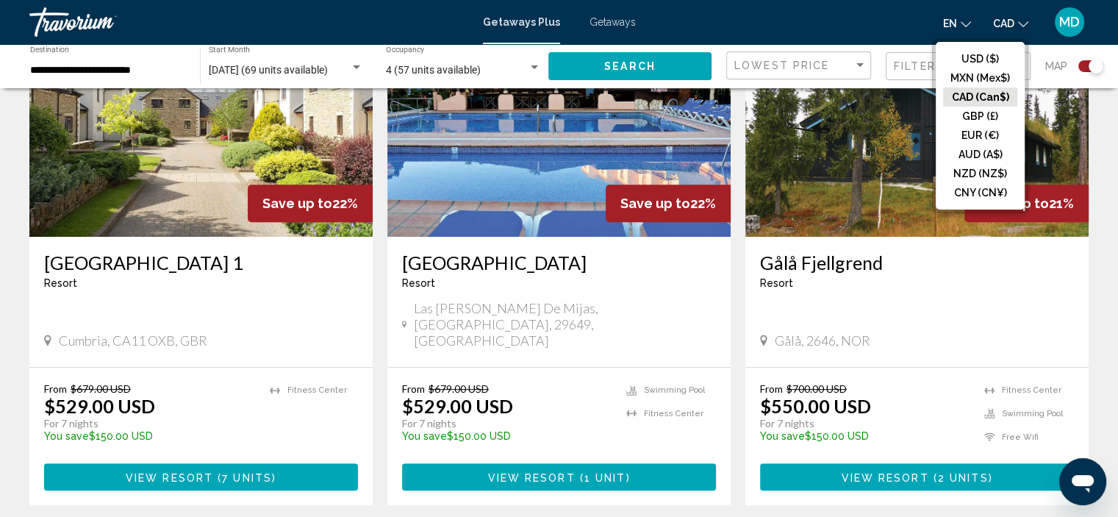
click at [1000, 99] on button "CAD (Can$)" at bounding box center [980, 96] width 74 height 19
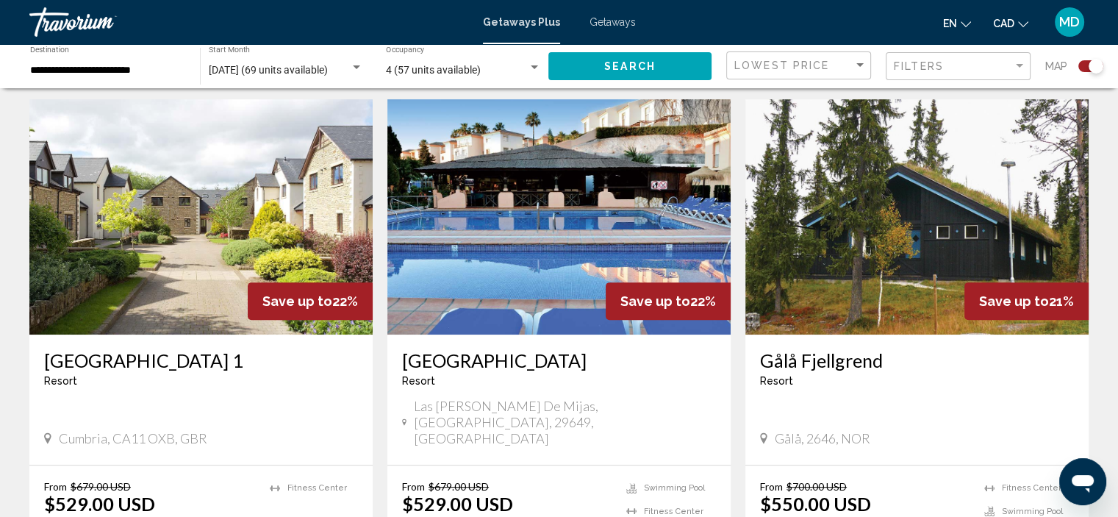
scroll to position [491, 0]
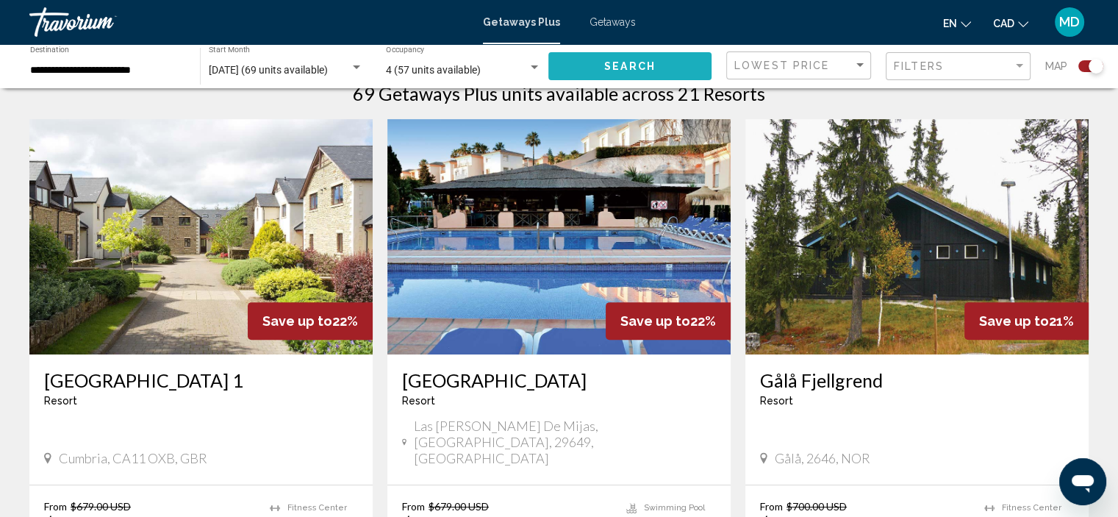
click at [629, 64] on span "Search" at bounding box center [629, 67] width 51 height 12
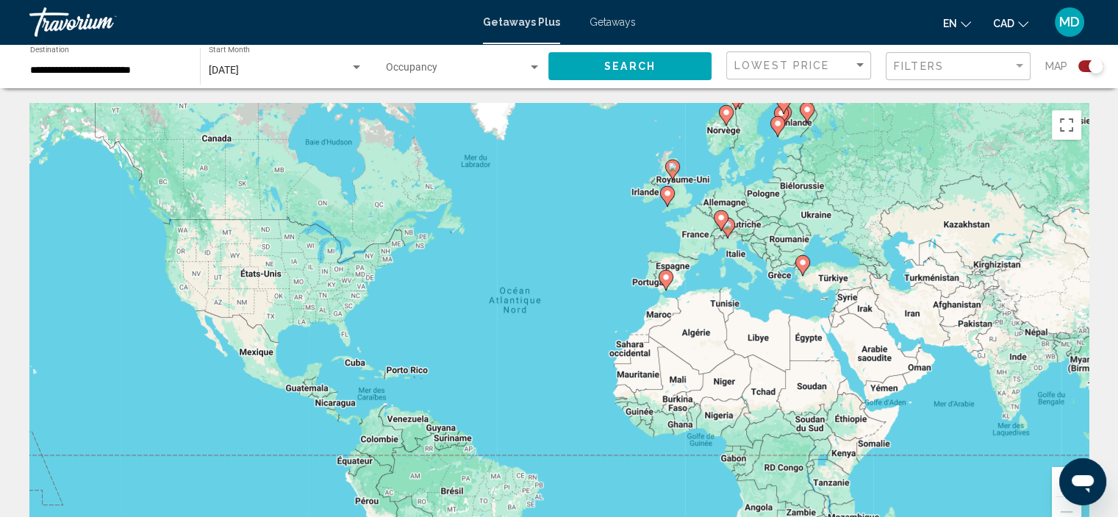
click at [1023, 21] on icon "Change currency" at bounding box center [1023, 24] width 10 height 10
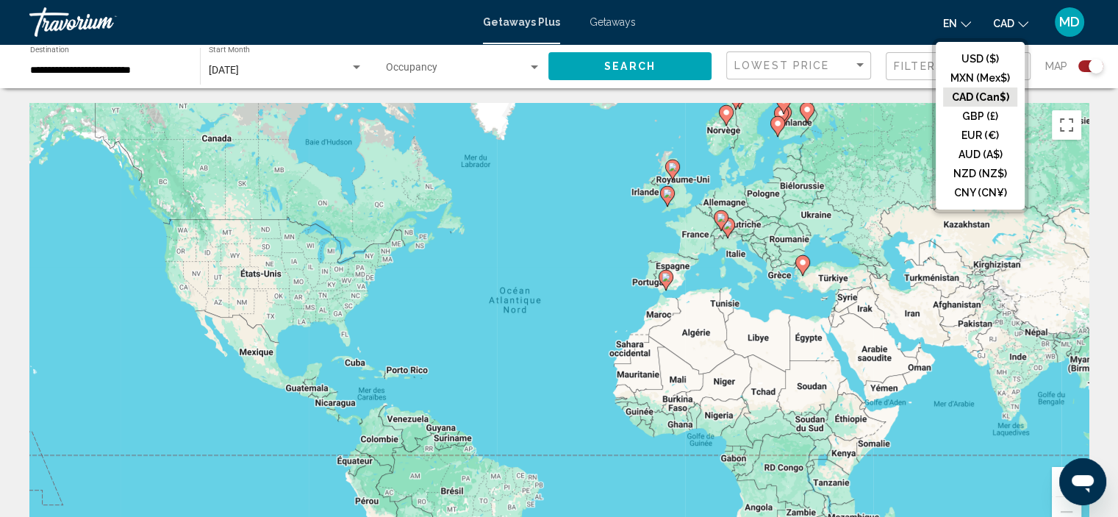
click at [996, 98] on button "CAD (Can$)" at bounding box center [980, 96] width 74 height 19
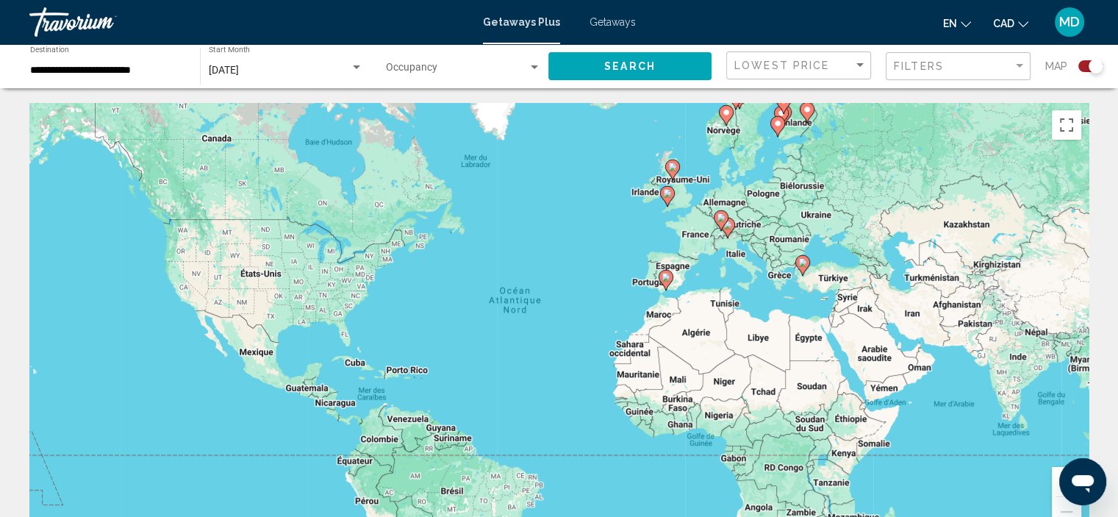
scroll to position [29, 0]
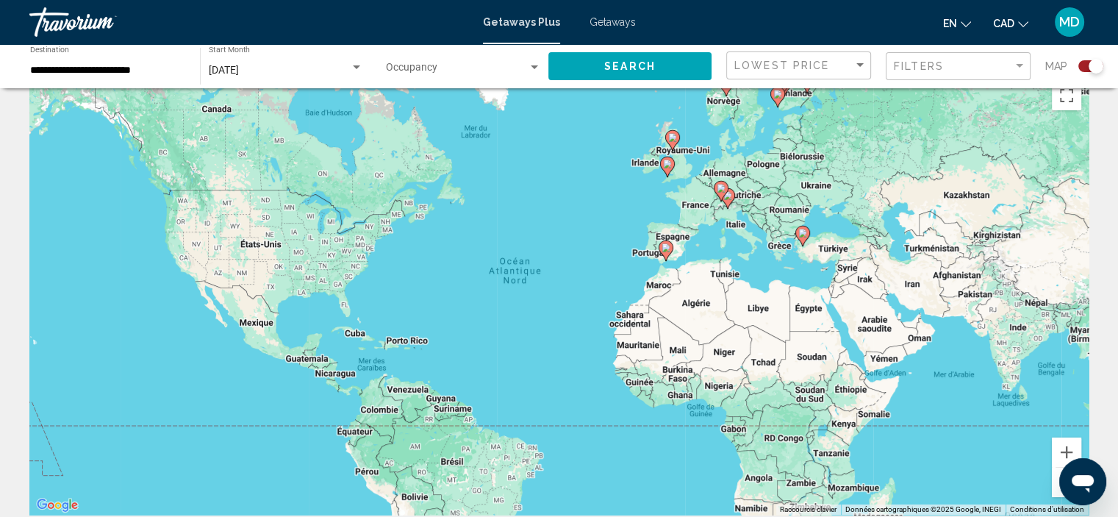
click at [667, 248] on image "Main content" at bounding box center [666, 247] width 9 height 9
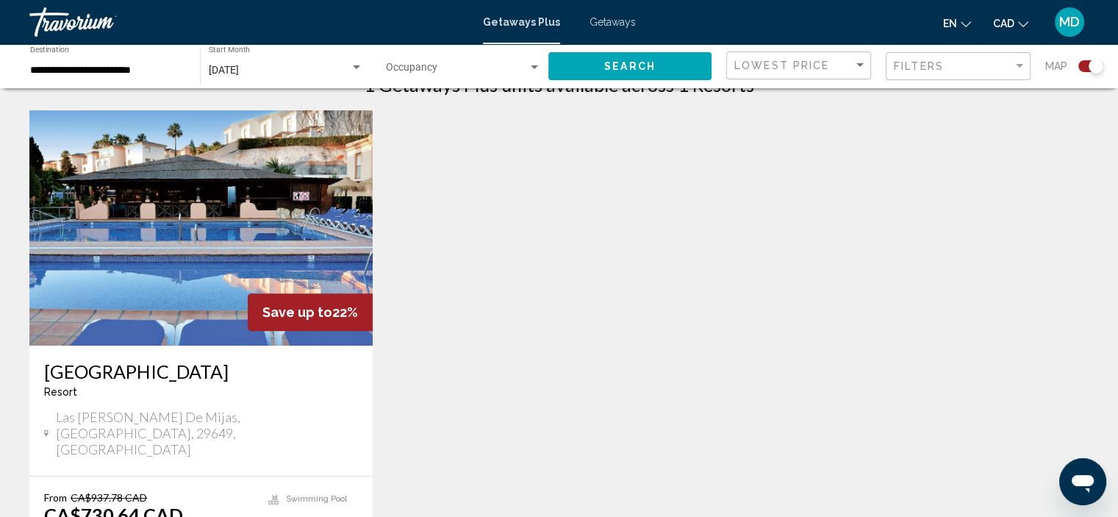
scroll to position [529, 0]
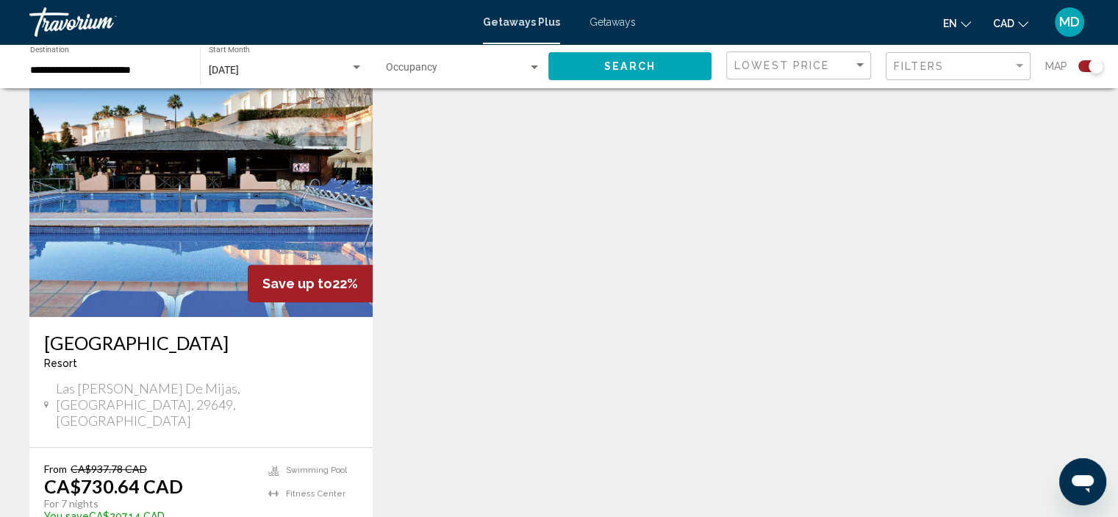
click at [197, 307] on img "Main content" at bounding box center [200, 199] width 343 height 235
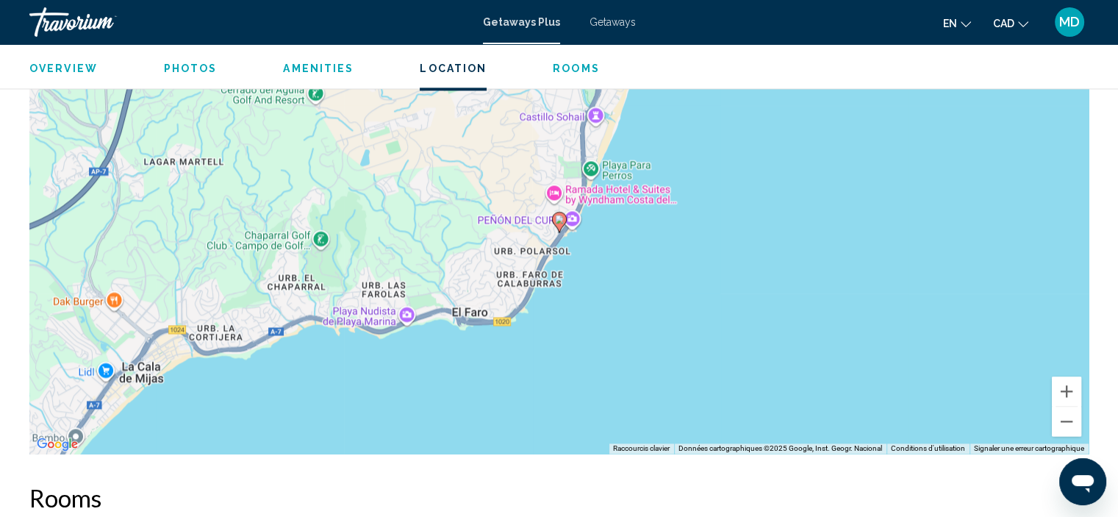
scroll to position [2141, 0]
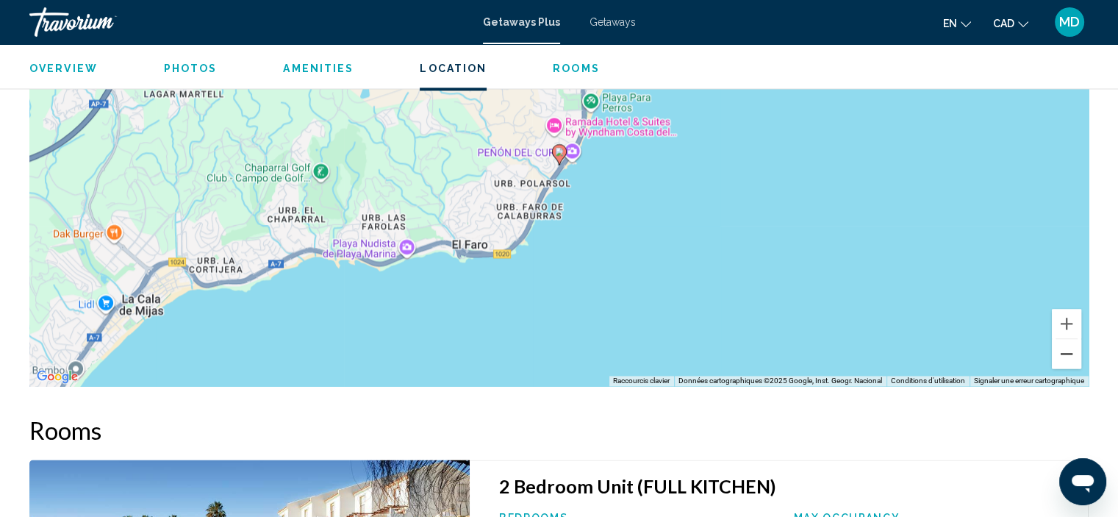
click at [1069, 339] on button "Zoom arrière" at bounding box center [1066, 353] width 29 height 29
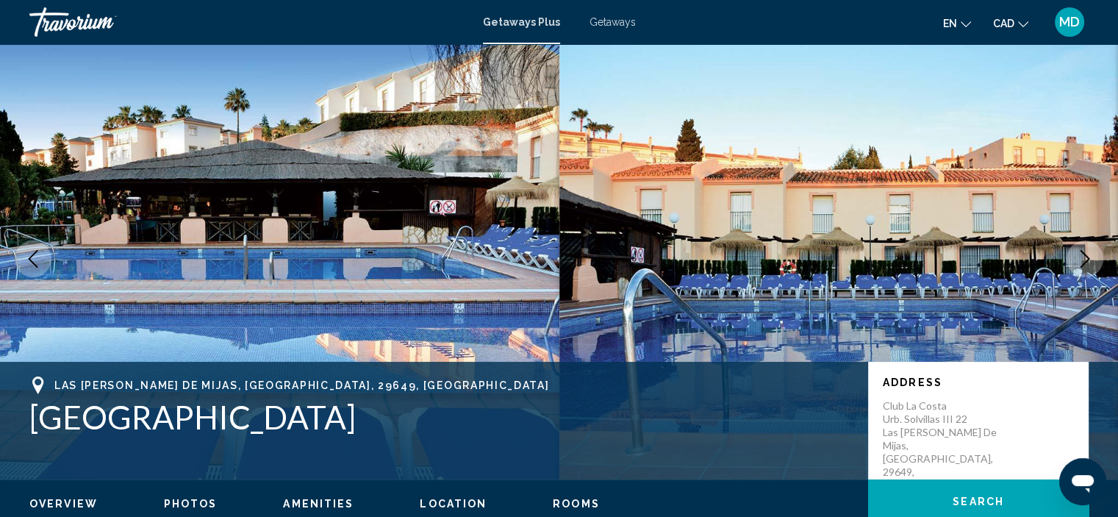
scroll to position [0, 0]
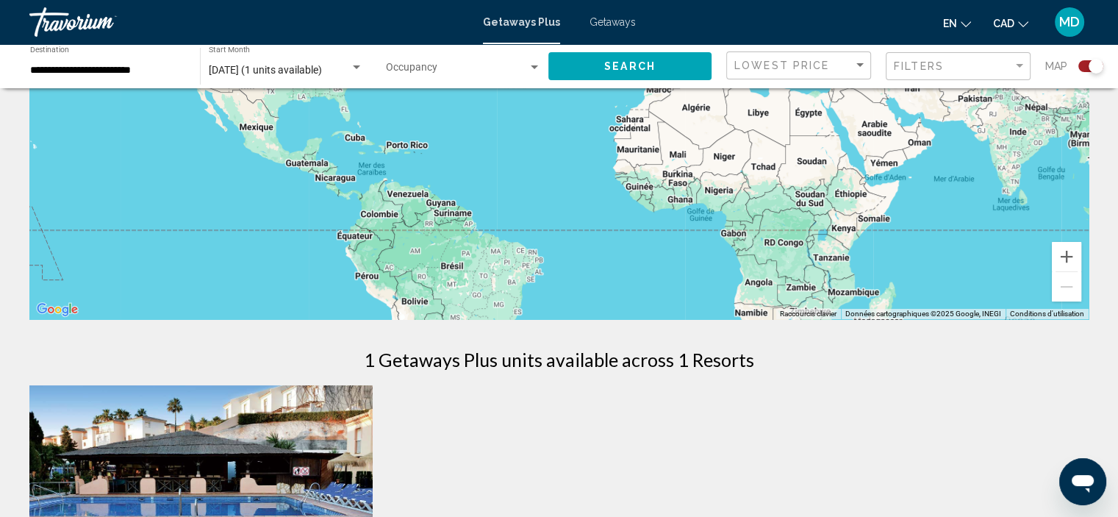
scroll to position [176, 0]
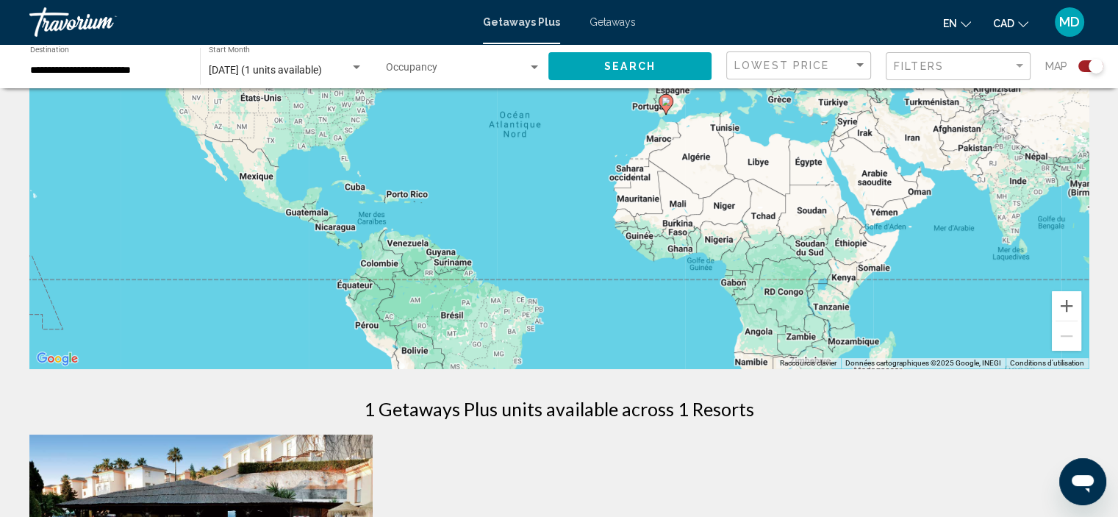
click at [1090, 69] on div "Search widget" at bounding box center [1096, 66] width 15 height 15
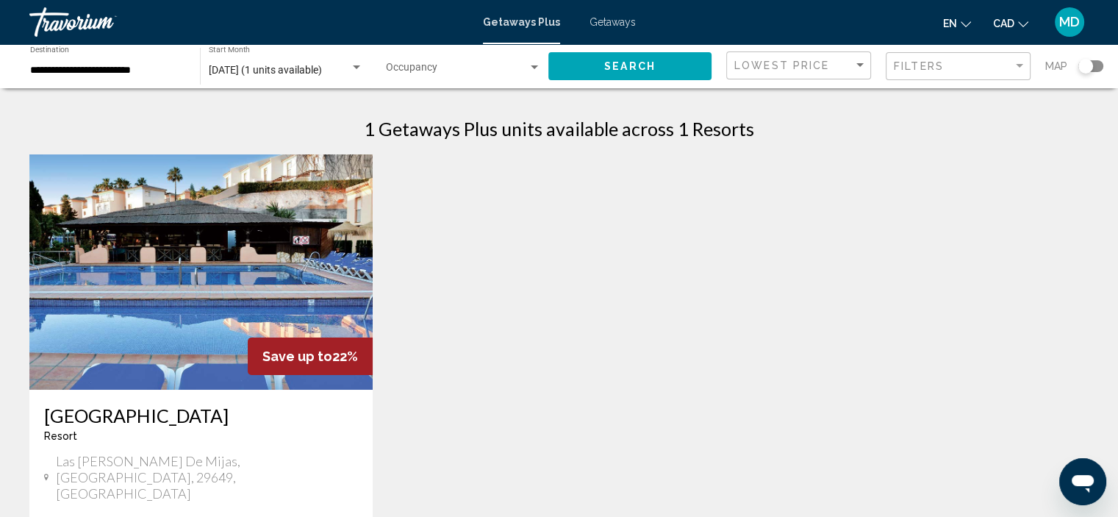
click at [1090, 66] on div "Search widget" at bounding box center [1086, 66] width 15 height 15
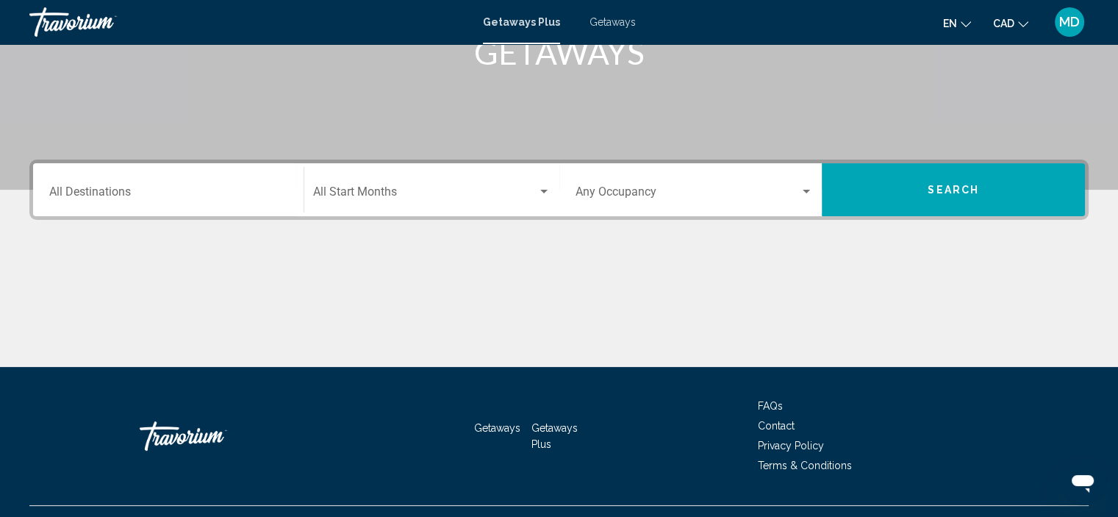
scroll to position [183, 0]
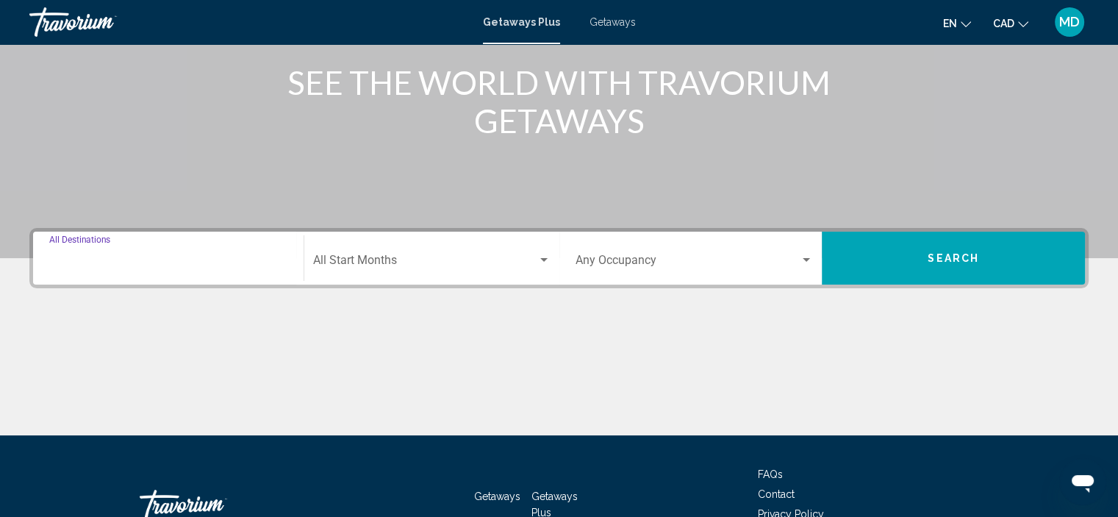
click at [90, 257] on input "Destination All Destinations" at bounding box center [168, 263] width 238 height 13
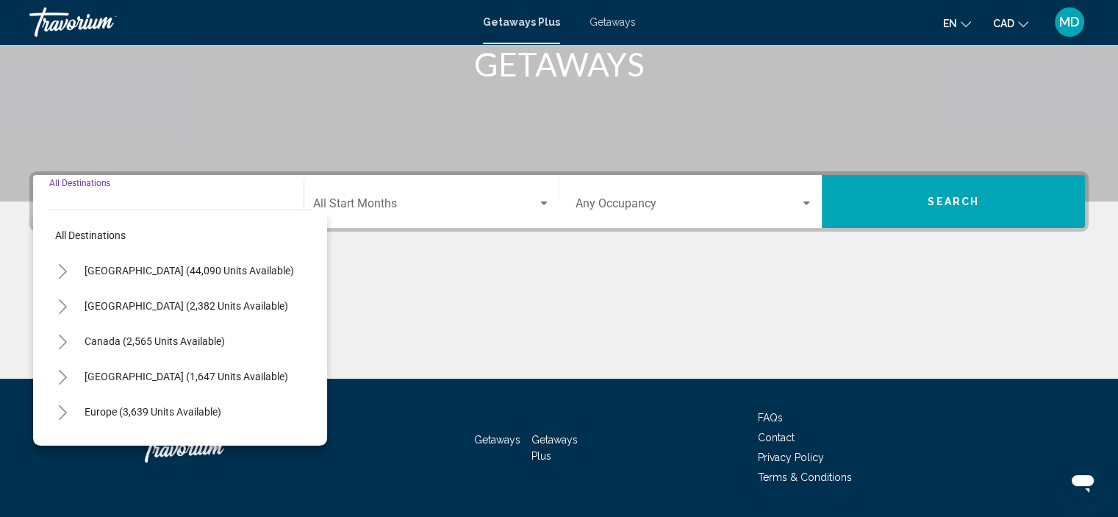
scroll to position [281, 0]
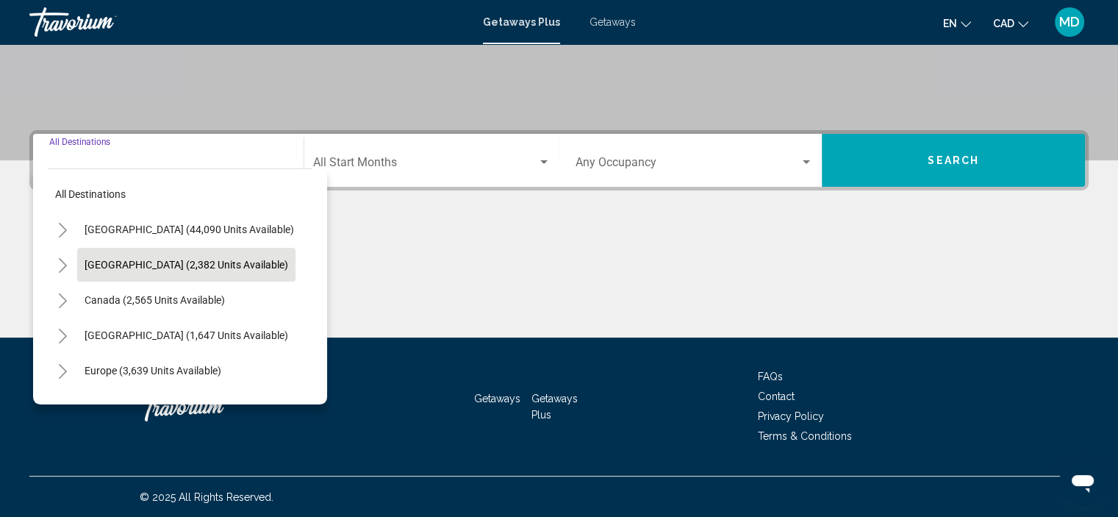
click at [104, 269] on span "Mexico (2,382 units available)" at bounding box center [187, 265] width 204 height 12
type input "**********"
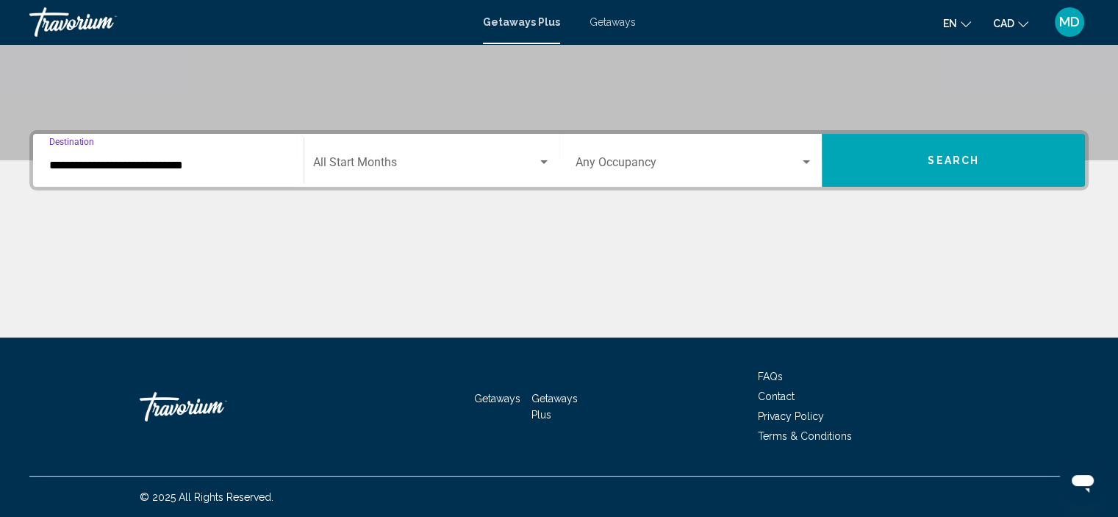
click at [541, 158] on div "Search widget" at bounding box center [543, 163] width 13 height 12
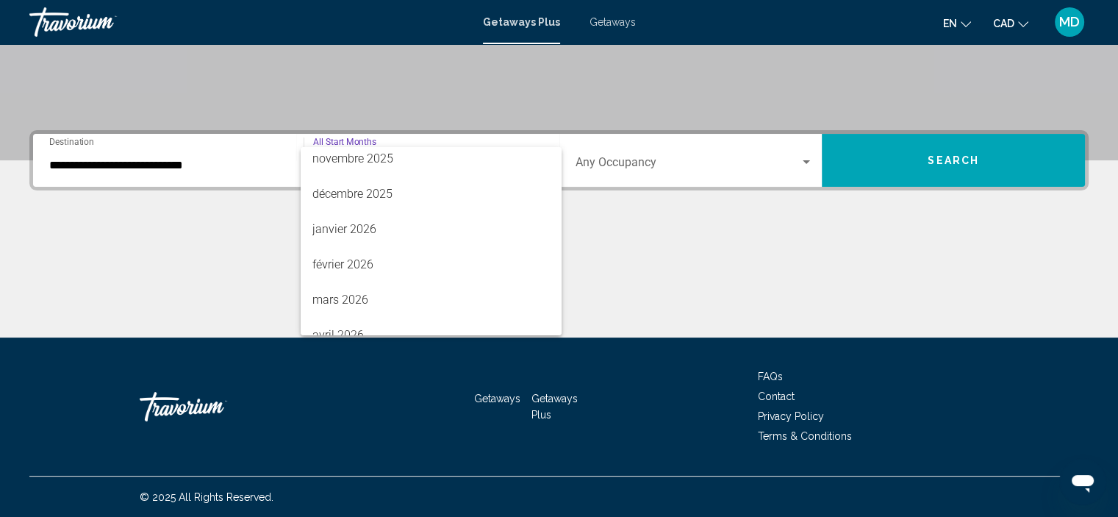
scroll to position [176, 0]
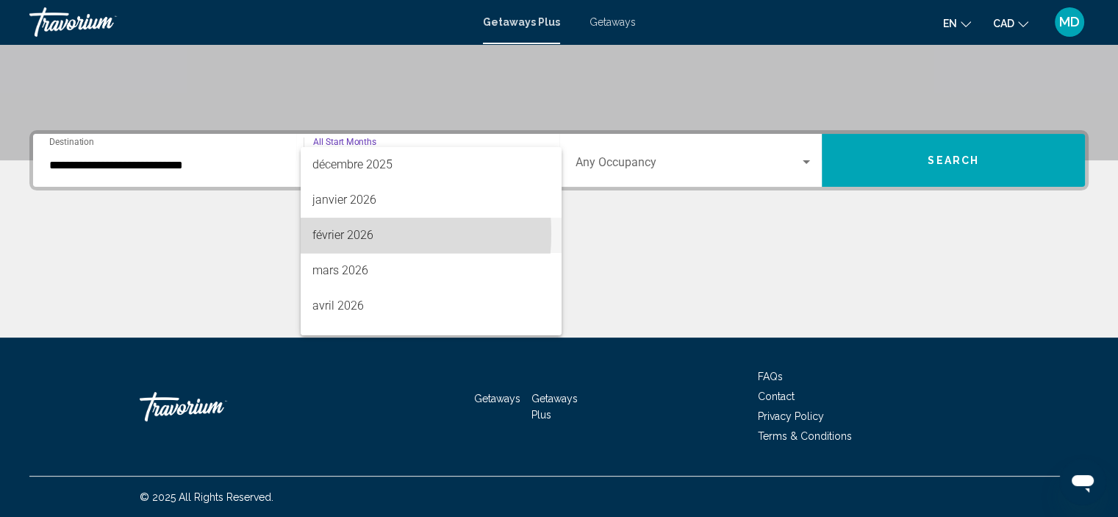
click at [318, 233] on span "février 2026" at bounding box center [430, 235] width 237 height 35
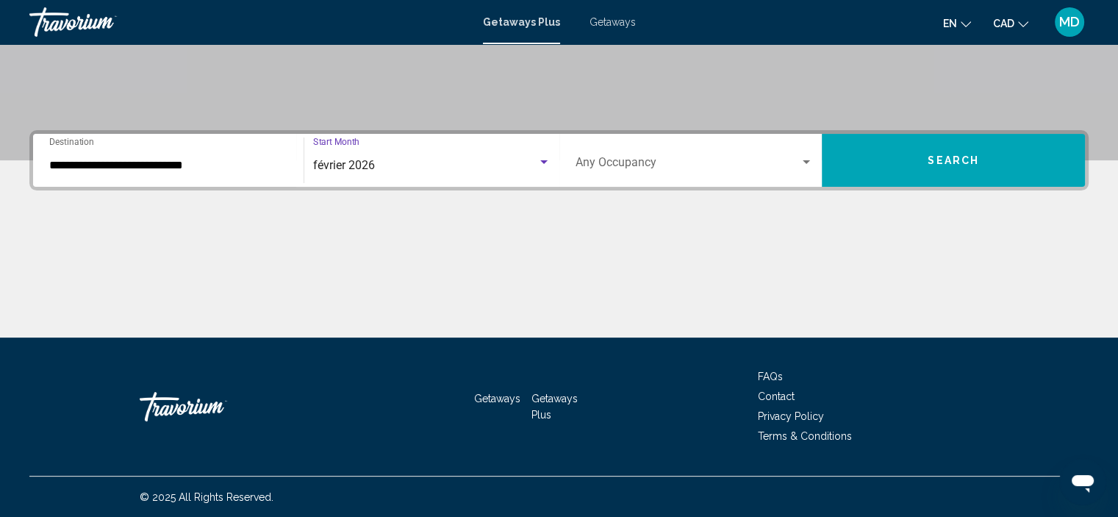
click at [808, 161] on div "Search widget" at bounding box center [806, 162] width 7 height 4
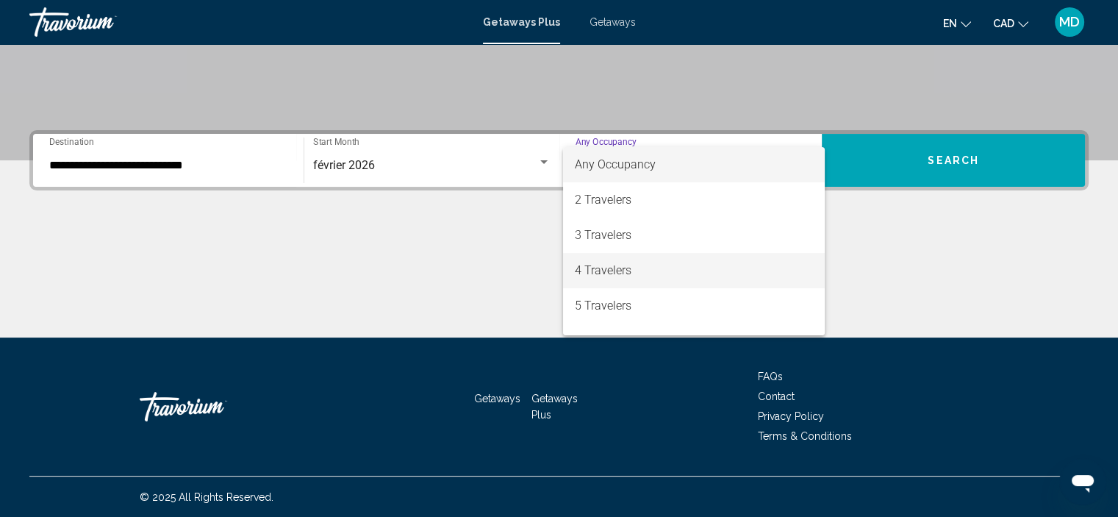
click at [776, 267] on span "4 Travelers" at bounding box center [694, 270] width 238 height 35
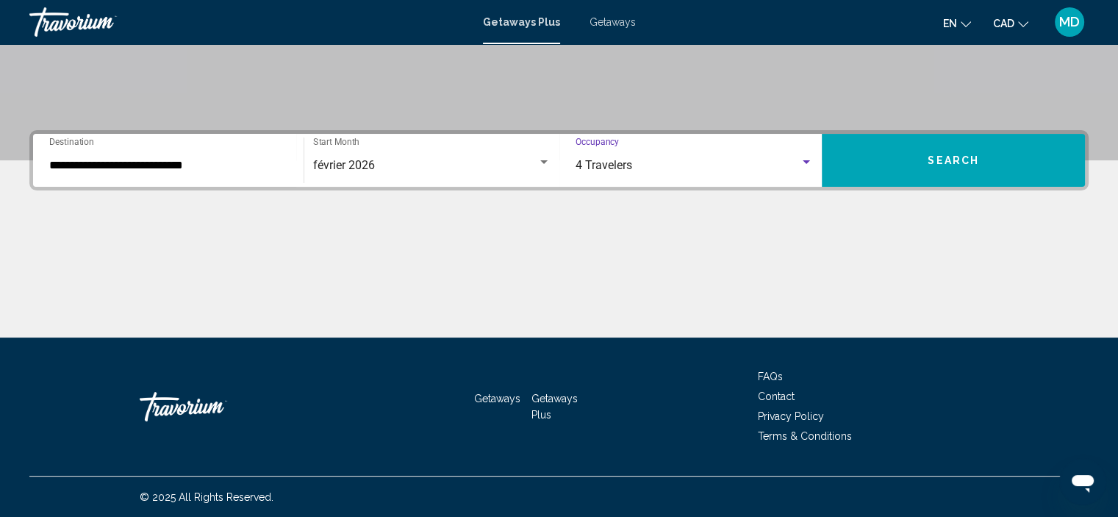
click at [981, 153] on button "Search" at bounding box center [953, 160] width 263 height 53
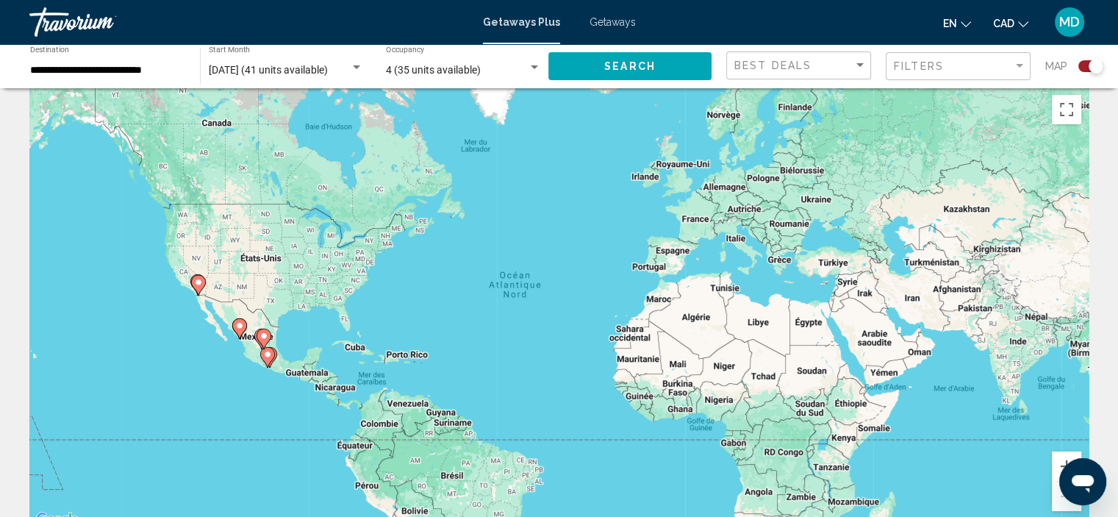
scroll to position [29, 0]
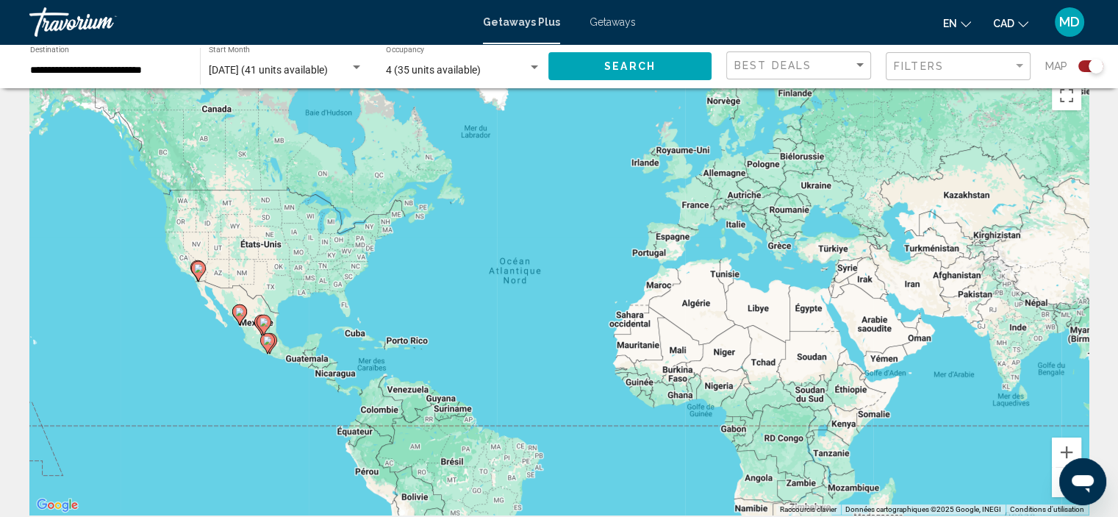
click at [240, 310] on image "Main content" at bounding box center [239, 311] width 9 height 9
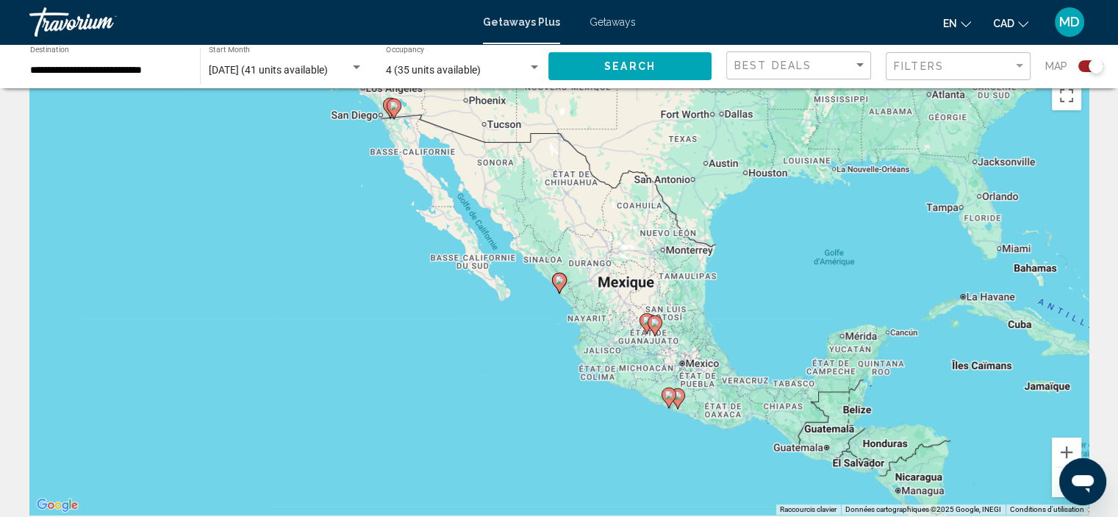
click at [560, 283] on image "Main content" at bounding box center [559, 280] width 9 height 9
type input "**********"
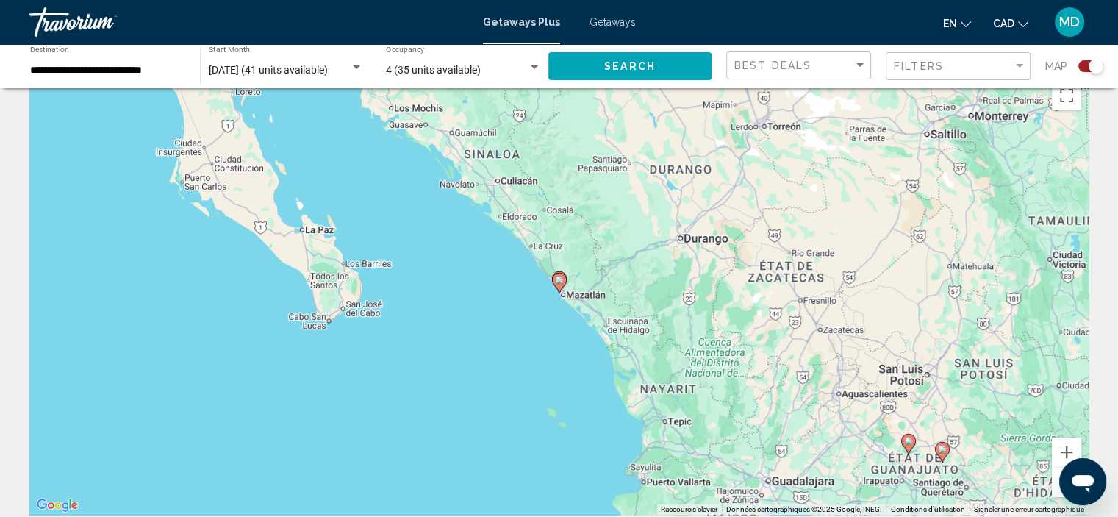
click at [556, 281] on image "Main content" at bounding box center [559, 280] width 9 height 9
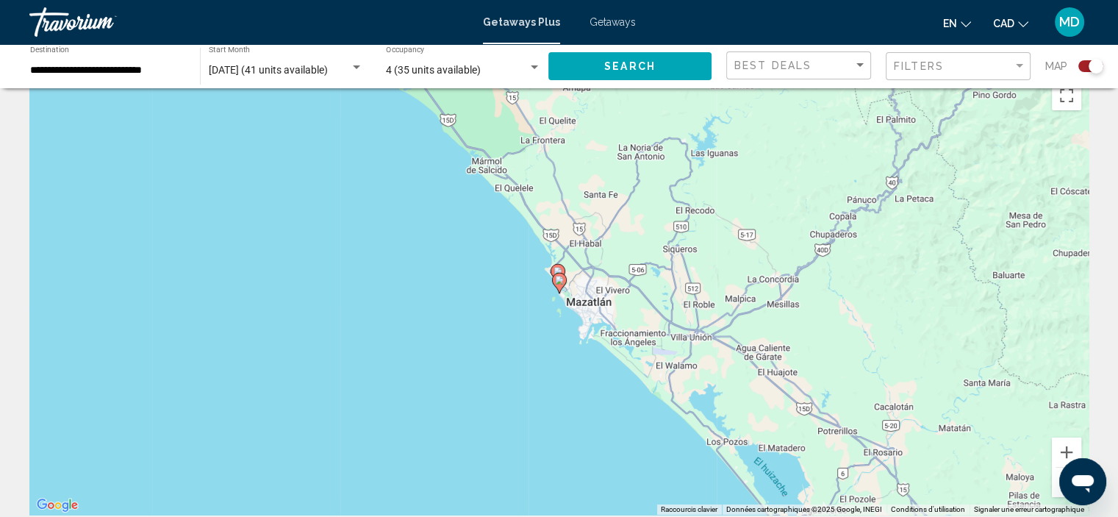
click at [556, 281] on image "Main content" at bounding box center [559, 280] width 9 height 9
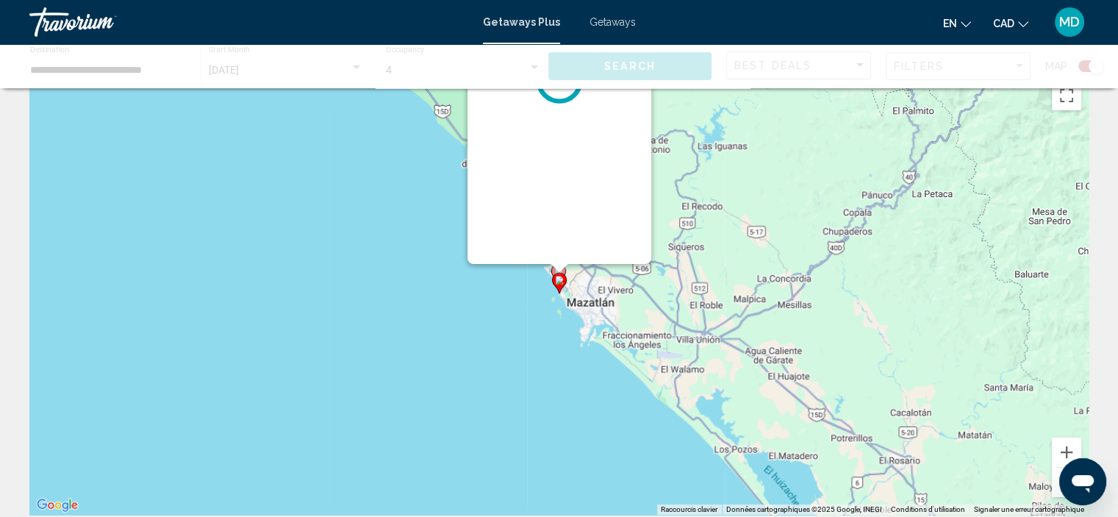
scroll to position [0, 0]
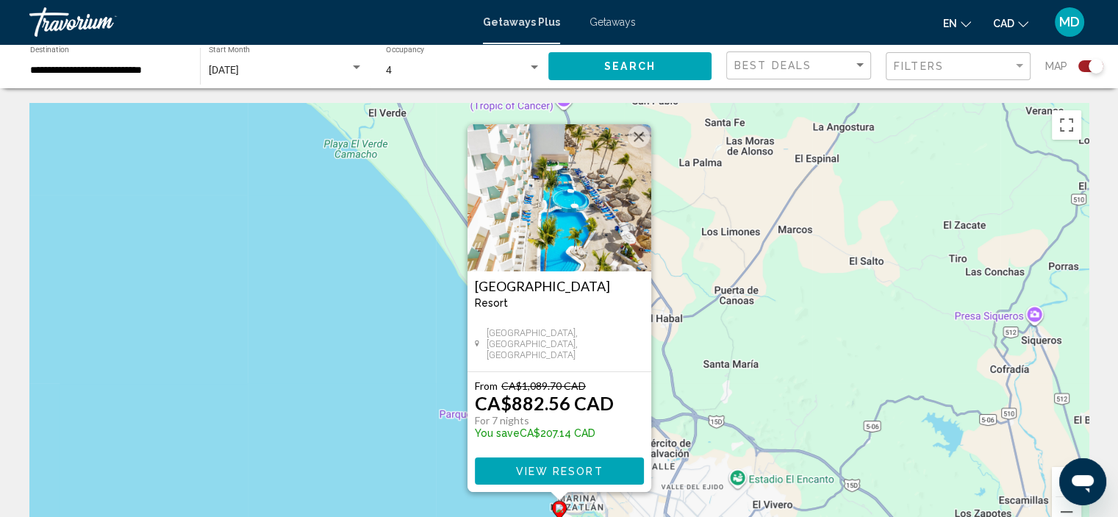
click at [595, 285] on h3 "Oceano Palace" at bounding box center [559, 286] width 169 height 15
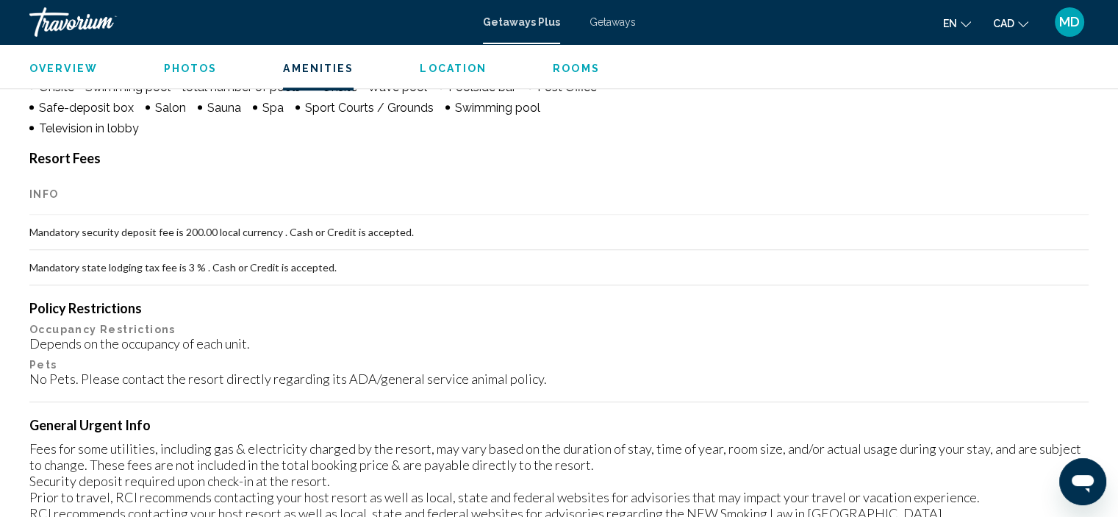
scroll to position [1426, 0]
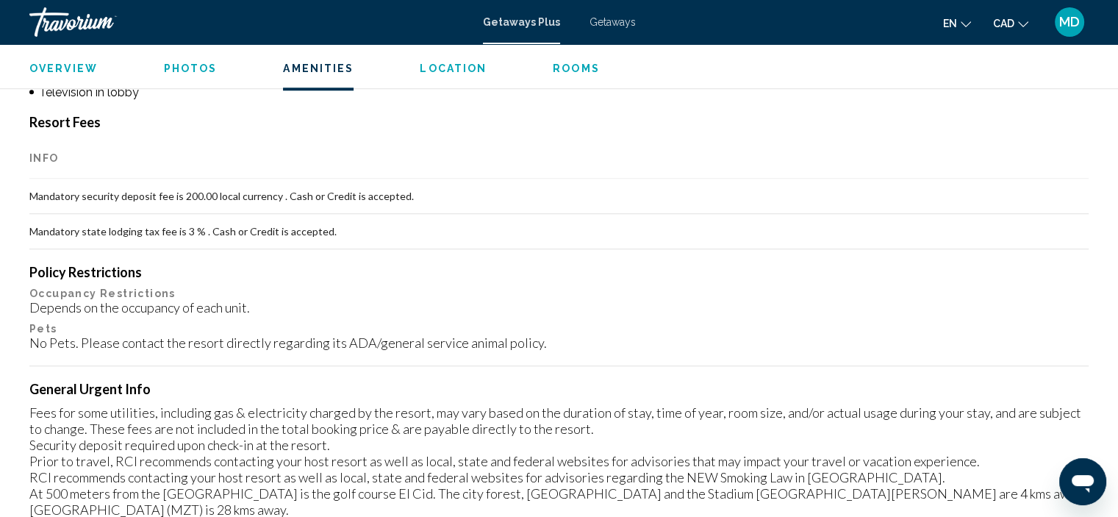
click at [1070, 20] on span "MD" at bounding box center [1070, 22] width 21 height 15
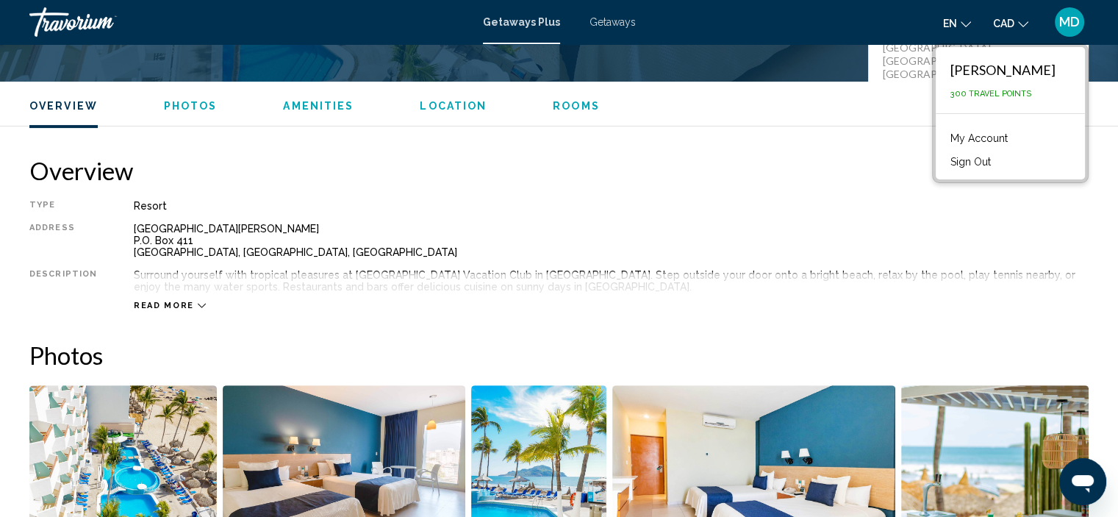
scroll to position [365, 0]
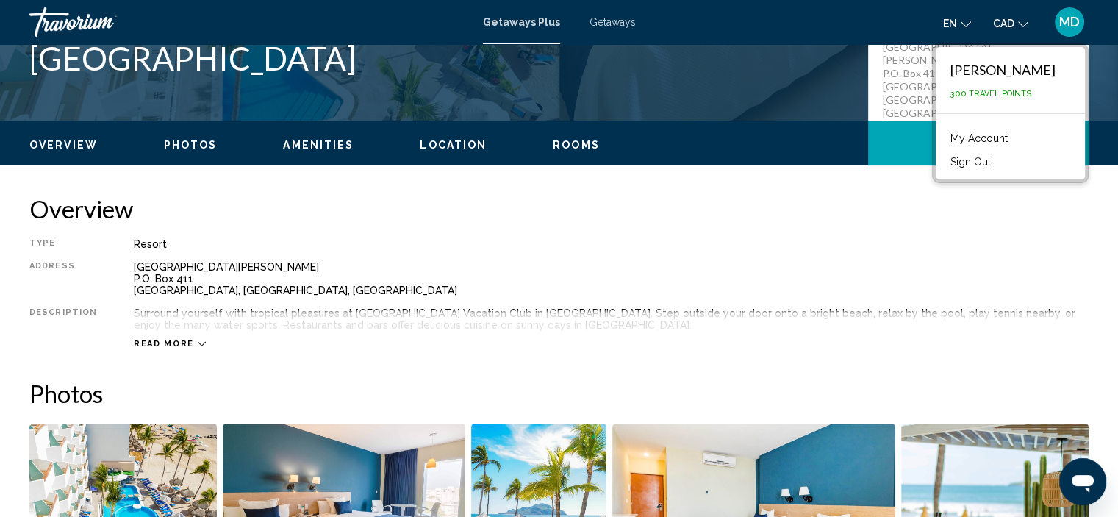
click at [198, 345] on icon "Main content" at bounding box center [202, 344] width 8 height 4
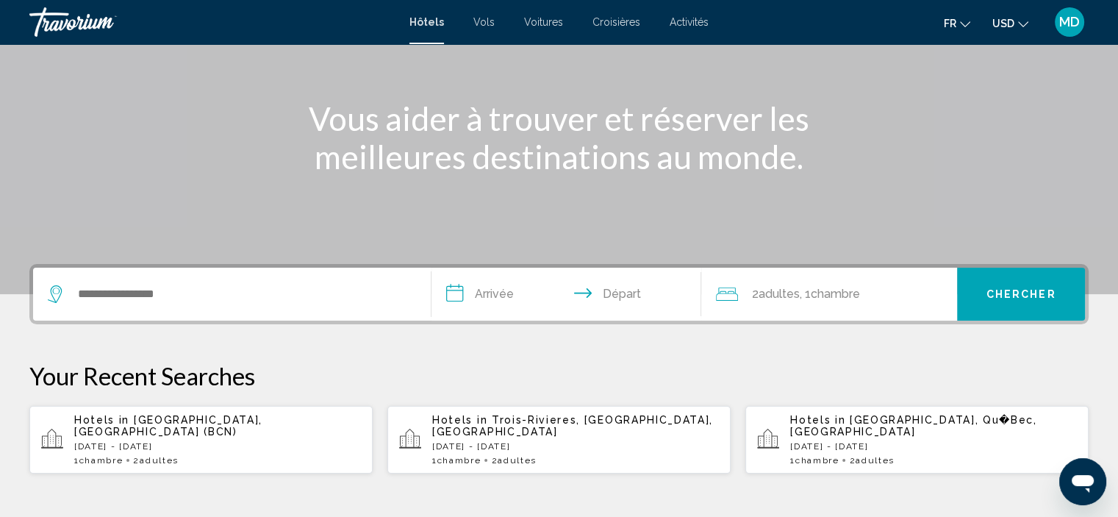
scroll to position [107, 0]
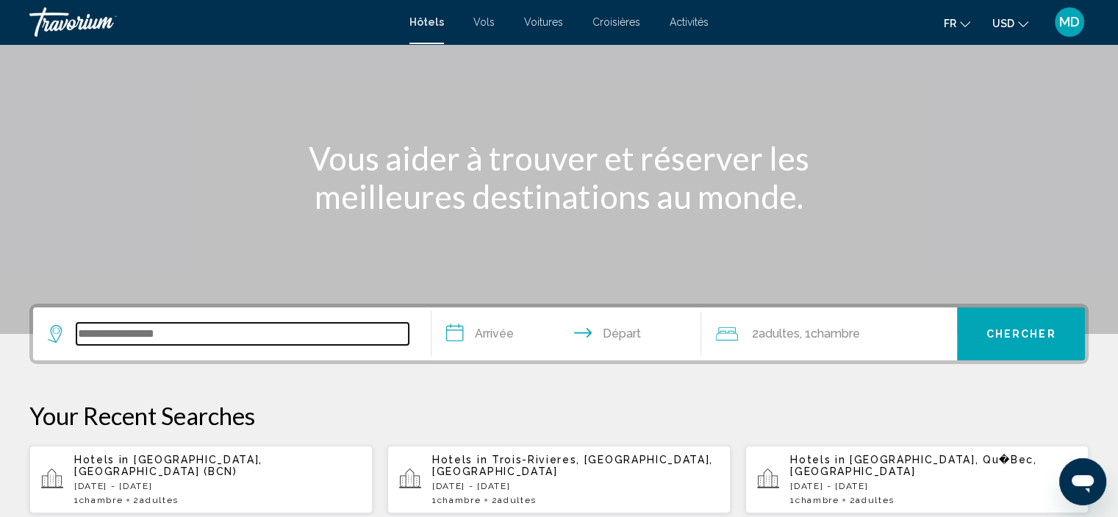
click at [164, 342] on input "Search widget" at bounding box center [242, 334] width 332 height 22
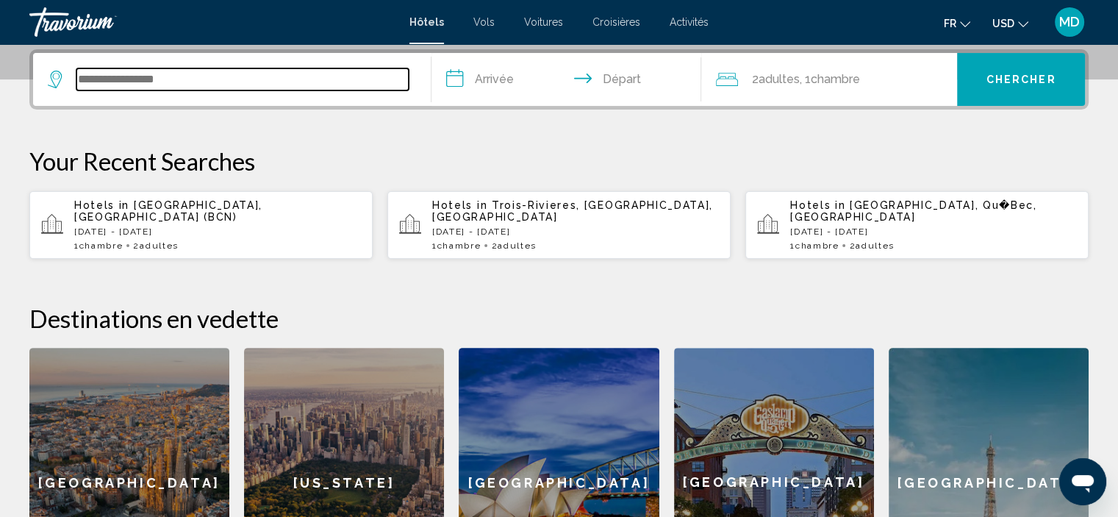
scroll to position [362, 0]
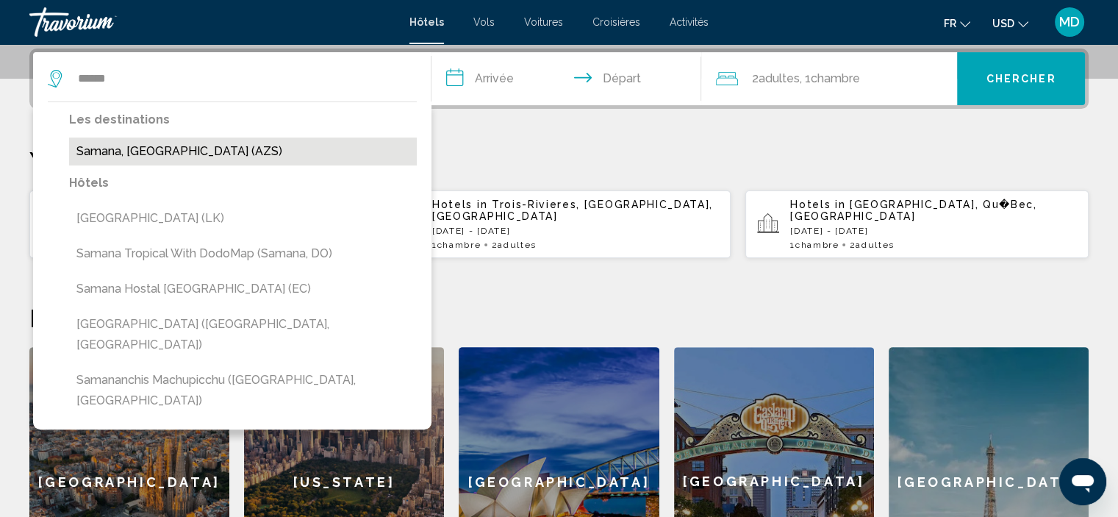
click at [177, 155] on button "Samana, [GEOGRAPHIC_DATA] (AZS)" at bounding box center [243, 151] width 348 height 28
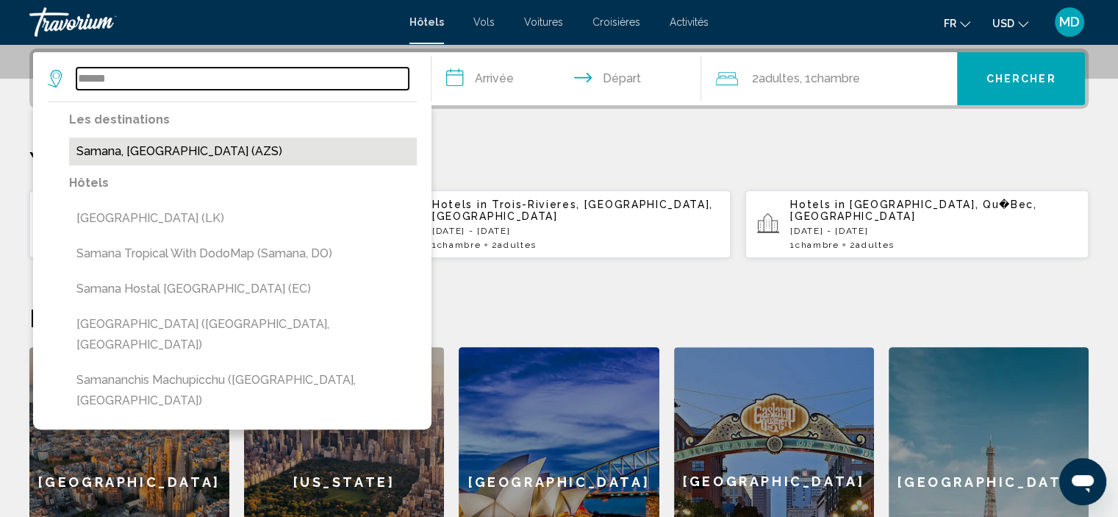
type input "**********"
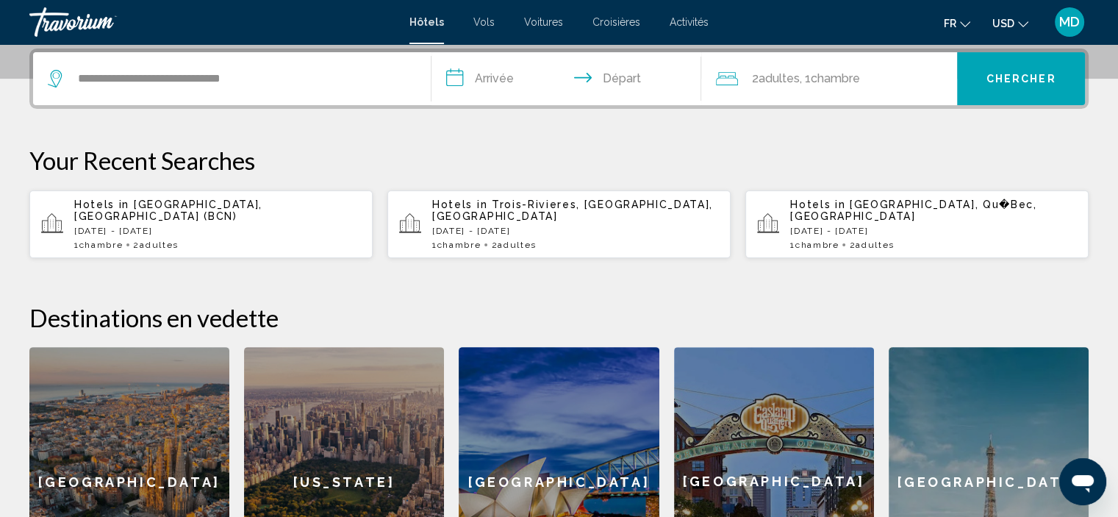
click at [1020, 79] on span "Chercher" at bounding box center [1022, 80] width 70 height 12
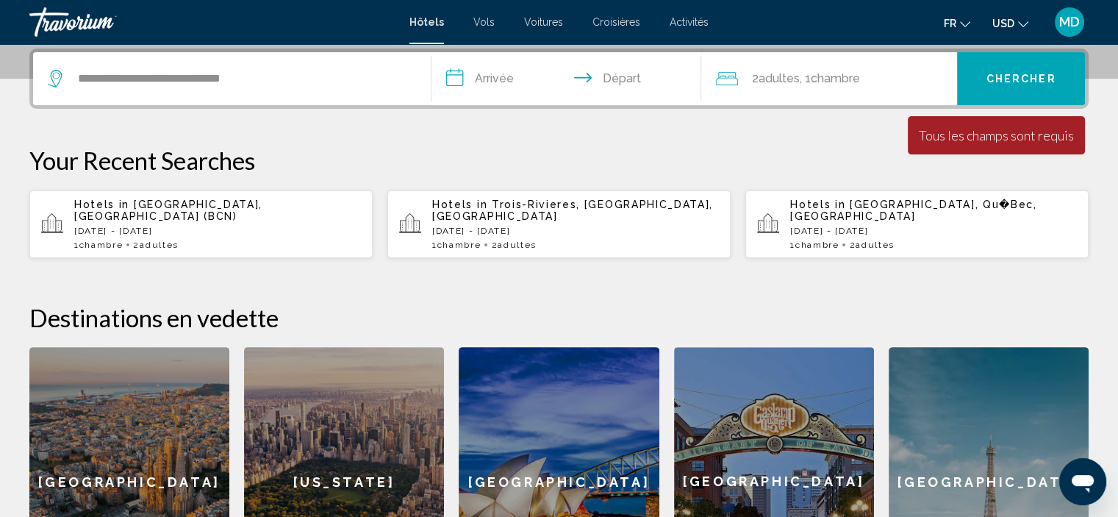
click at [498, 75] on input "**********" at bounding box center [570, 80] width 276 height 57
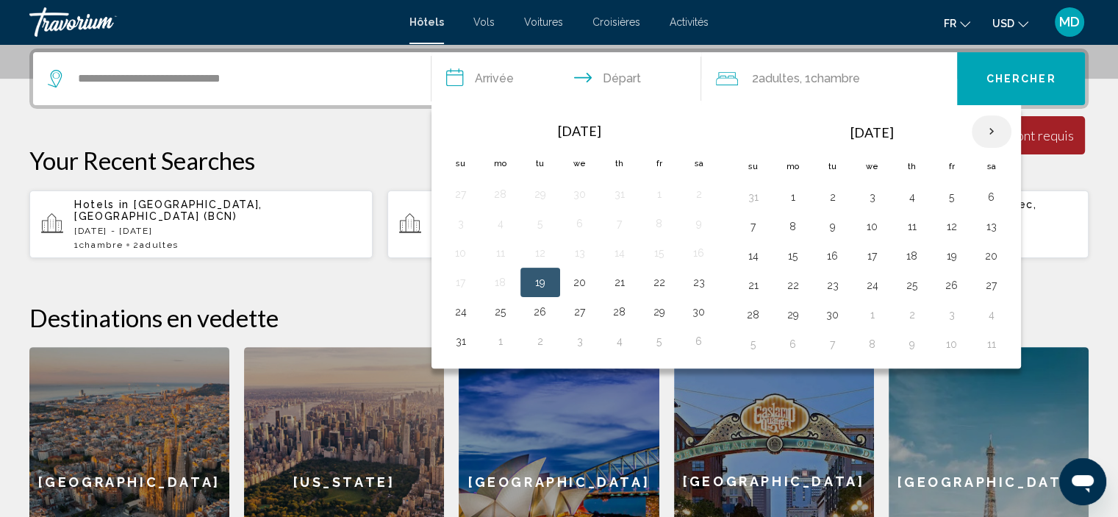
click at [986, 132] on th "Next month" at bounding box center [992, 131] width 40 height 32
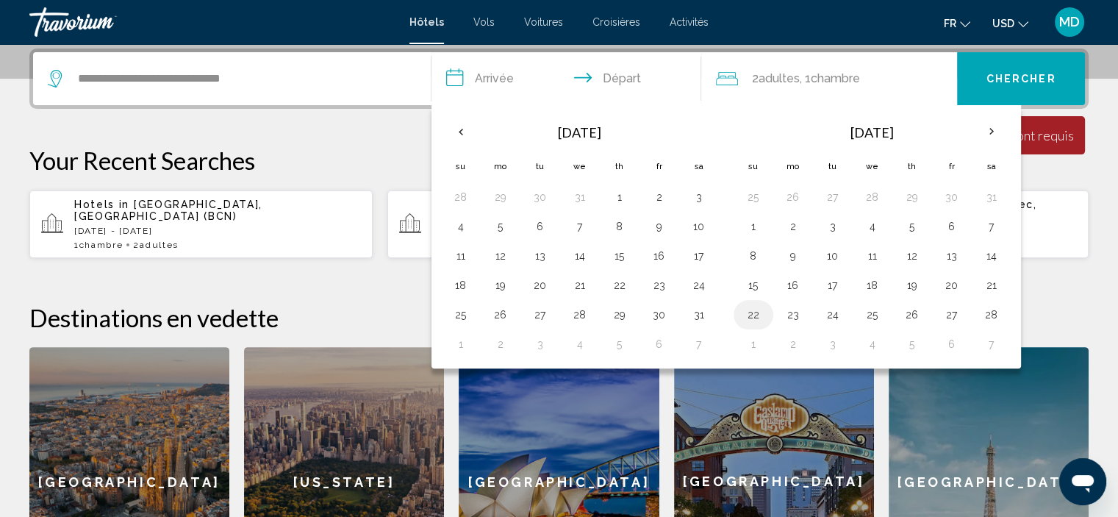
click at [750, 319] on button "22" at bounding box center [754, 314] width 24 height 21
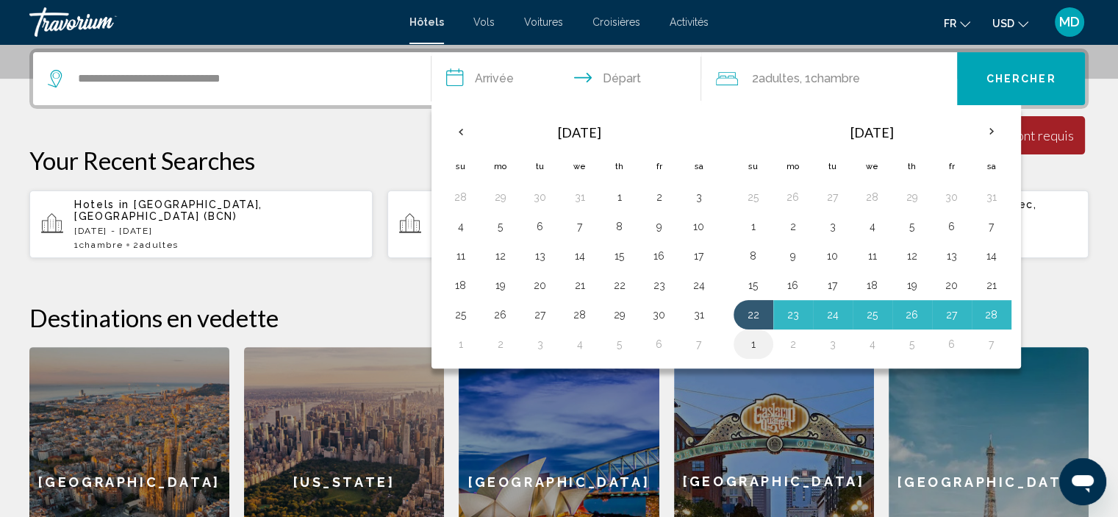
click at [750, 346] on button "1" at bounding box center [754, 344] width 24 height 21
type input "**********"
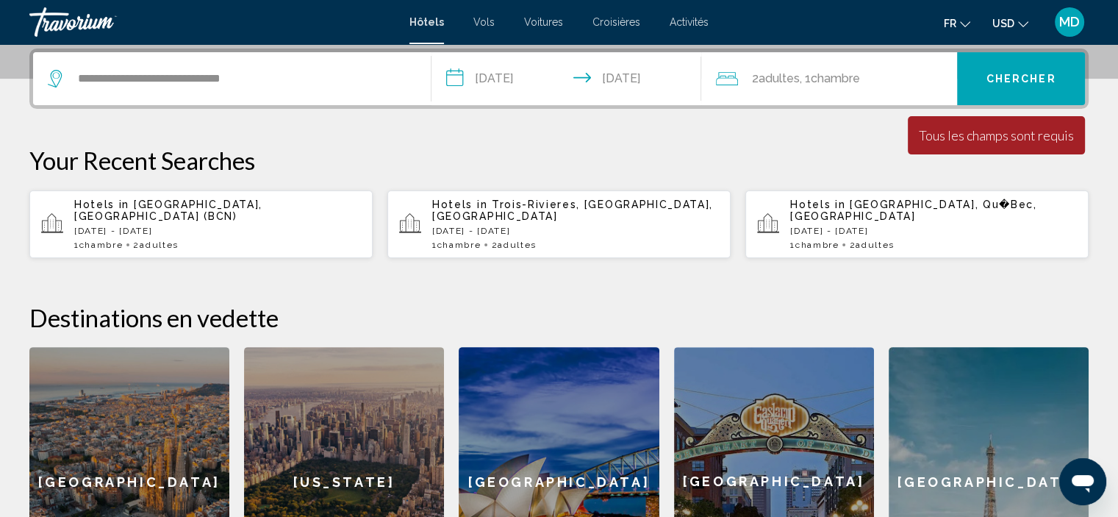
click at [1008, 70] on button "Chercher" at bounding box center [1021, 78] width 128 height 53
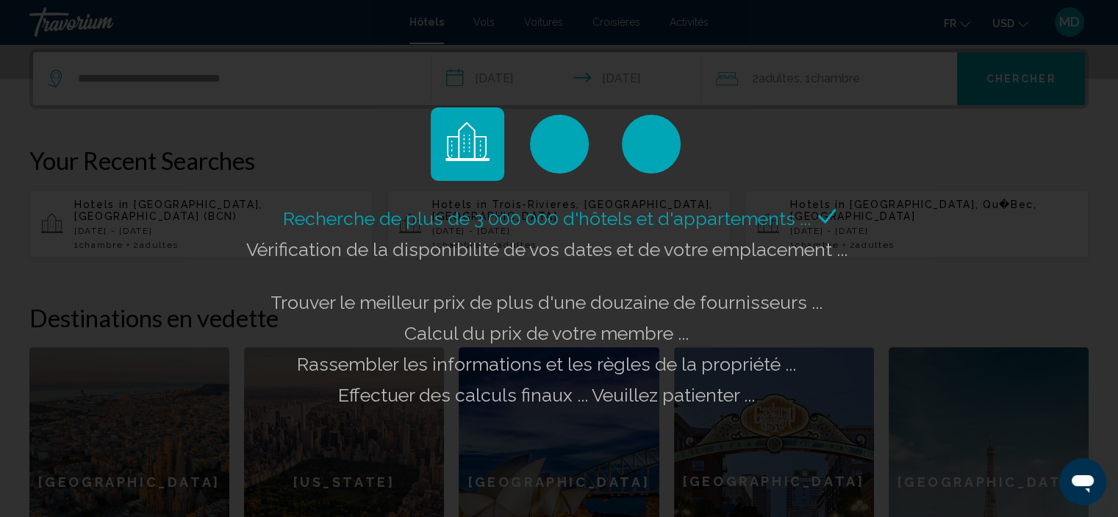
click at [1008, 70] on div "Recherche de plus de 3 000 000 d'hôtels et d'appartements ... Vérification de l…" at bounding box center [559, 258] width 1118 height 517
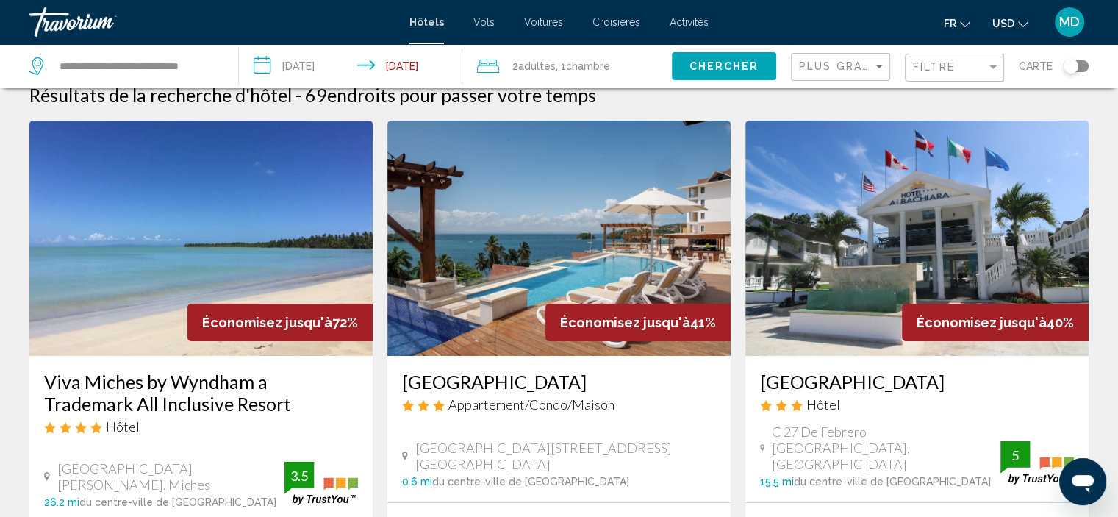
scroll to position [29, 0]
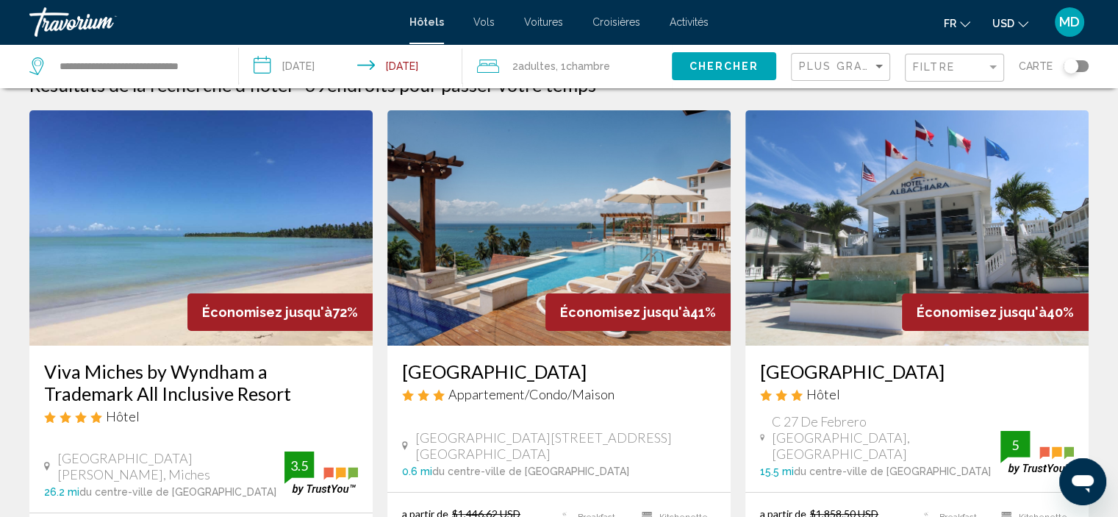
click at [190, 233] on img "Main content" at bounding box center [200, 227] width 343 height 235
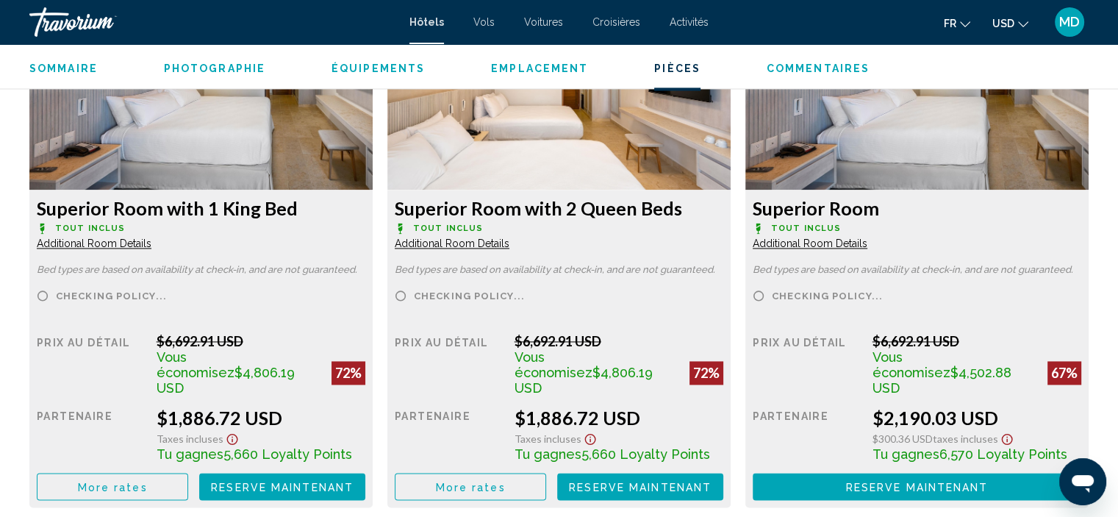
scroll to position [2083, 0]
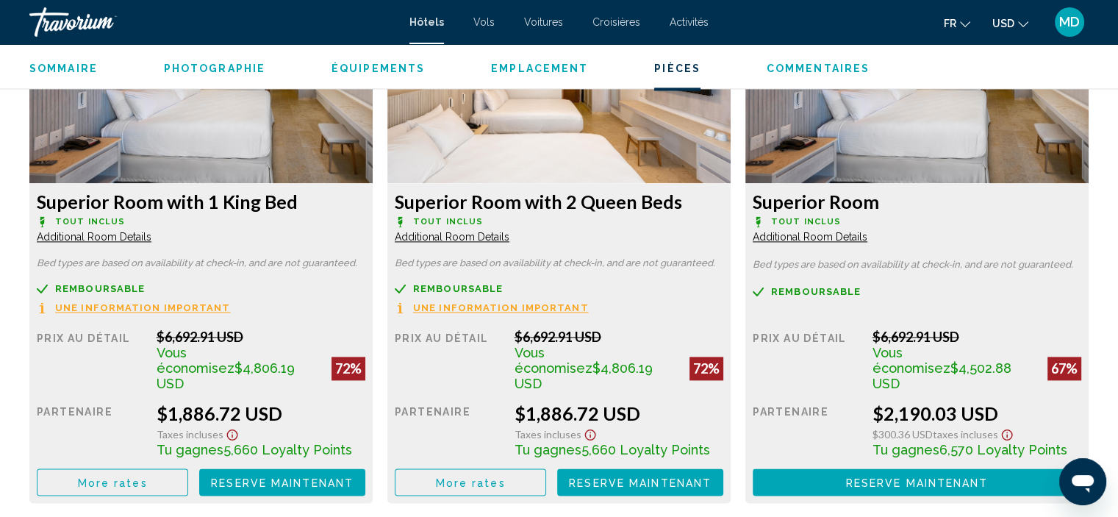
click at [1023, 25] on icon "Change currency" at bounding box center [1023, 24] width 10 height 10
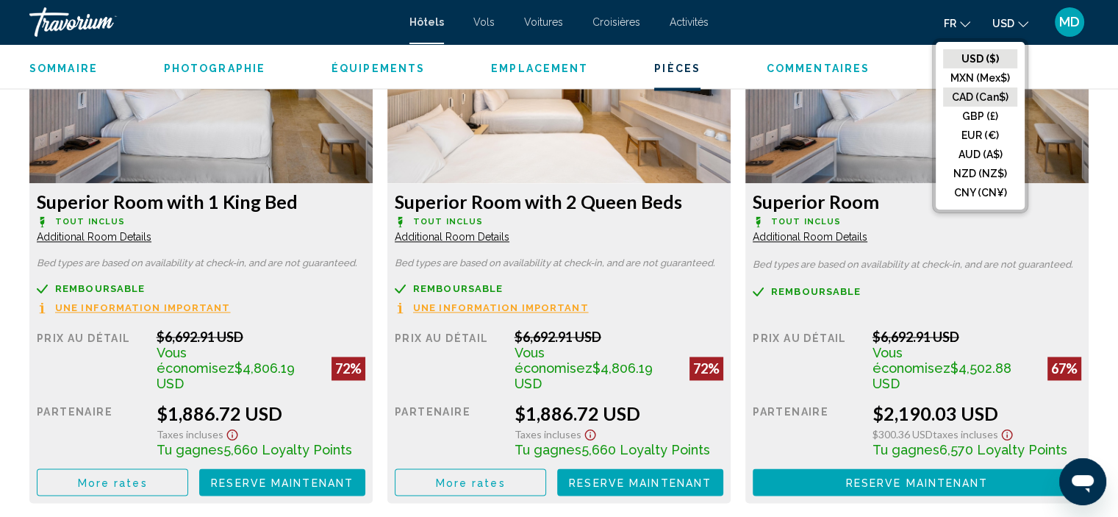
click at [1000, 99] on button "CAD (Can$)" at bounding box center [980, 96] width 74 height 19
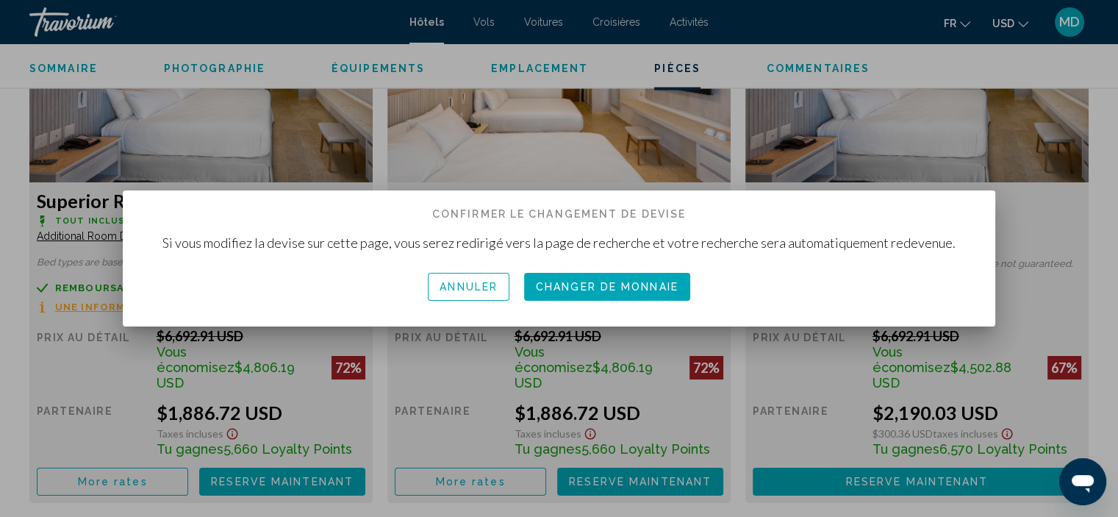
click at [618, 291] on span "Changer de monnaie" at bounding box center [607, 288] width 143 height 12
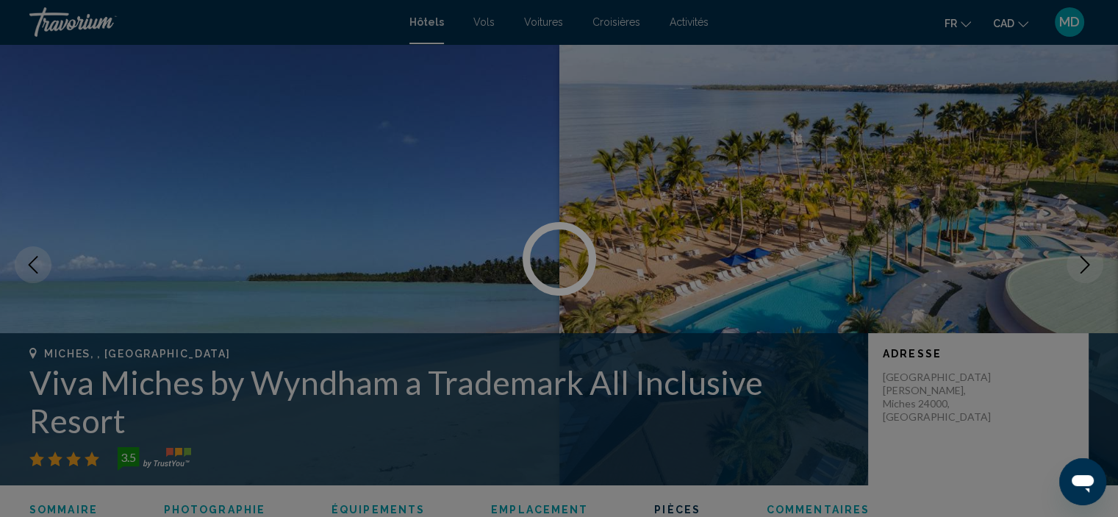
scroll to position [2083, 0]
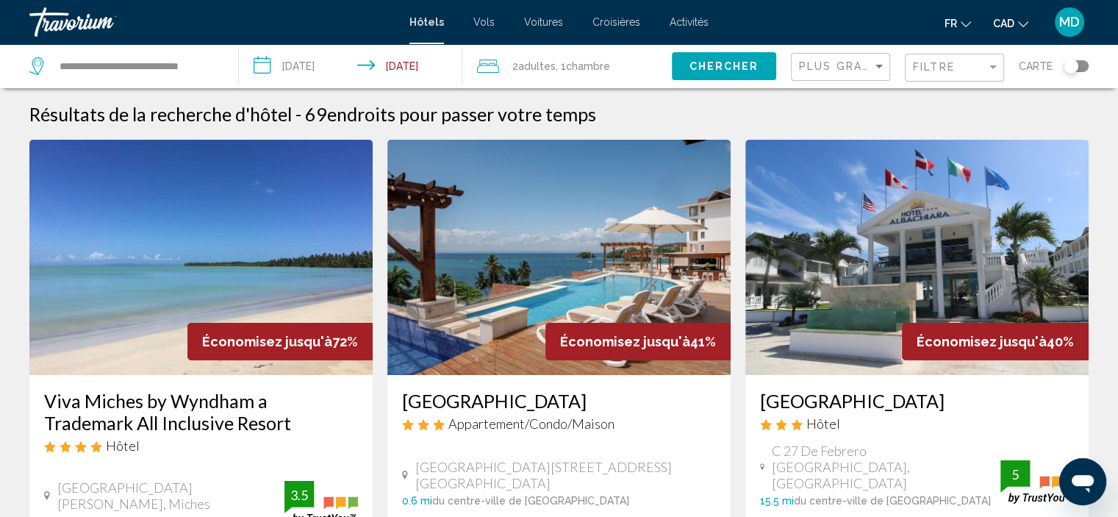
click at [222, 271] on img "Main content" at bounding box center [200, 257] width 343 height 235
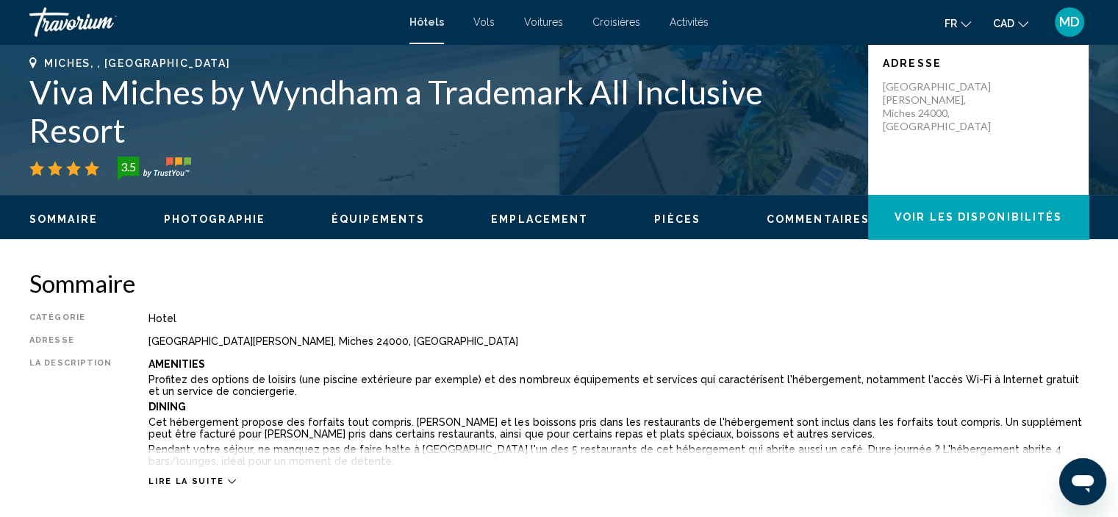
scroll to position [339, 0]
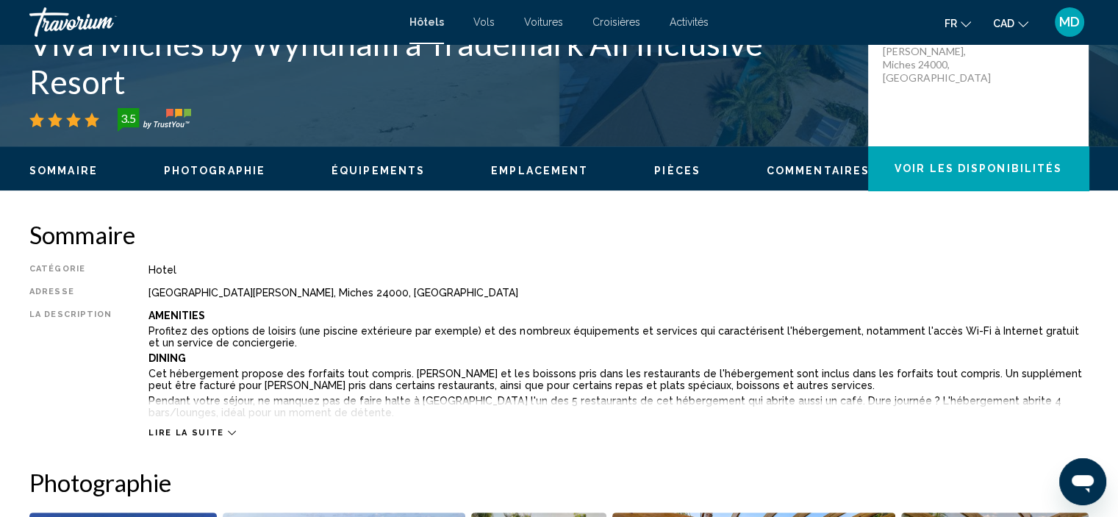
click at [228, 432] on icon "Main content" at bounding box center [232, 433] width 8 height 8
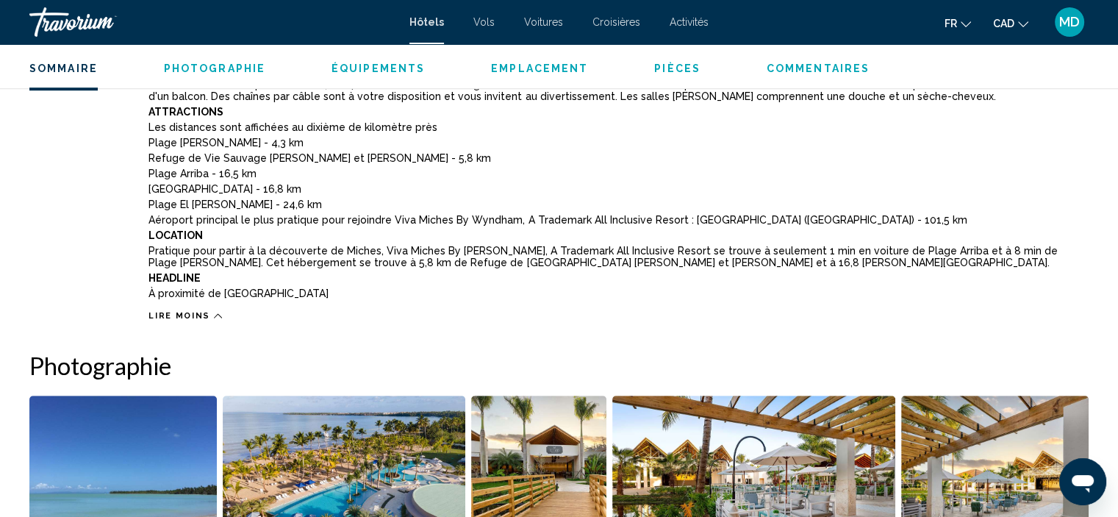
scroll to position [744, 0]
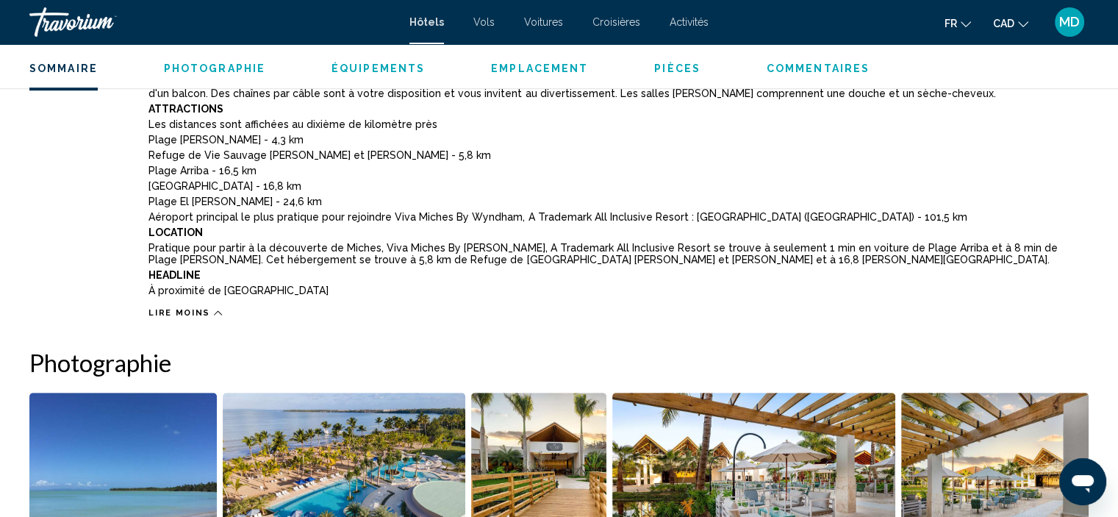
click at [131, 429] on img "Open full-screen image slider" at bounding box center [122, 484] width 187 height 182
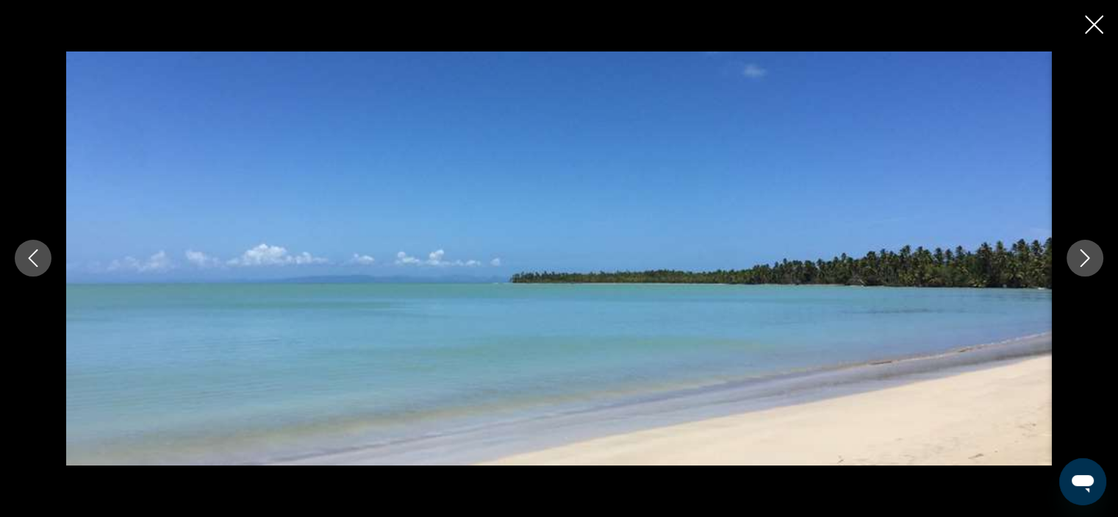
click at [1094, 24] on icon "Close slideshow" at bounding box center [1094, 24] width 18 height 18
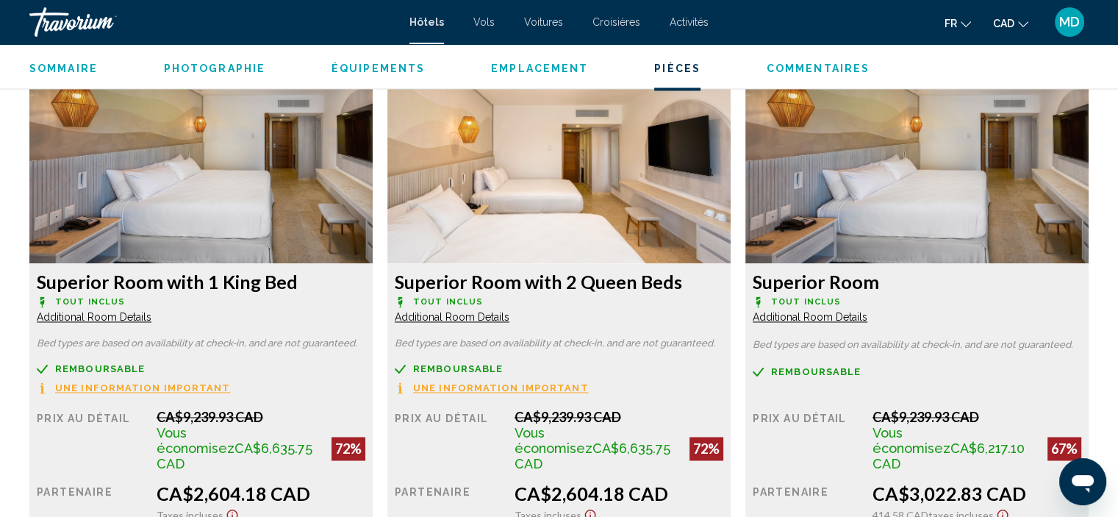
scroll to position [2317, 0]
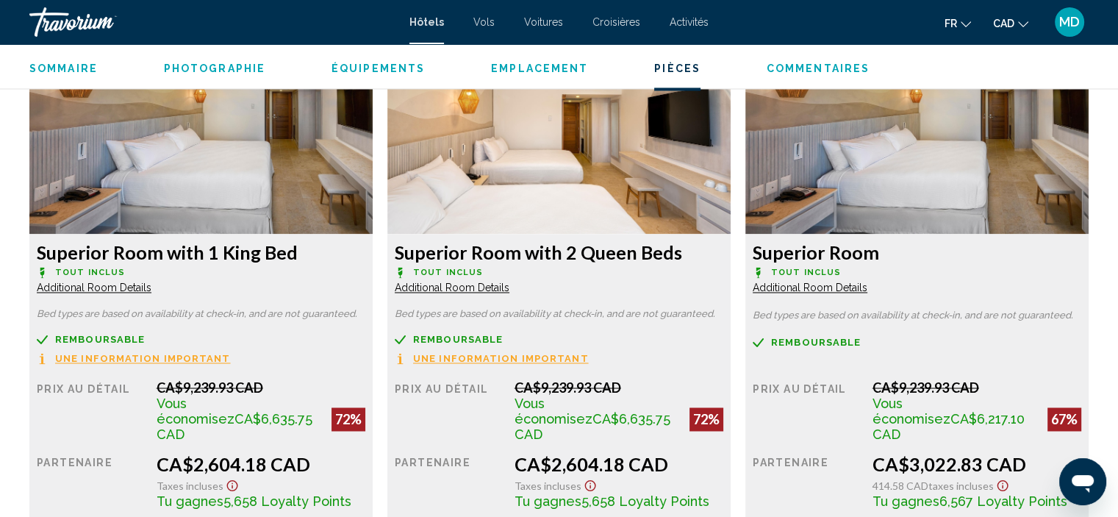
click at [373, 221] on img "Main content" at bounding box center [200, 142] width 343 height 184
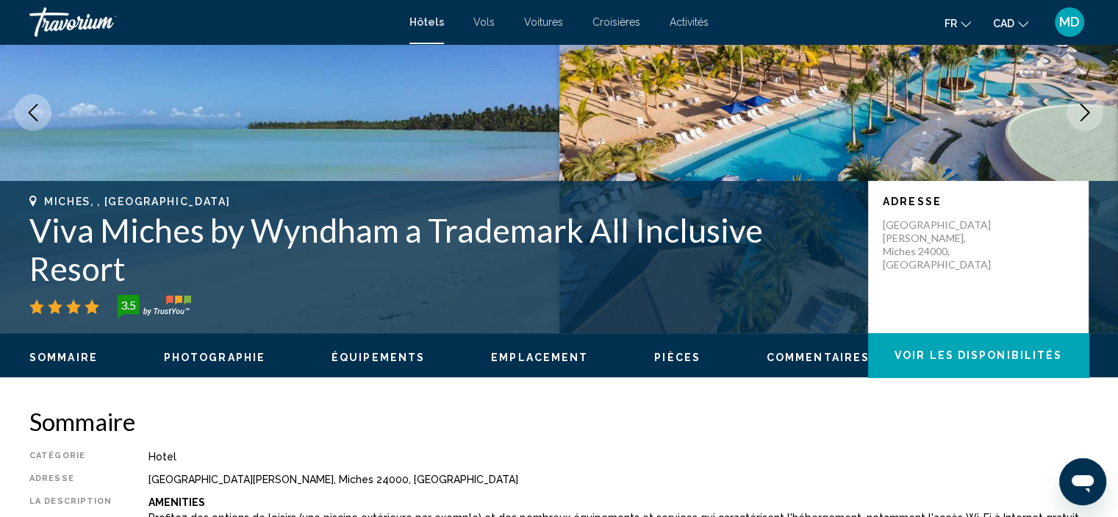
scroll to position [123, 0]
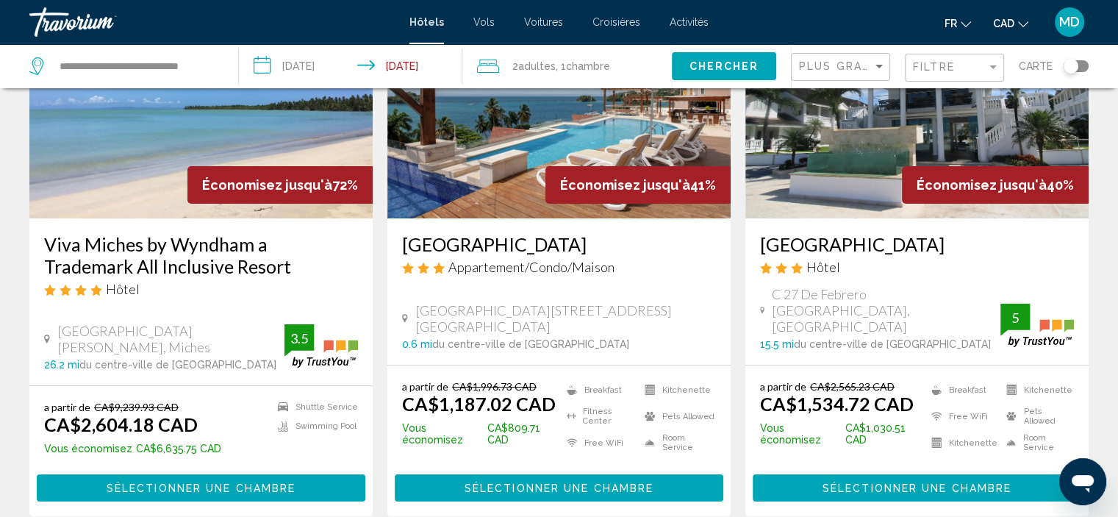
scroll to position [127, 0]
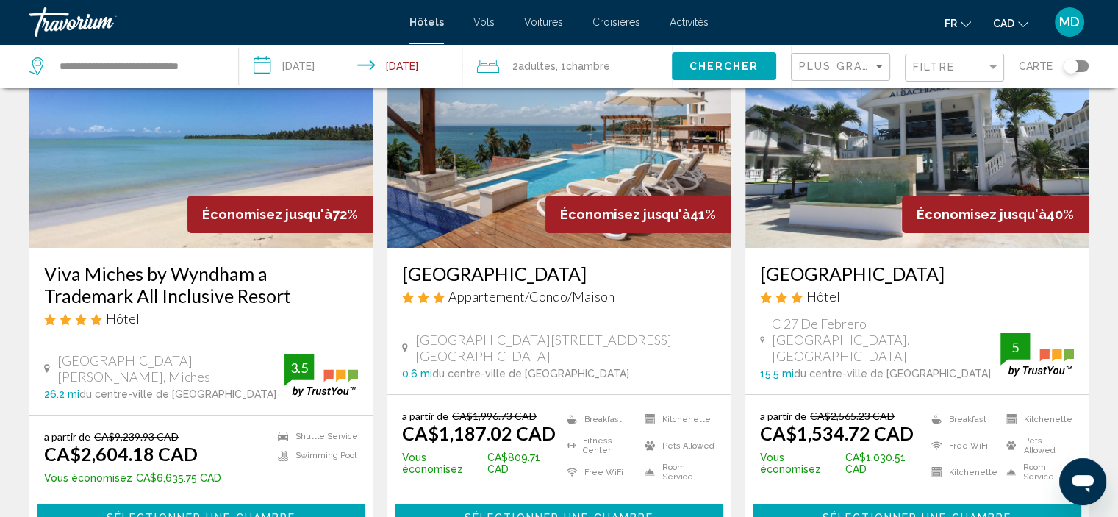
click at [550, 173] on img "Main content" at bounding box center [558, 129] width 343 height 235
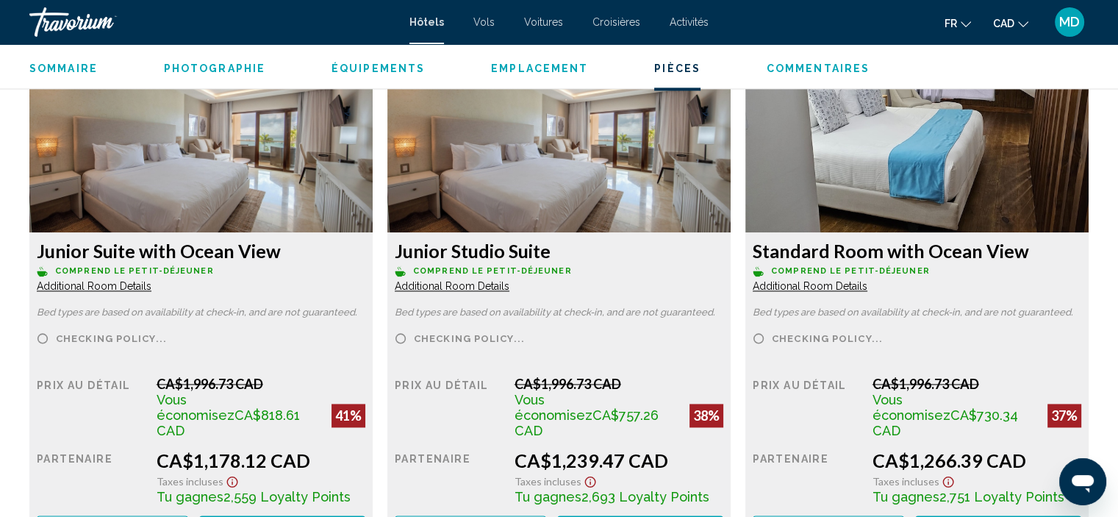
scroll to position [2053, 0]
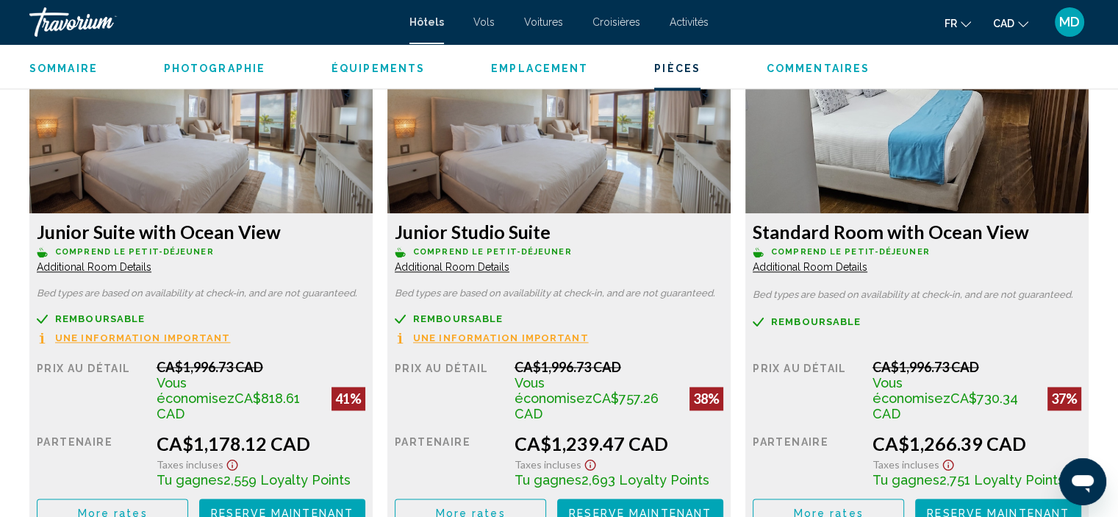
click at [373, 151] on img "Main content" at bounding box center [200, 121] width 343 height 184
click at [373, 274] on div "Junior Studio Suite Comprend le petit-déjeuner Additional Room Details Bed type…" at bounding box center [200, 373] width 343 height 320
click at [365, 336] on div "Remboursable Non remboursable Non remboursable Une information important" at bounding box center [201, 328] width 329 height 31
click at [373, 188] on img "Main content" at bounding box center [200, 121] width 343 height 184
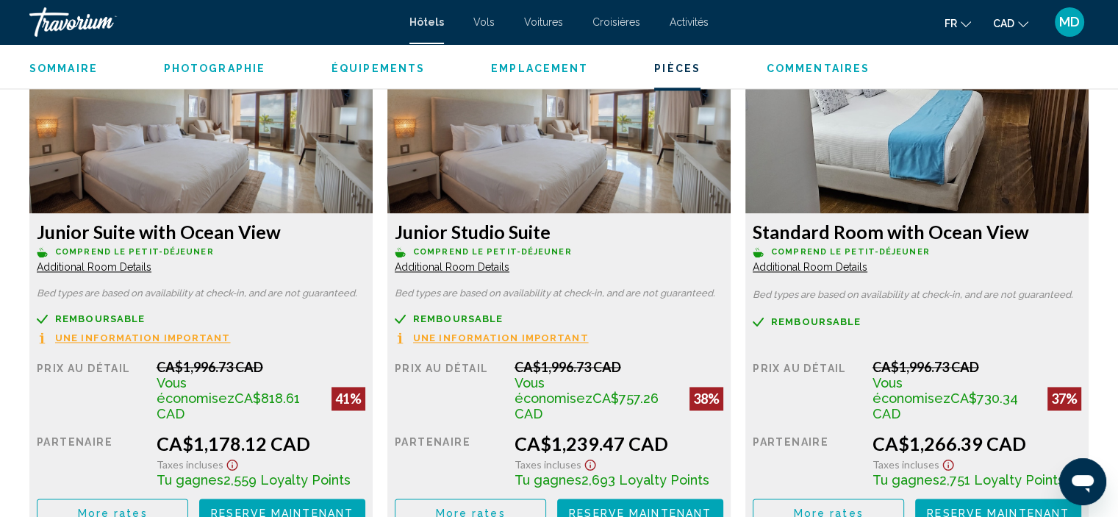
click at [151, 262] on span "Additional Room Details" at bounding box center [94, 267] width 115 height 12
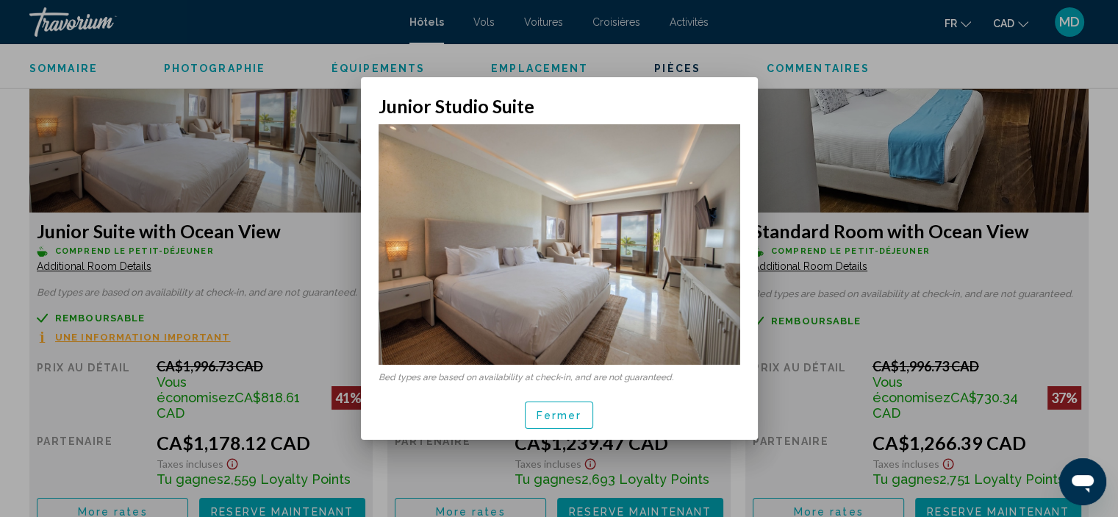
click at [556, 432] on div "Fermer" at bounding box center [560, 415] width 362 height 50
click at [557, 426] on button "Fermer" at bounding box center [559, 414] width 69 height 27
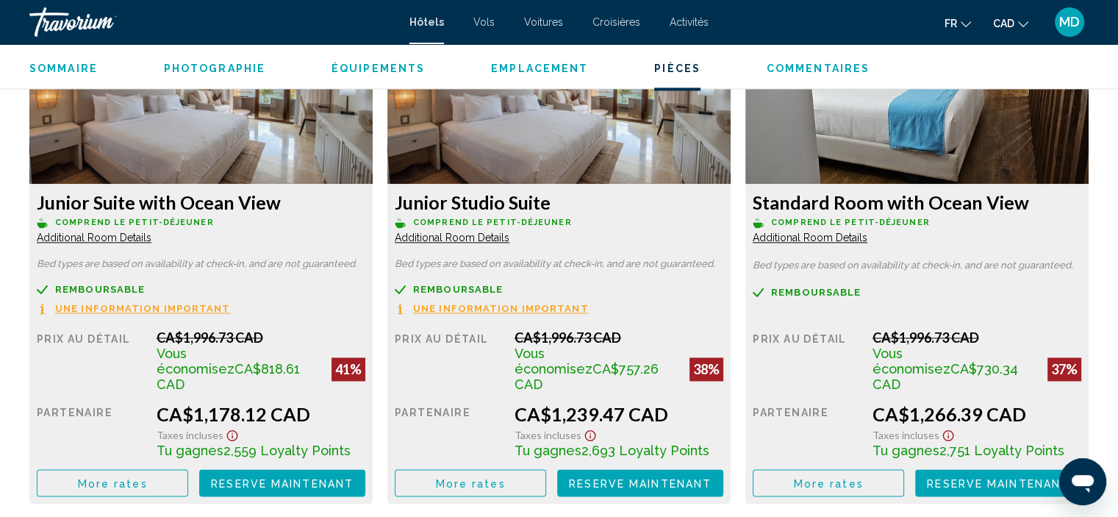
scroll to position [2151, 0]
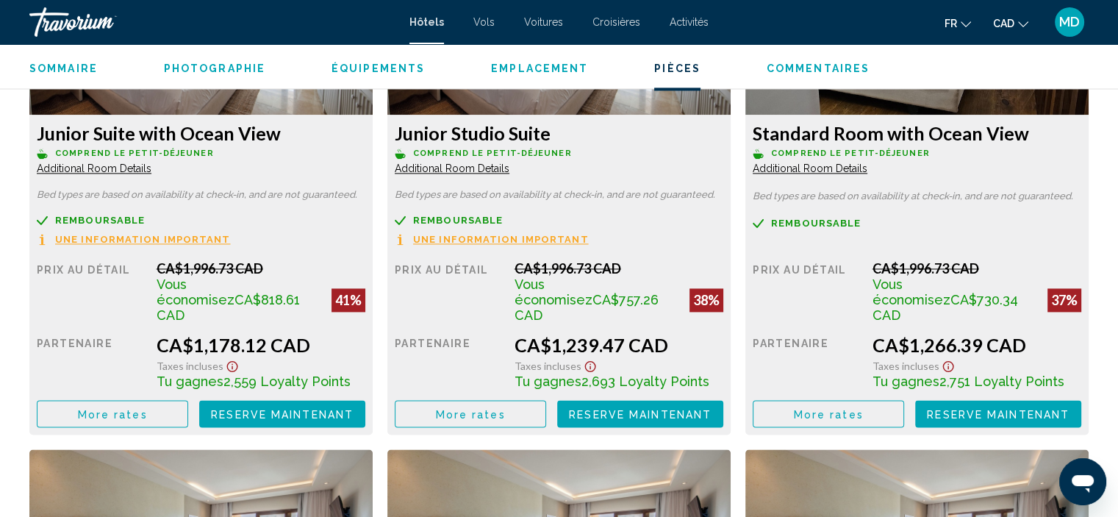
click at [231, 238] on span "Une information important" at bounding box center [143, 240] width 176 height 10
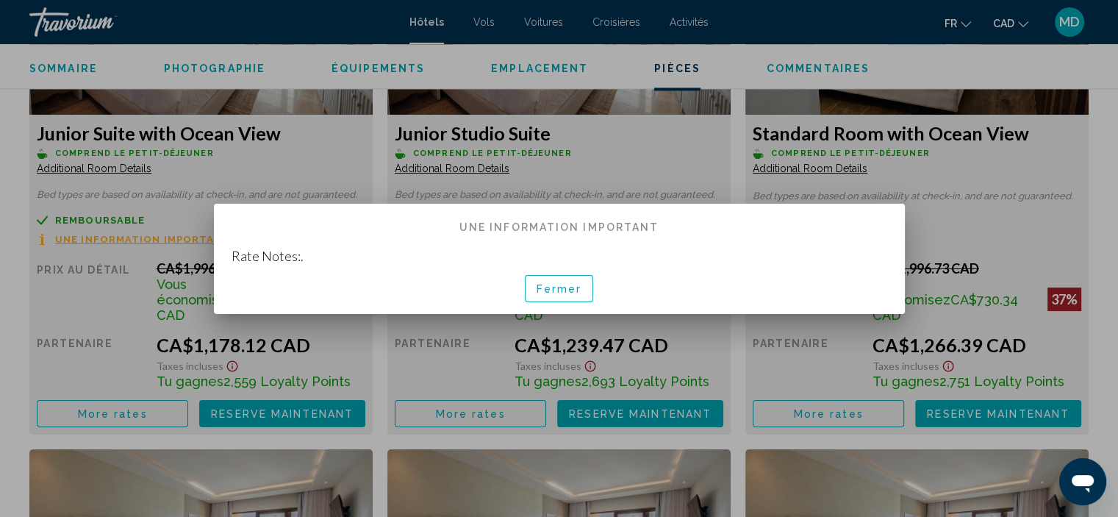
click at [559, 288] on span "Fermer" at bounding box center [560, 289] width 46 height 12
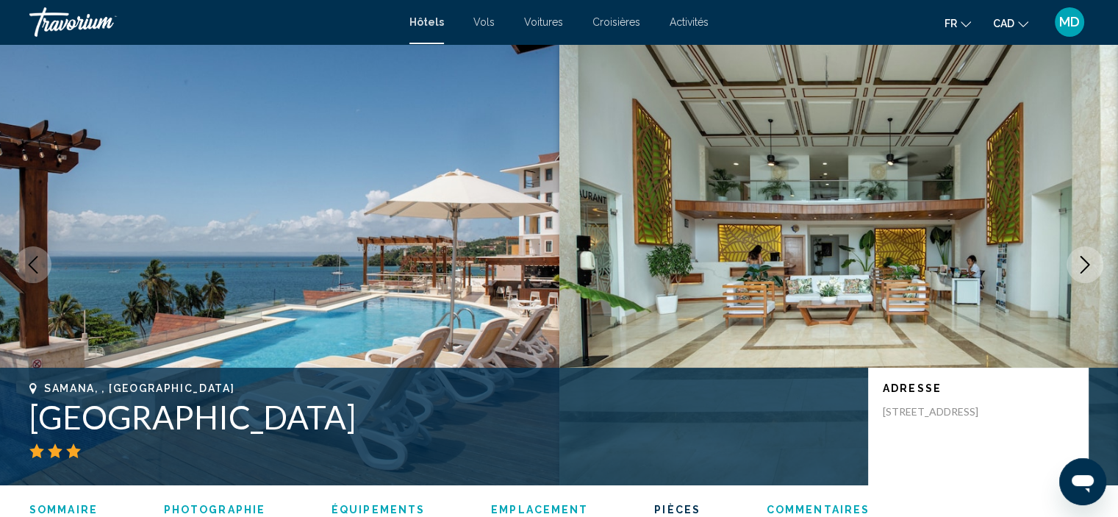
scroll to position [2151, 0]
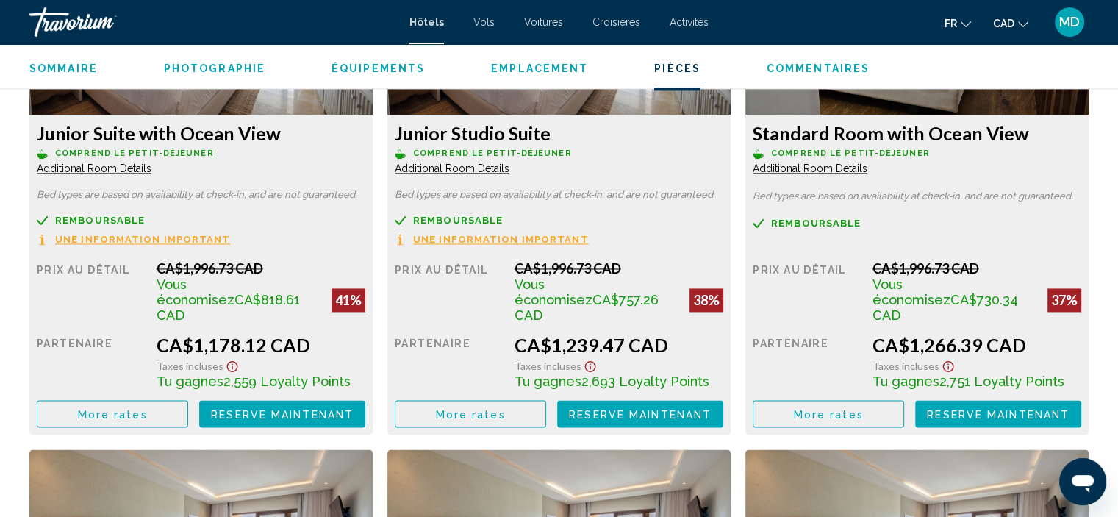
click at [373, 99] on img "Main content" at bounding box center [200, 23] width 343 height 184
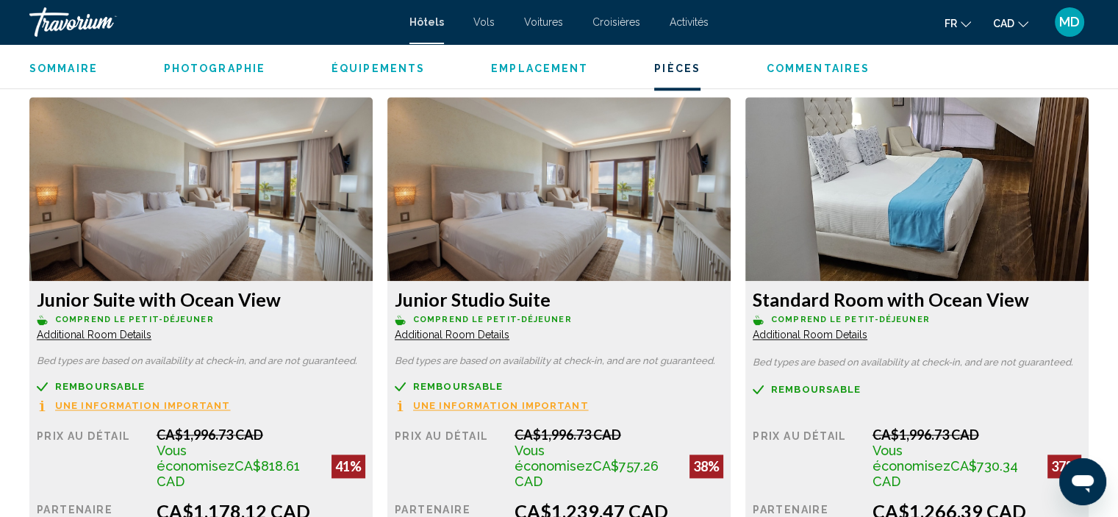
scroll to position [1956, 0]
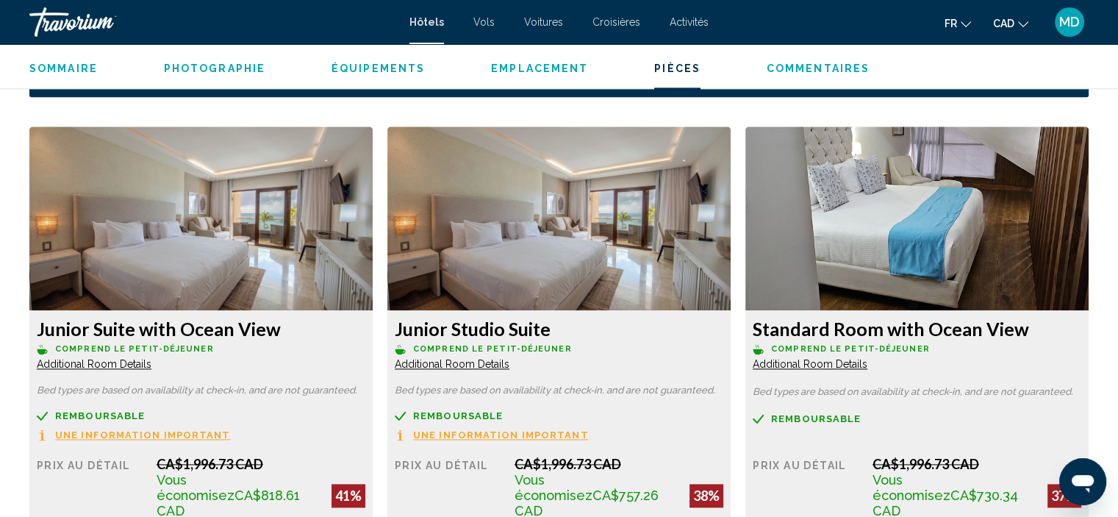
click at [373, 263] on img "Main content" at bounding box center [200, 218] width 343 height 184
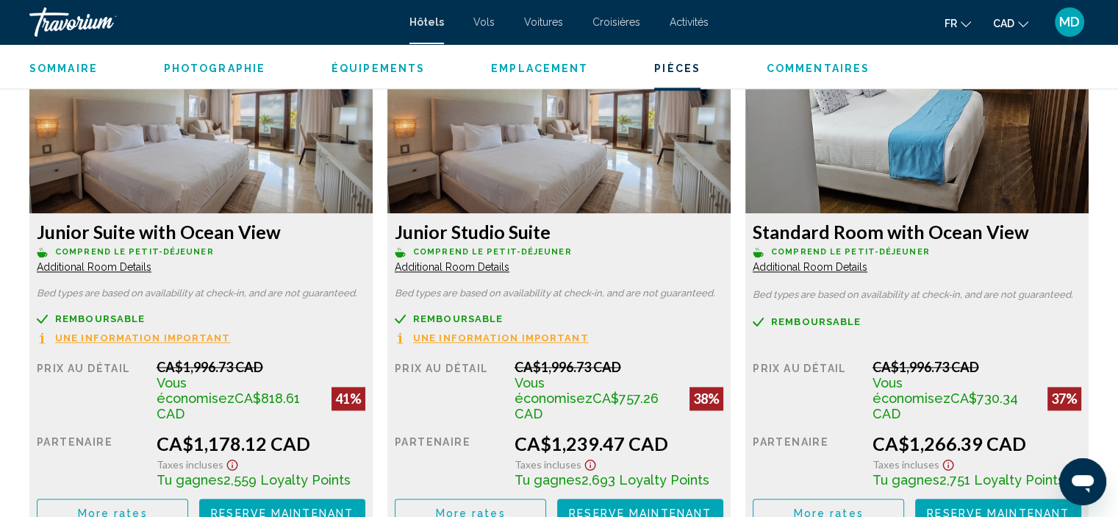
scroll to position [2082, 0]
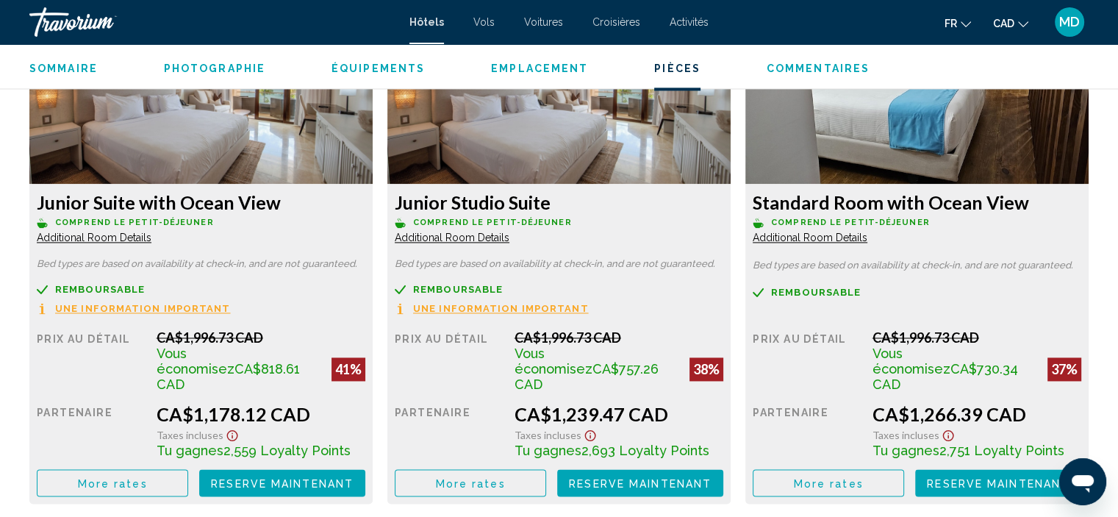
click at [365, 365] on div "38%" at bounding box center [349, 369] width 34 height 24
click at [373, 137] on img "Main content" at bounding box center [200, 92] width 343 height 184
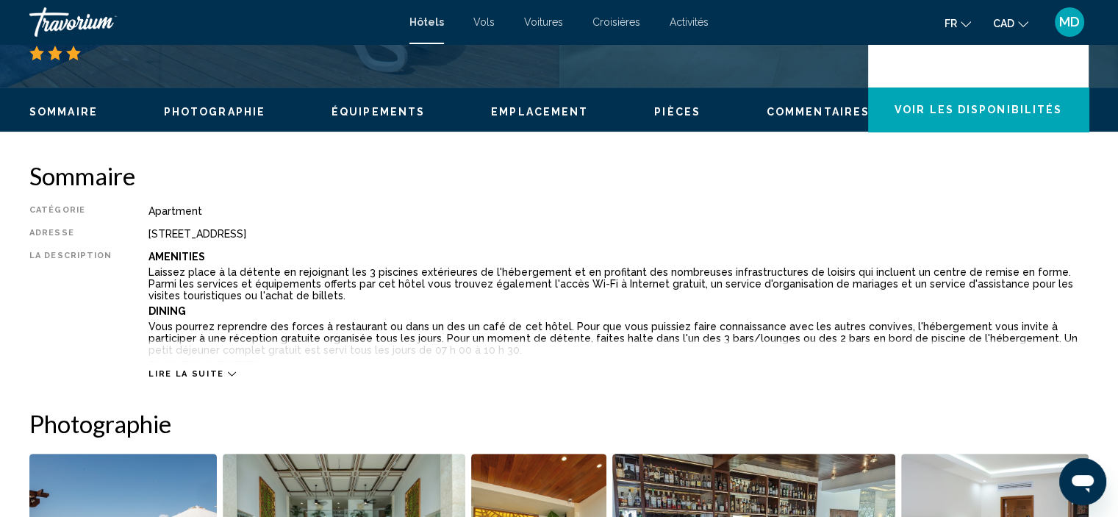
scroll to position [388, 0]
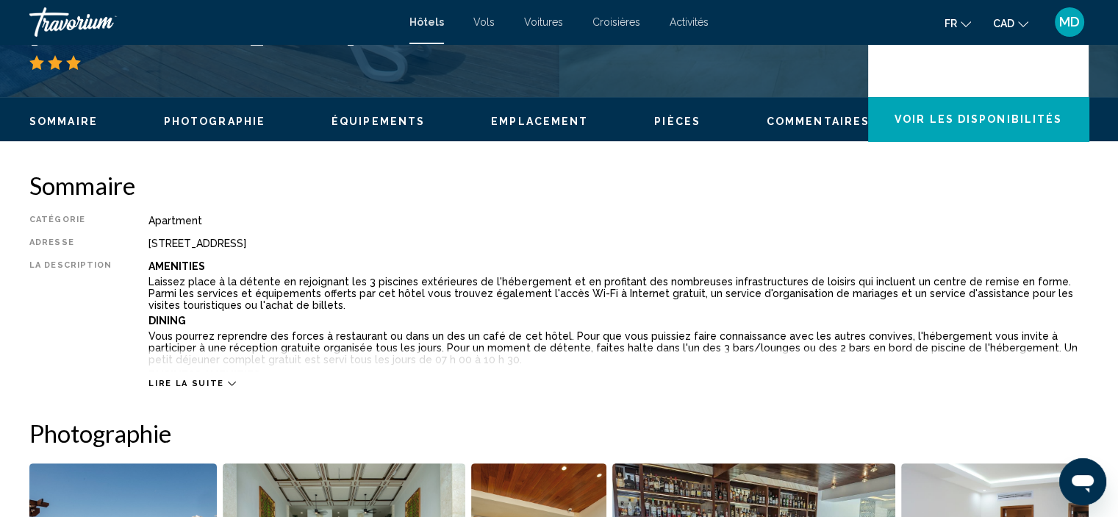
click at [228, 381] on icon "Main content" at bounding box center [232, 383] width 8 height 8
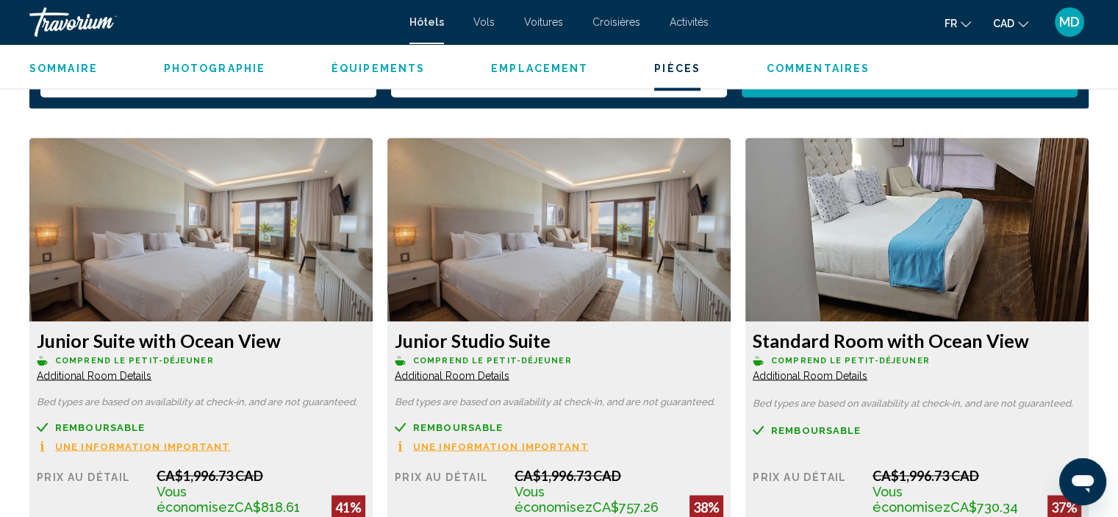
scroll to position [2495, 0]
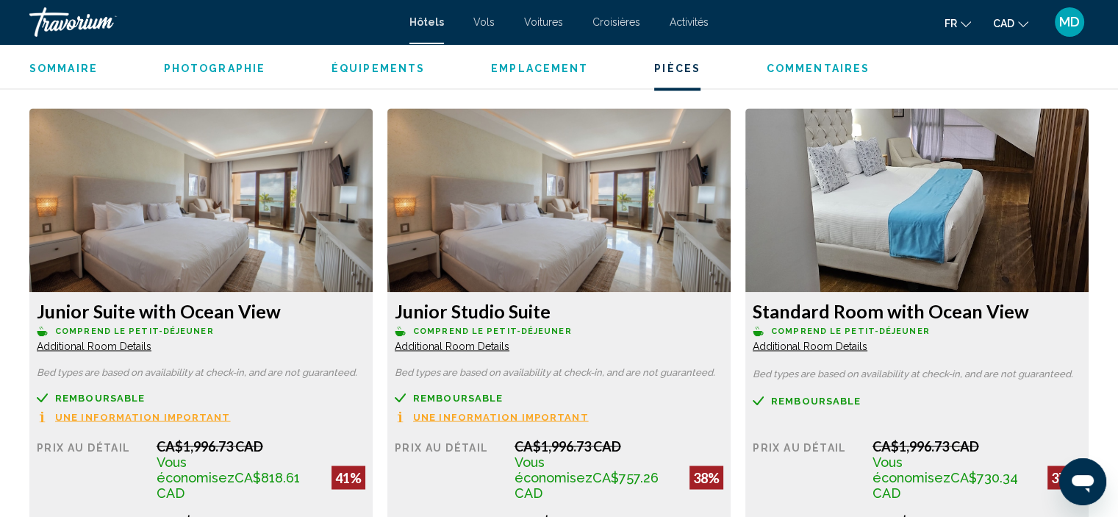
click at [373, 211] on img "Main content" at bounding box center [200, 200] width 343 height 184
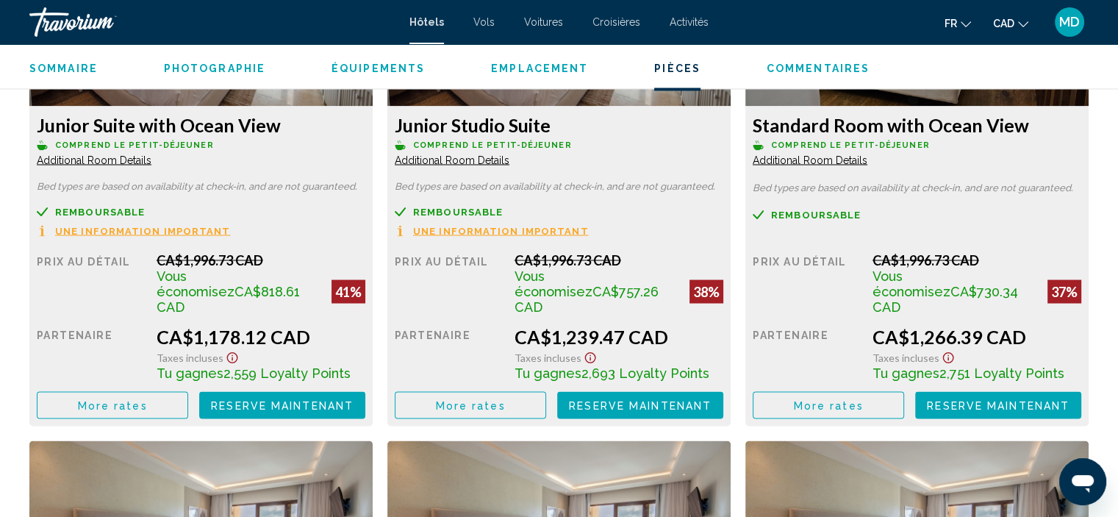
scroll to position [2700, 0]
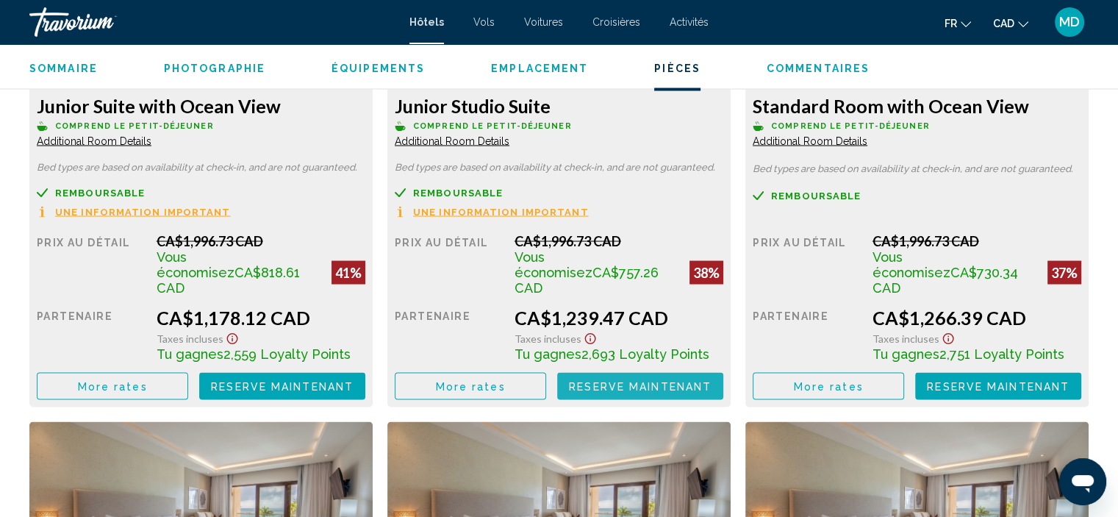
click at [621, 380] on span "Reserve maintenant" at bounding box center [640, 386] width 143 height 12
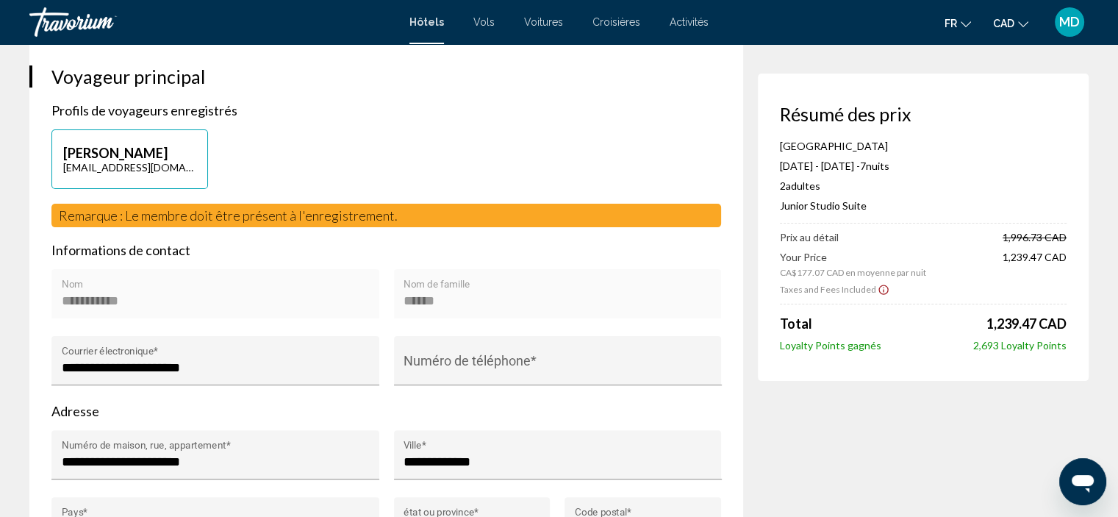
scroll to position [196, 0]
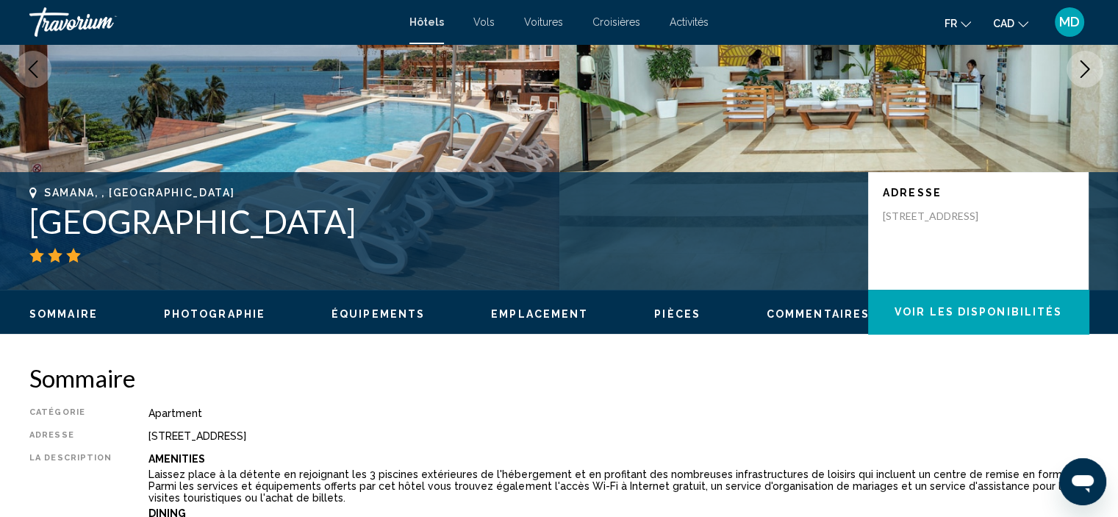
scroll to position [6, 0]
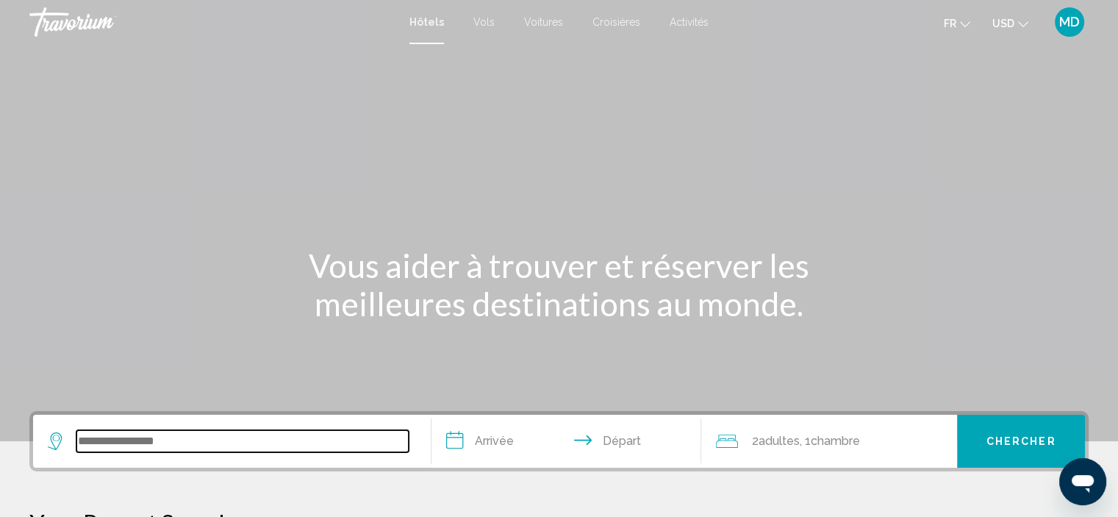
click at [124, 436] on input "Search widget" at bounding box center [242, 441] width 332 height 22
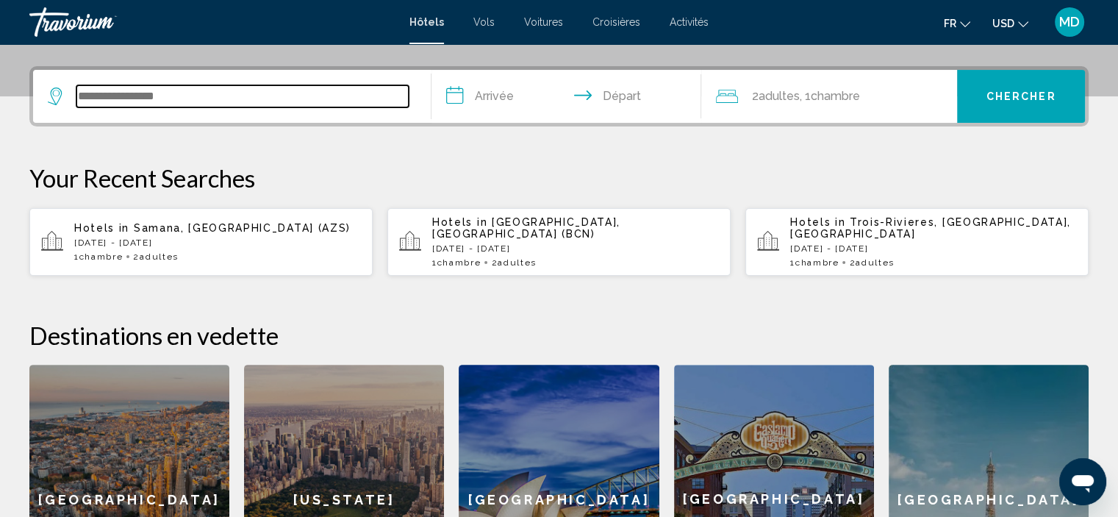
scroll to position [362, 0]
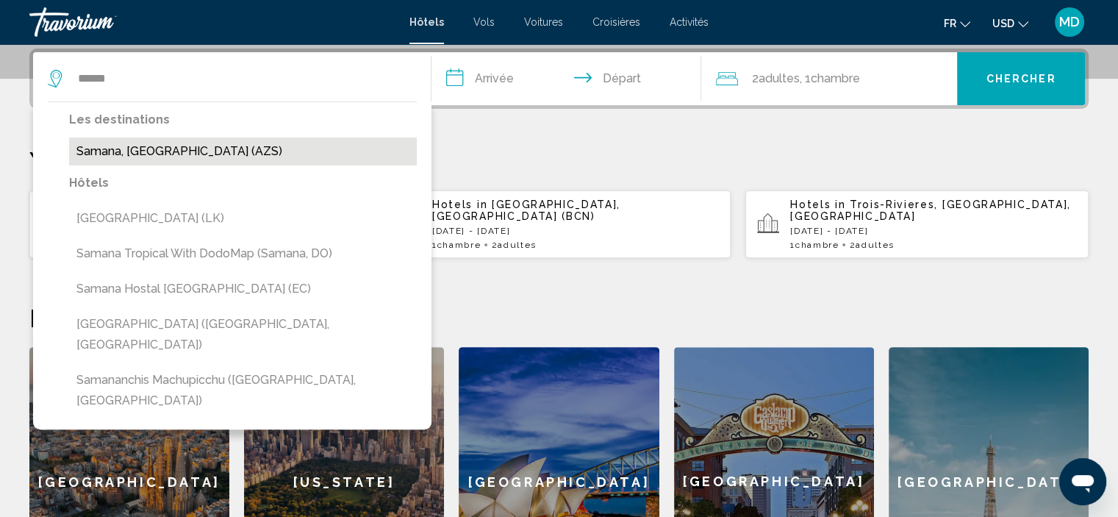
click at [208, 152] on button "Samana, [GEOGRAPHIC_DATA] (AZS)" at bounding box center [243, 151] width 348 height 28
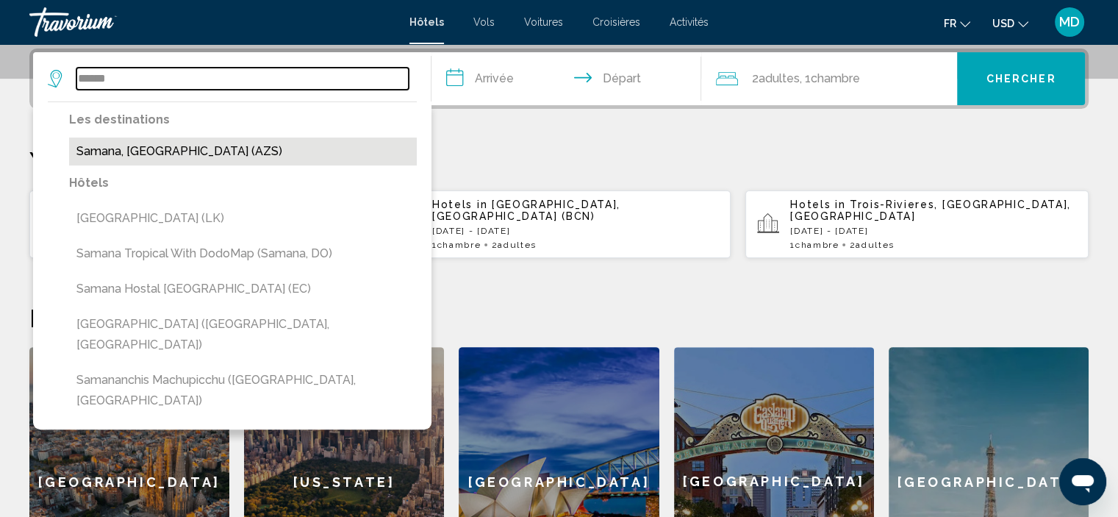
type input "**********"
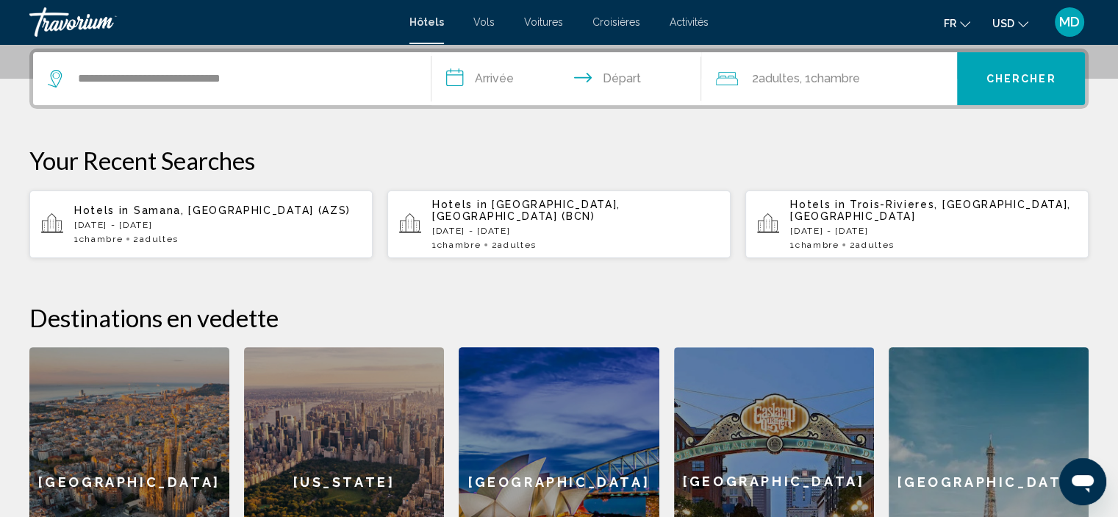
click at [491, 79] on input "**********" at bounding box center [570, 80] width 276 height 57
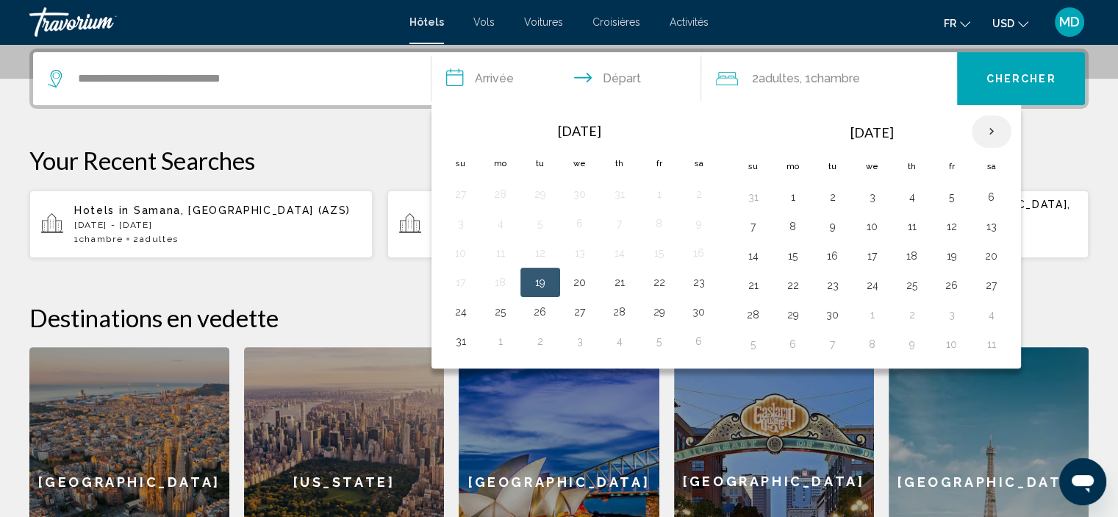
click at [988, 130] on th "Next month" at bounding box center [992, 131] width 40 height 32
click at [219, 208] on span "Samana, [GEOGRAPHIC_DATA] (AZS)" at bounding box center [242, 210] width 217 height 12
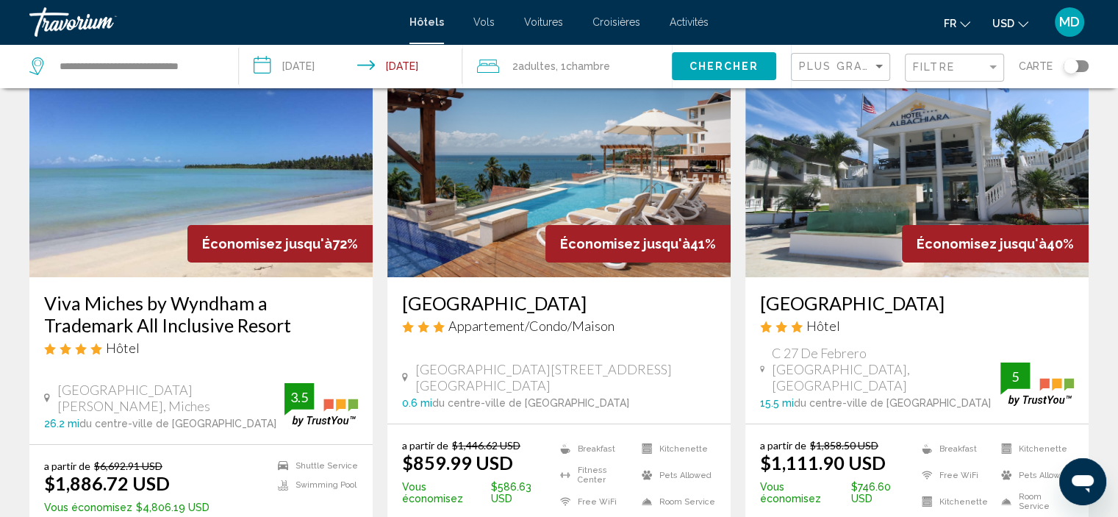
scroll to position [59, 0]
